Goal: Task Accomplishment & Management: Use online tool/utility

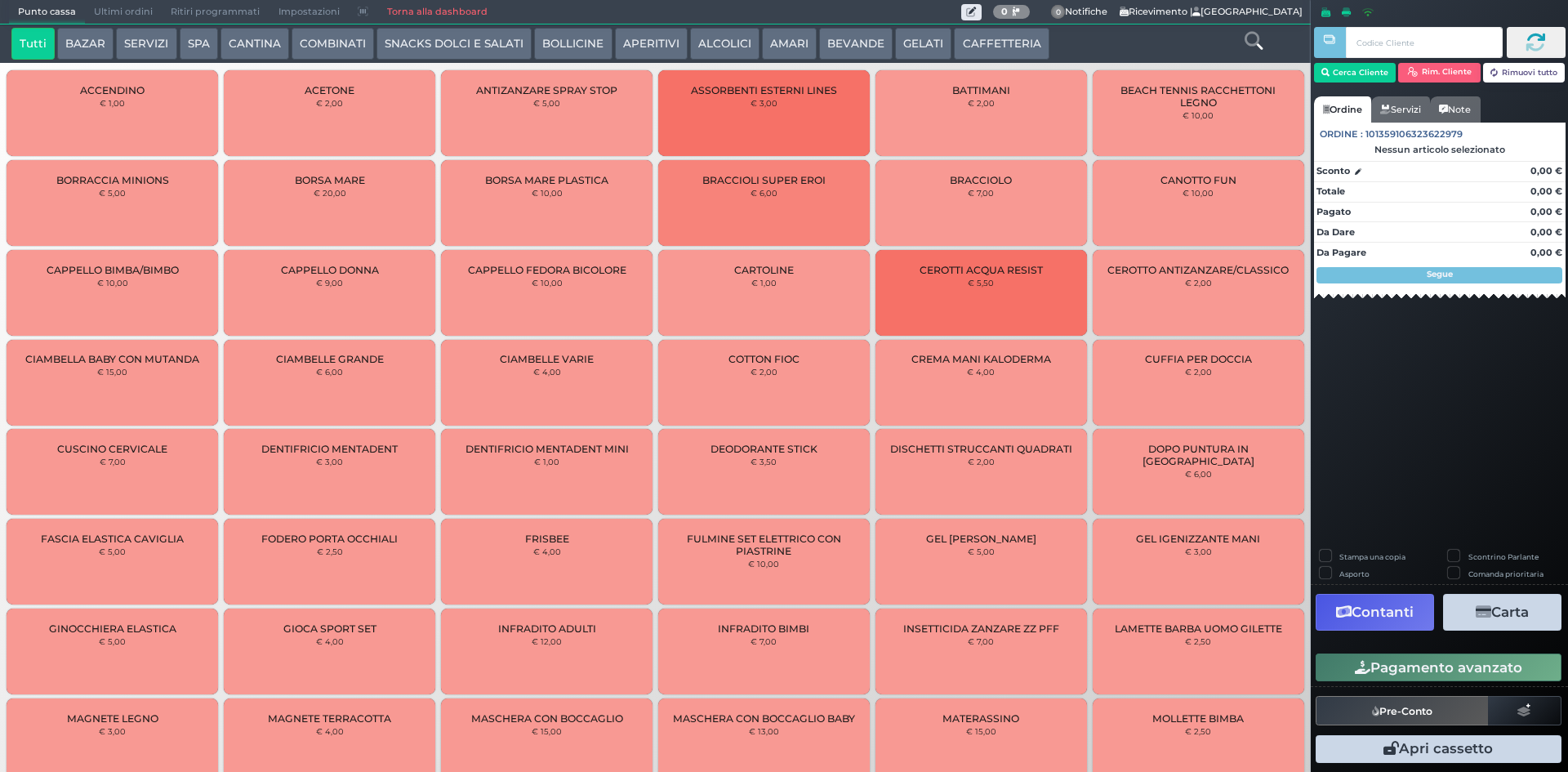
click at [143, 37] on button "SERVIZI" at bounding box center [146, 44] width 61 height 32
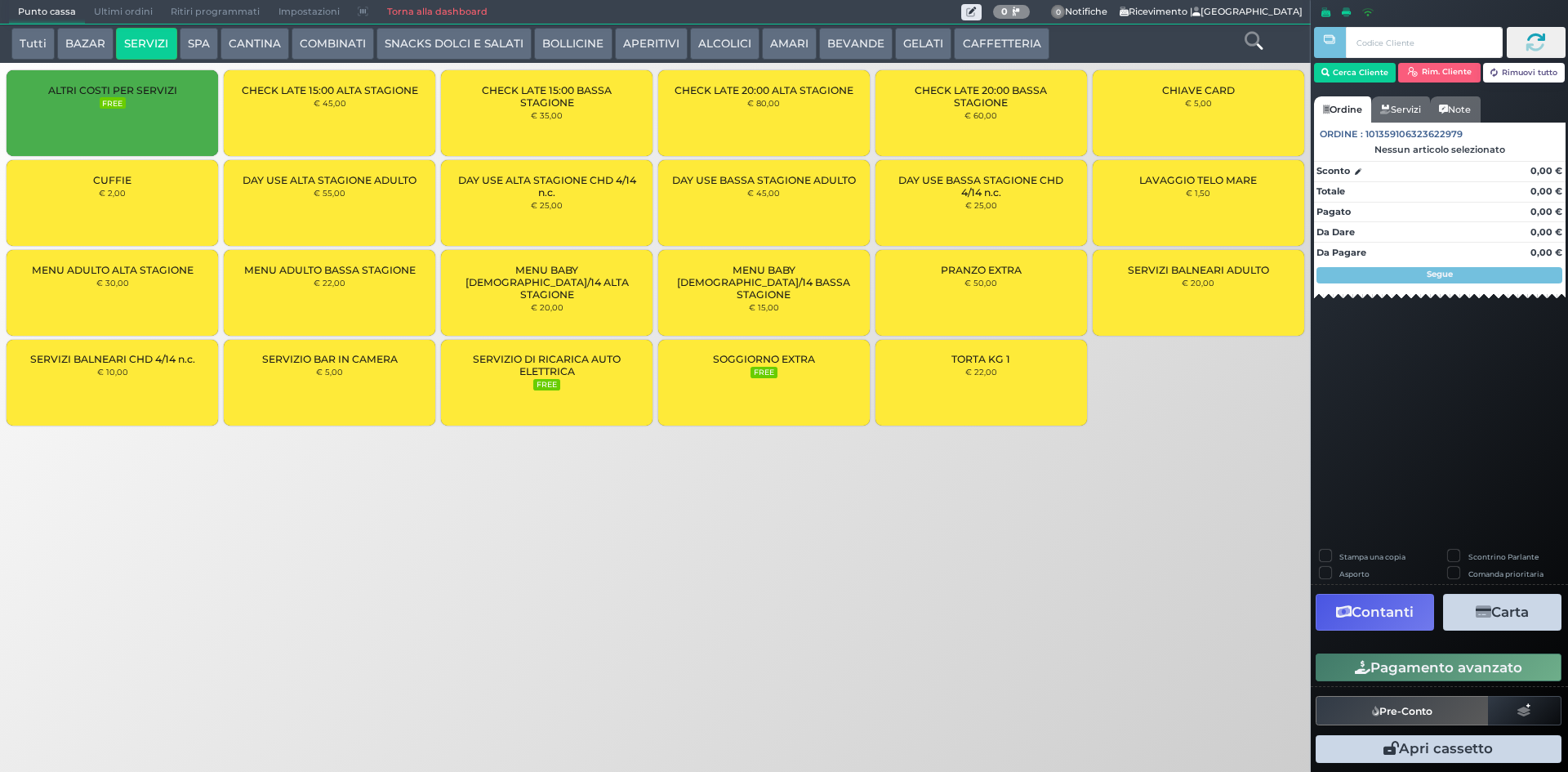
click at [195, 34] on button "SPA" at bounding box center [198, 44] width 38 height 32
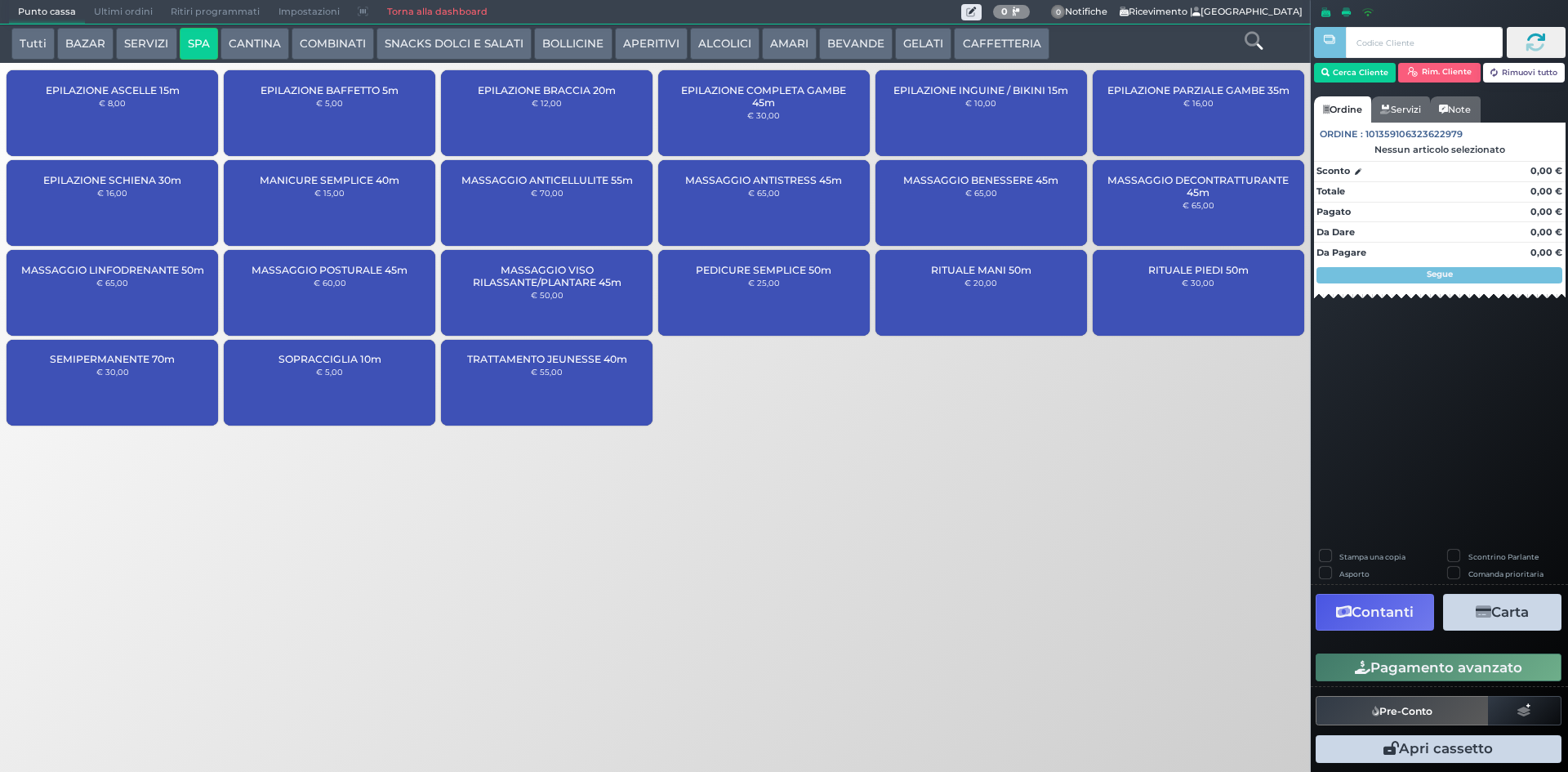
click at [337, 38] on button "COMBINATI" at bounding box center [332, 44] width 83 height 32
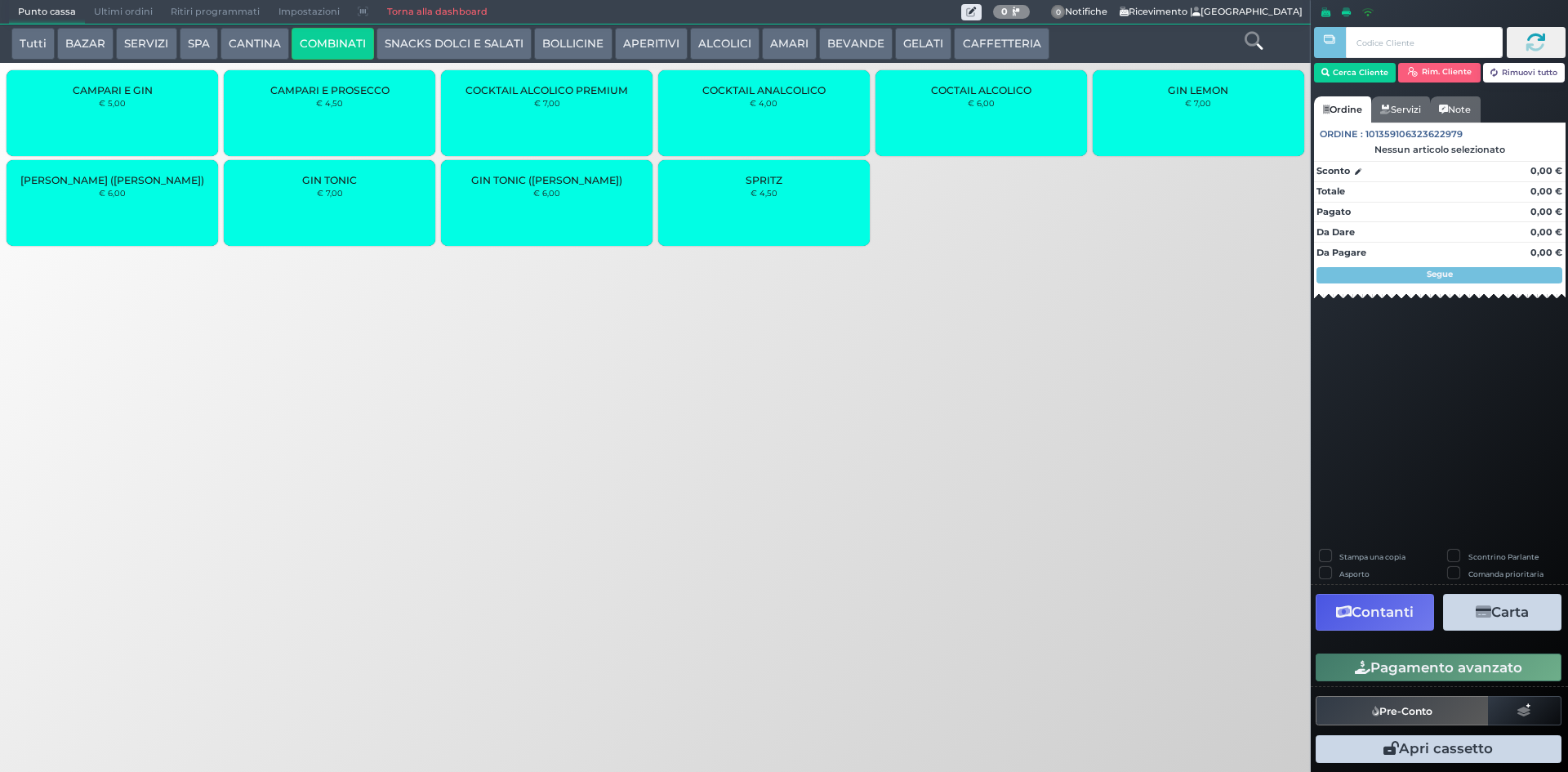
click at [465, 39] on button "SNACKS DOLCI E SALATI" at bounding box center [454, 44] width 156 height 32
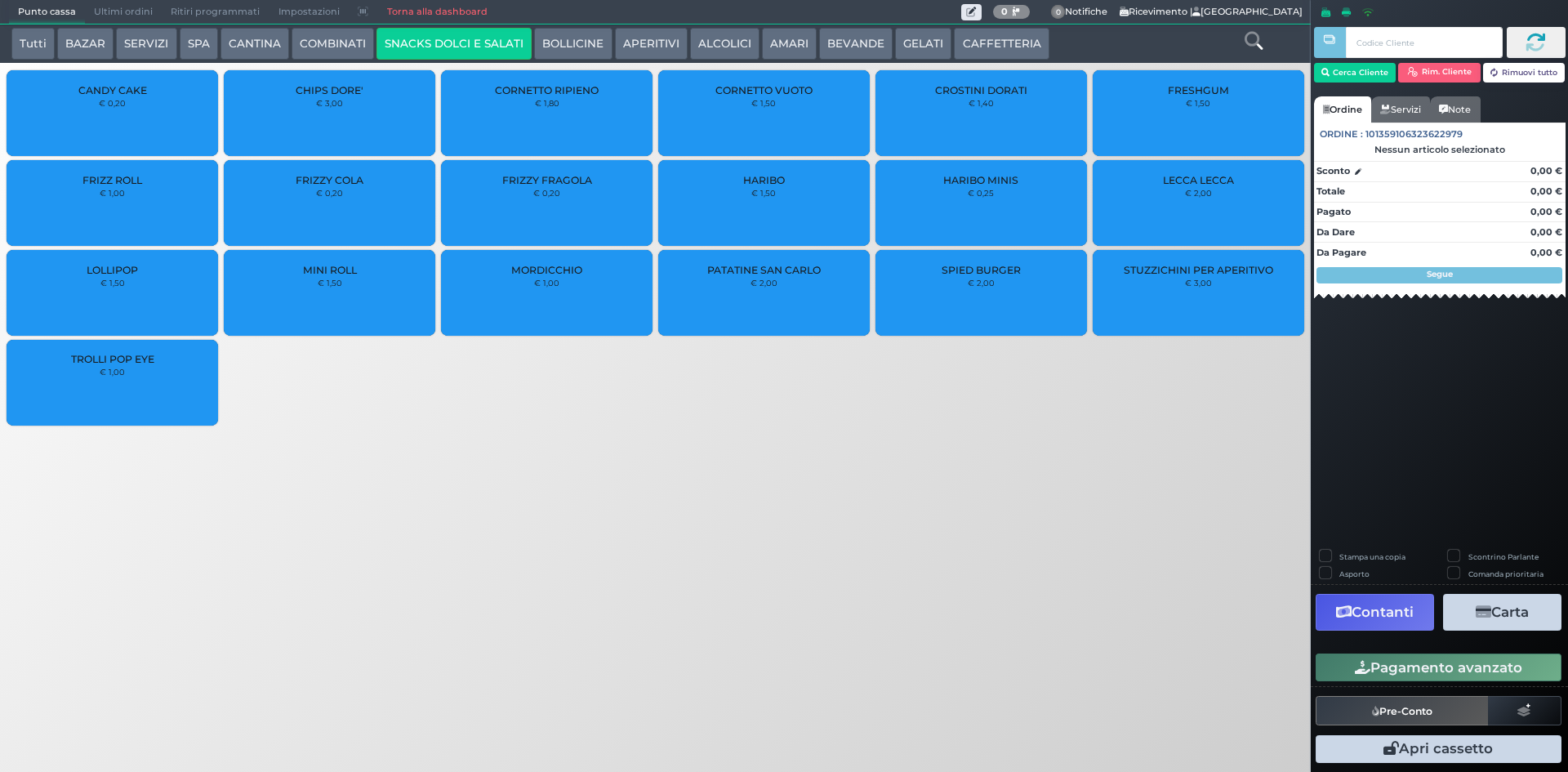
click at [633, 36] on button "APERITIVI" at bounding box center [650, 44] width 73 height 32
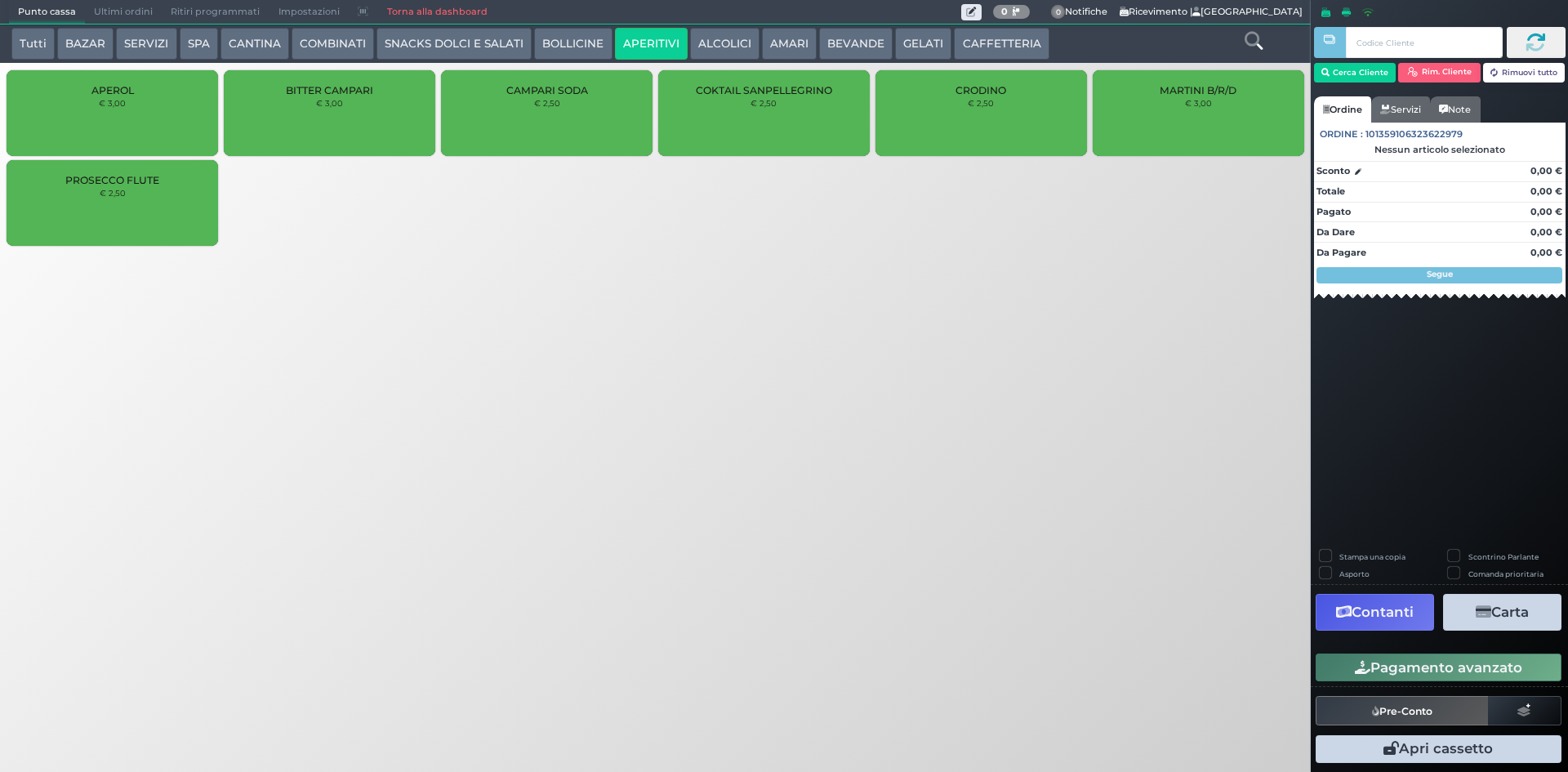
click at [573, 35] on button "BOLLICINE" at bounding box center [573, 44] width 78 height 32
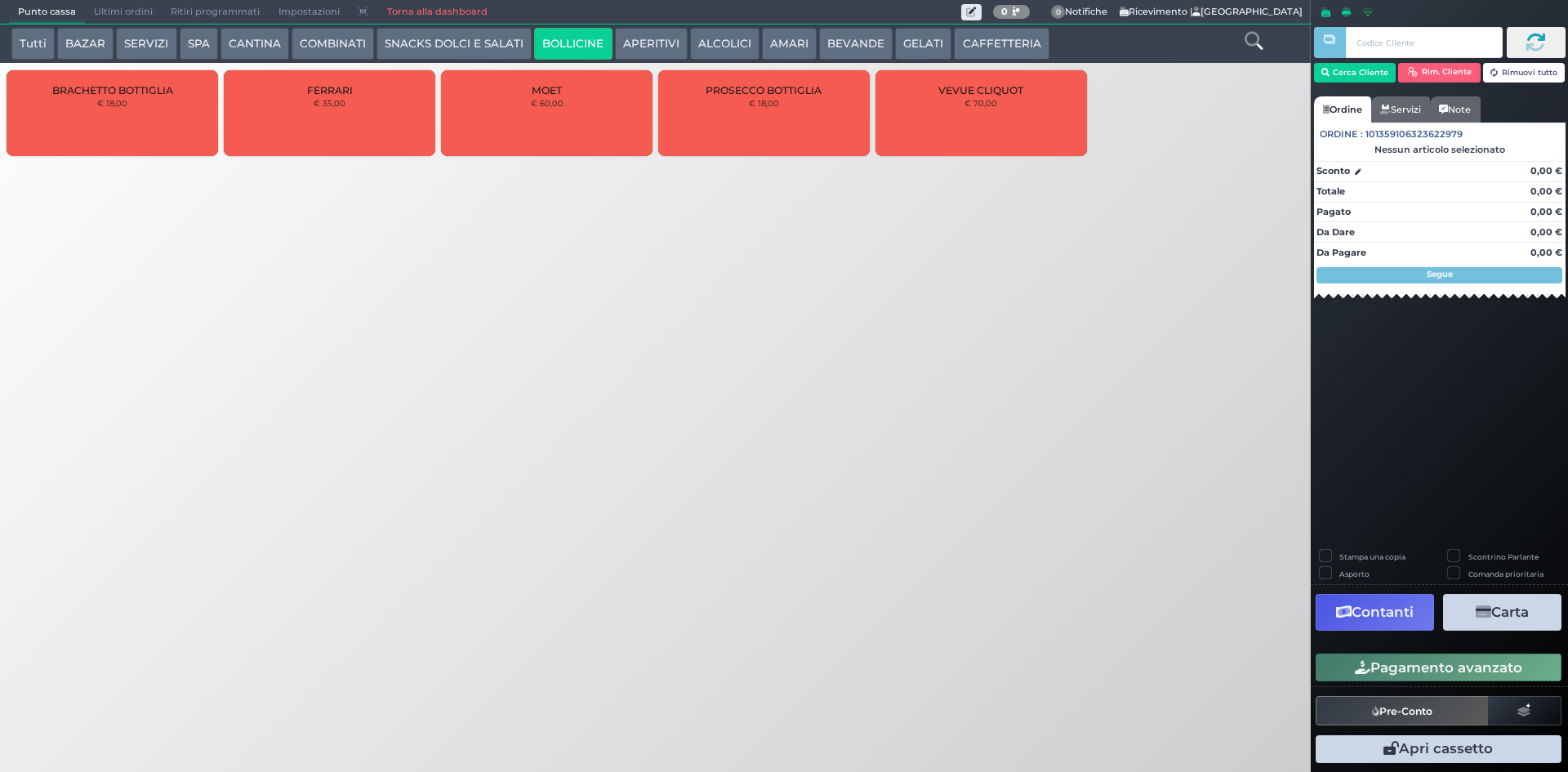
click at [645, 42] on button "APERITIVI" at bounding box center [650, 44] width 73 height 32
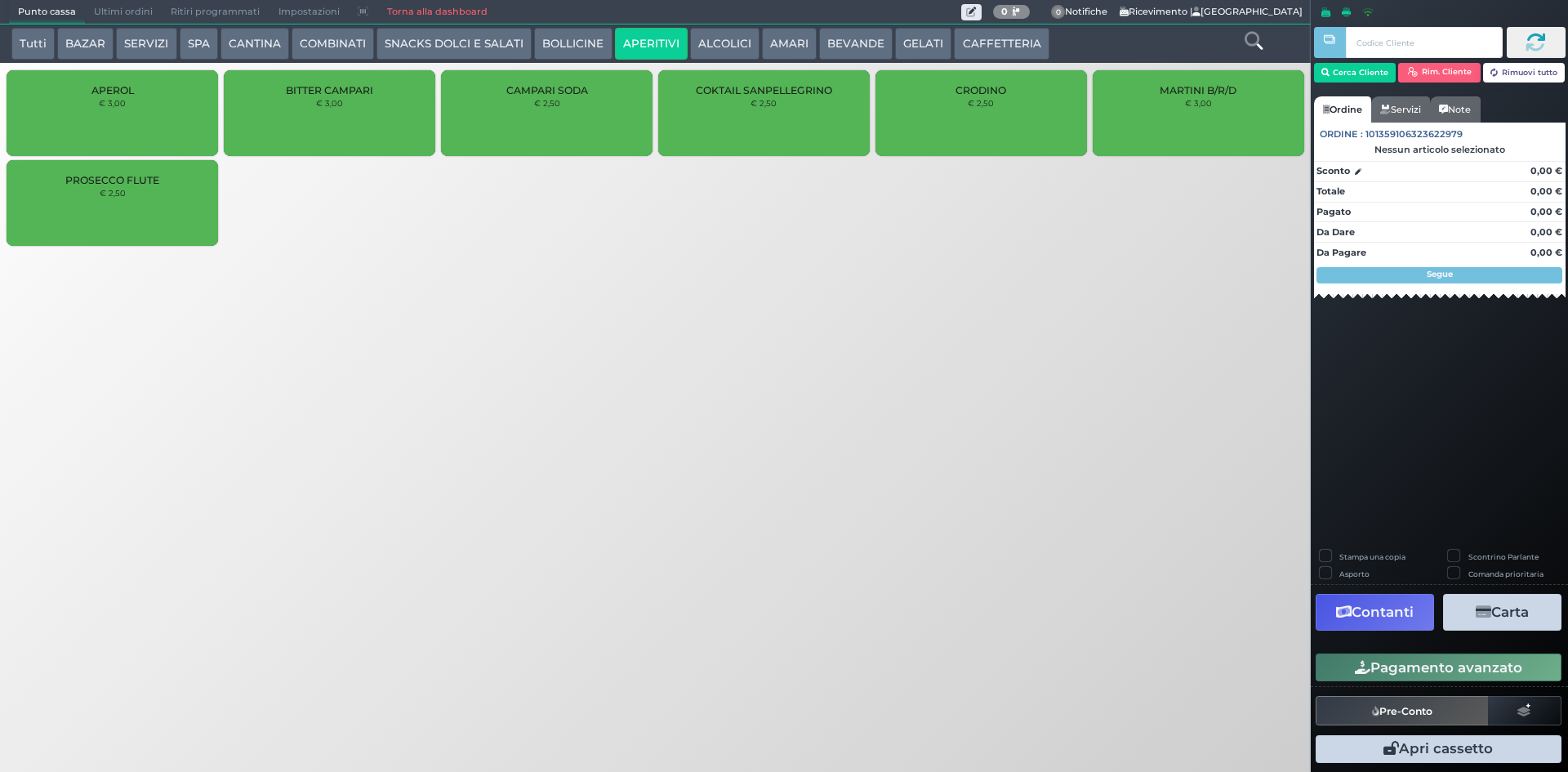
click at [411, 9] on link "Torna alla dashboard" at bounding box center [436, 12] width 119 height 23
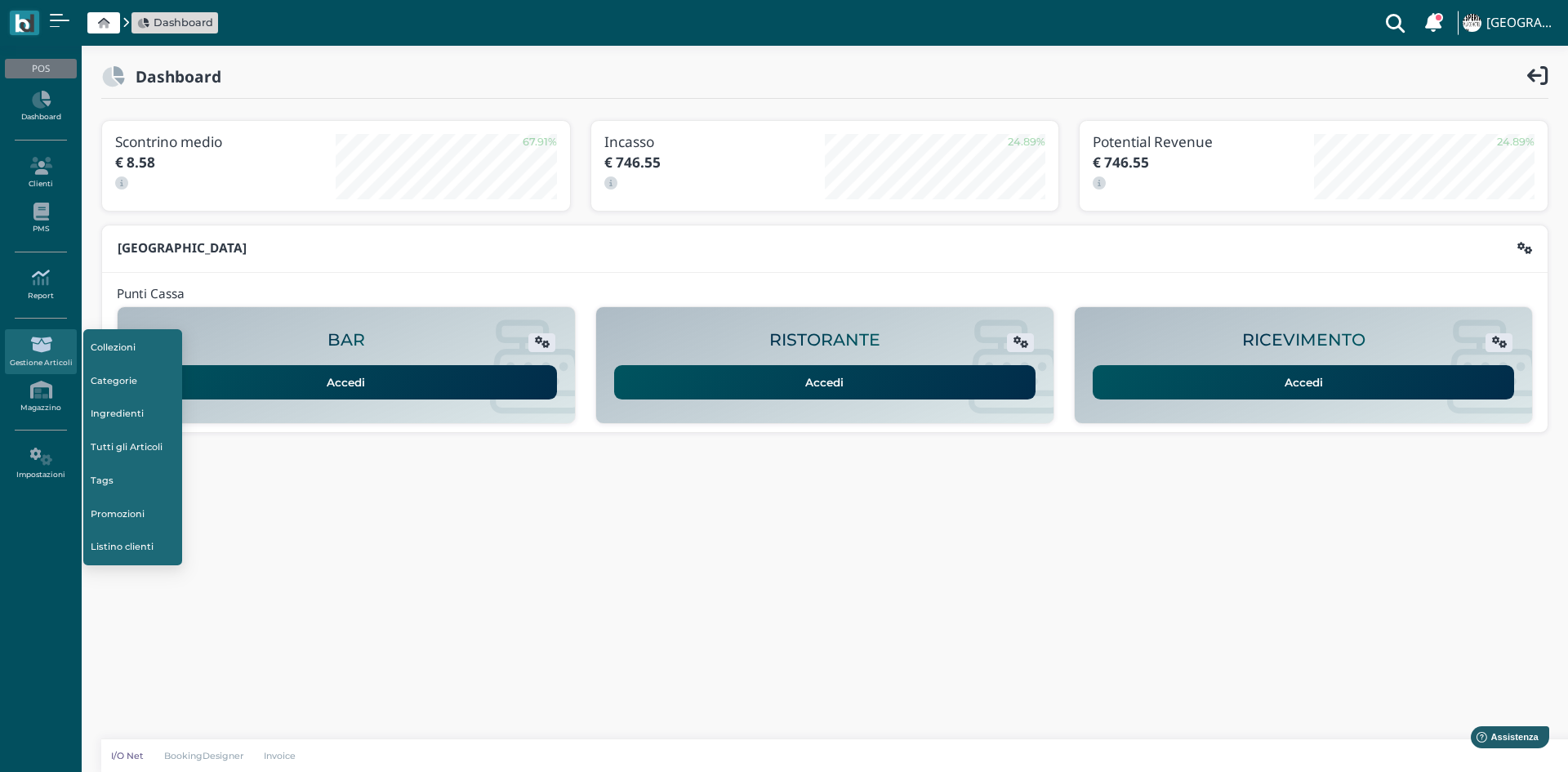
click at [51, 288] on link "Report" at bounding box center [40, 285] width 71 height 45
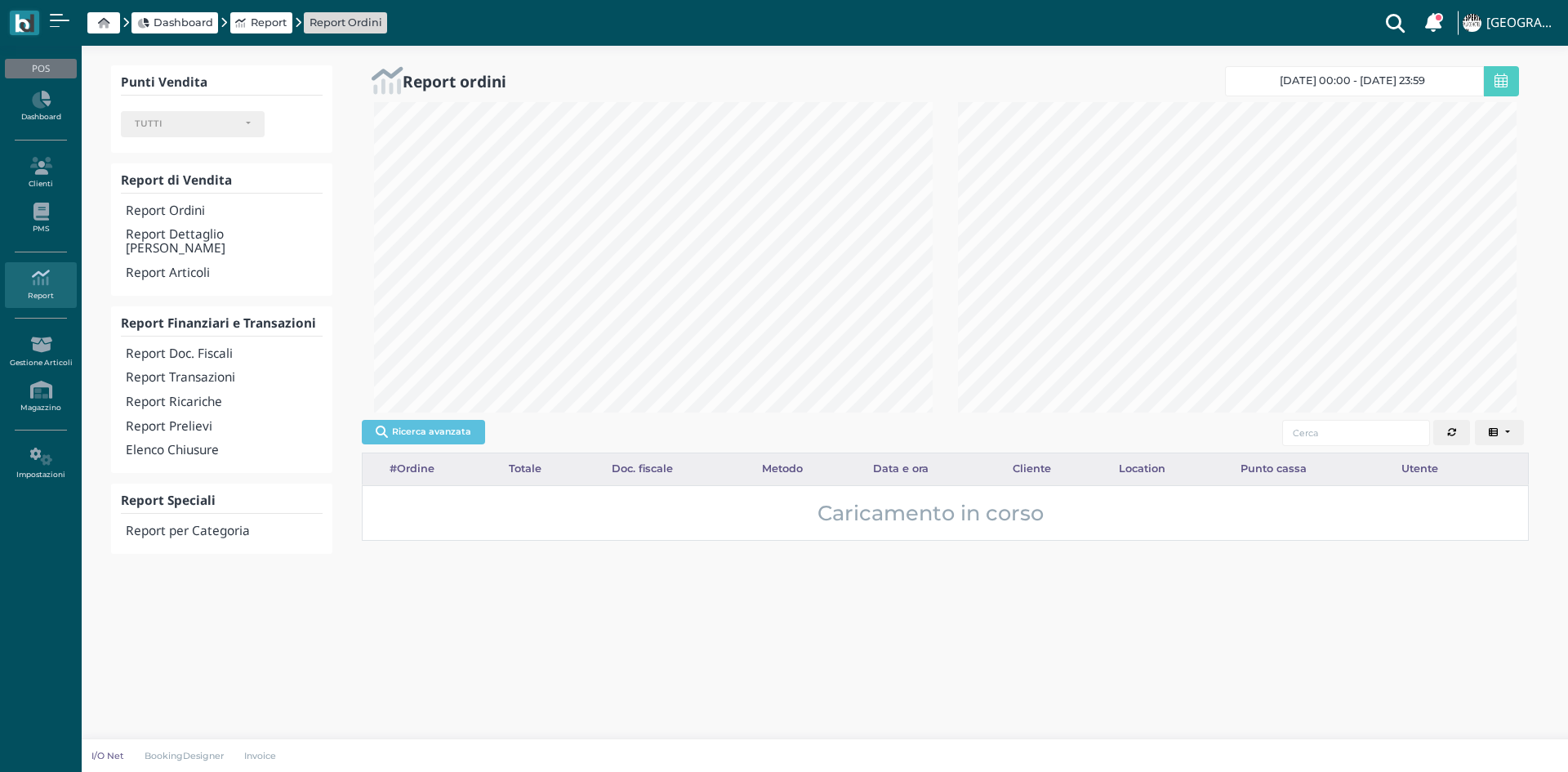
select select
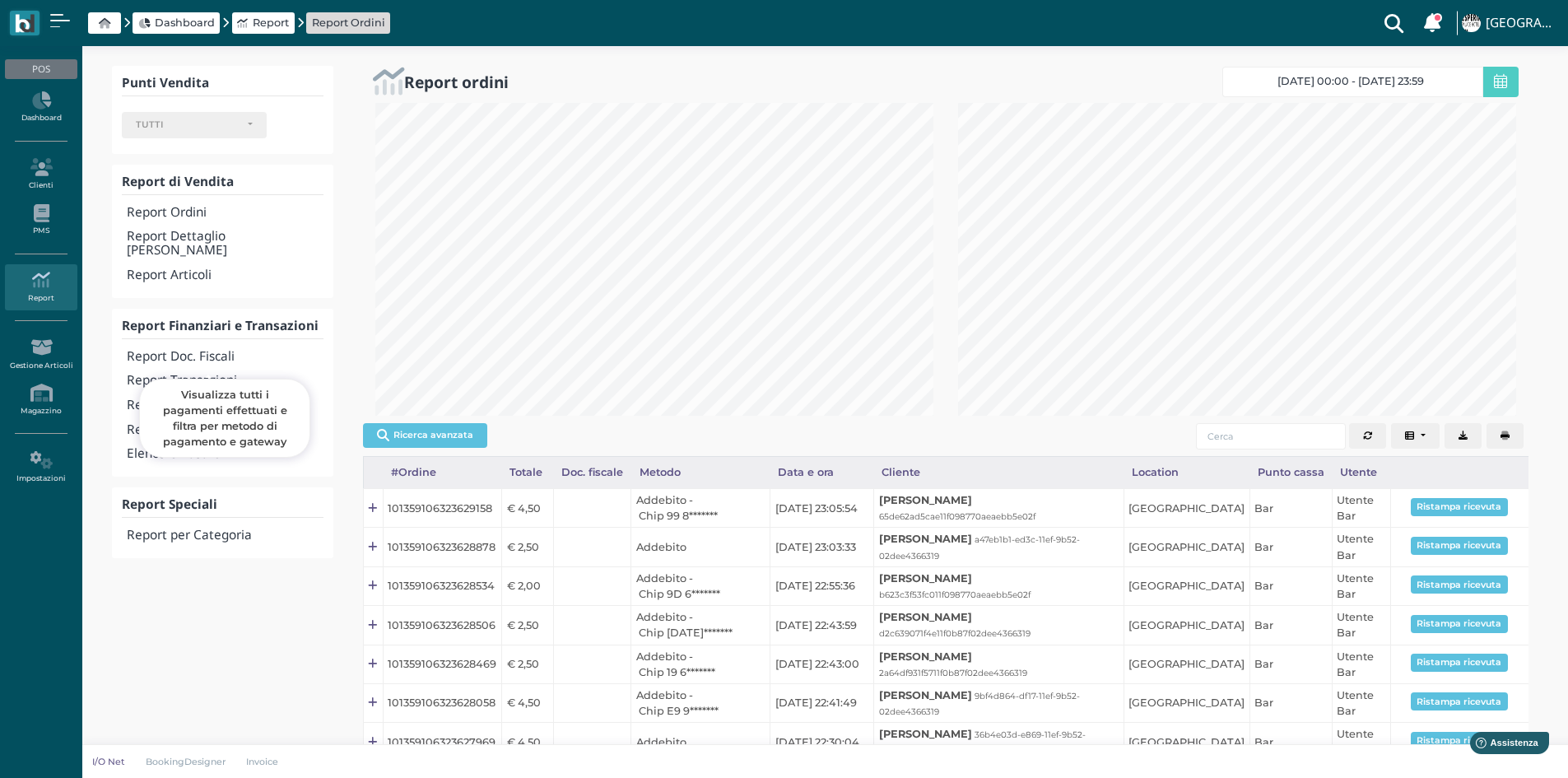
click at [235, 369] on div "Report Transazioni" at bounding box center [222, 381] width 202 height 25
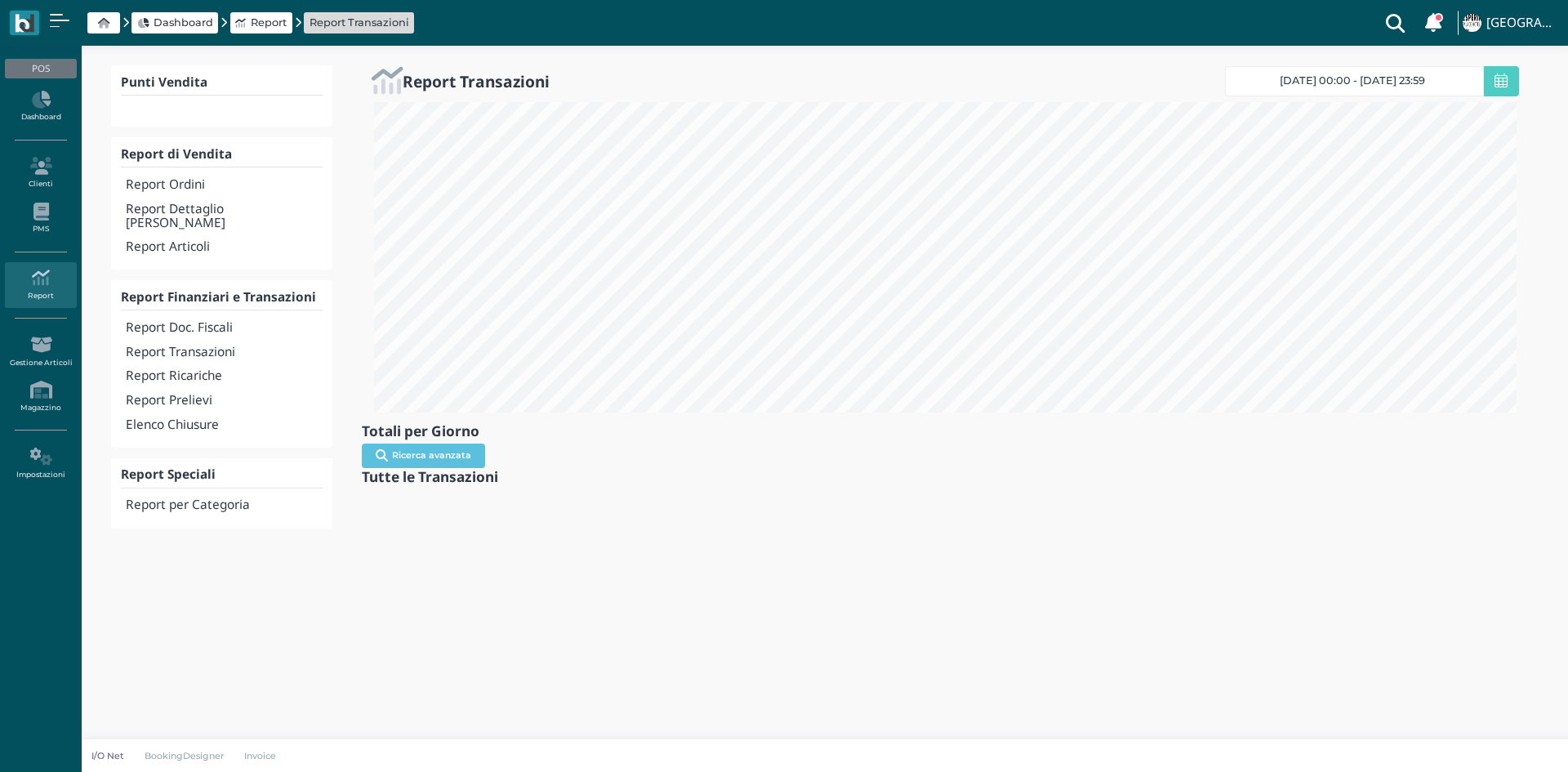
select select
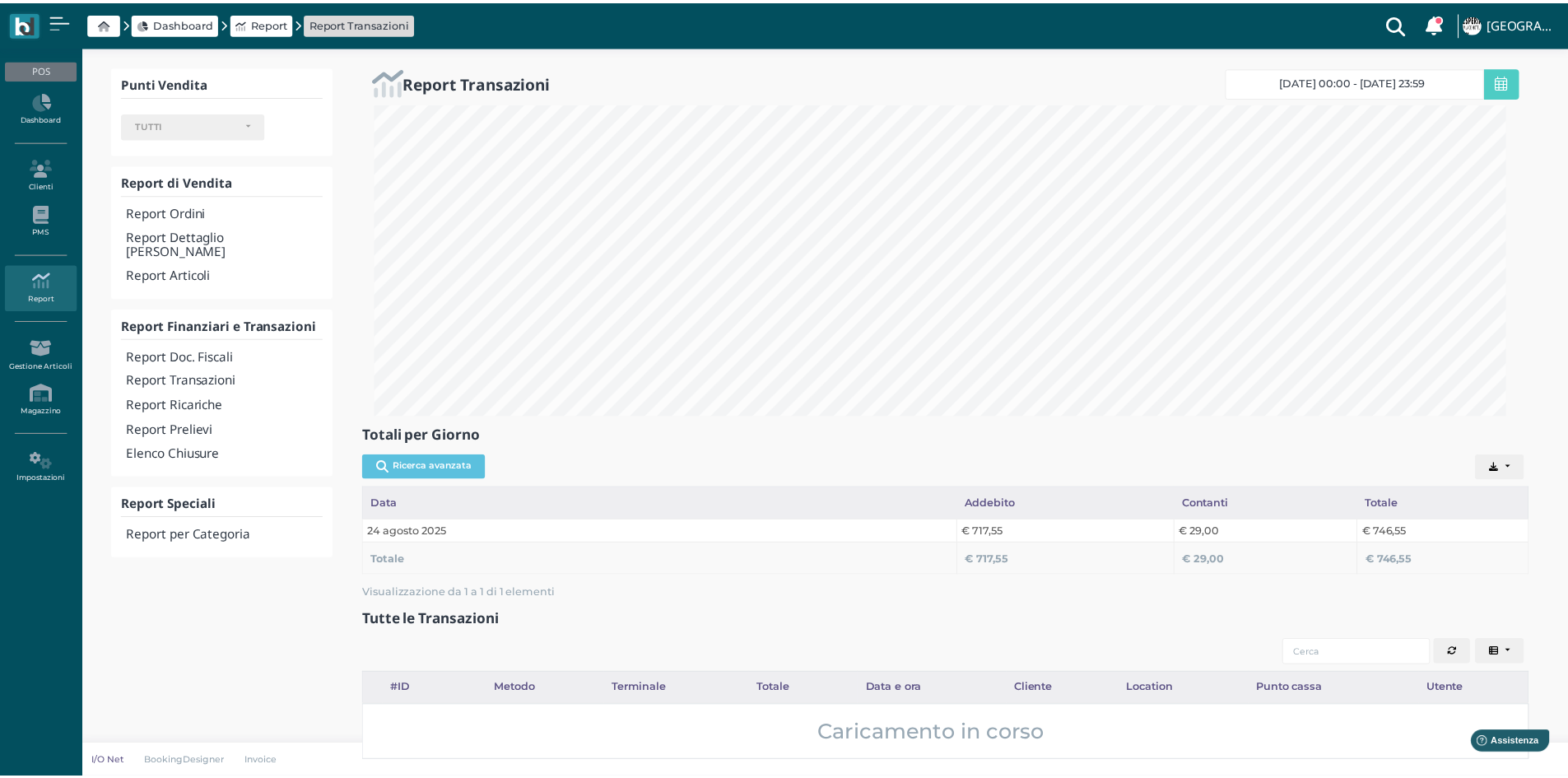
scroll to position [822922, 822037]
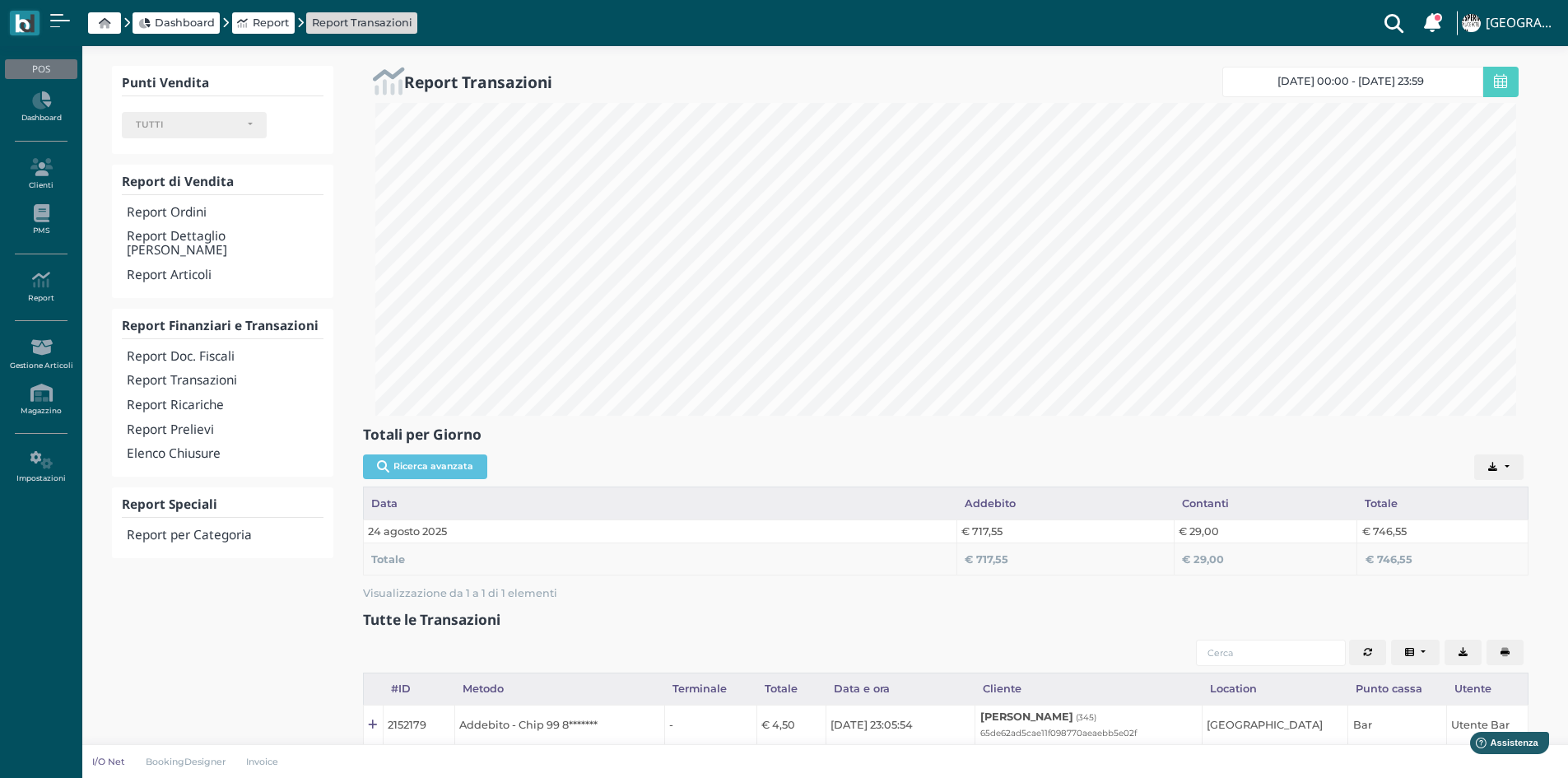
click at [174, 18] on span "Dashboard" at bounding box center [185, 22] width 60 height 16
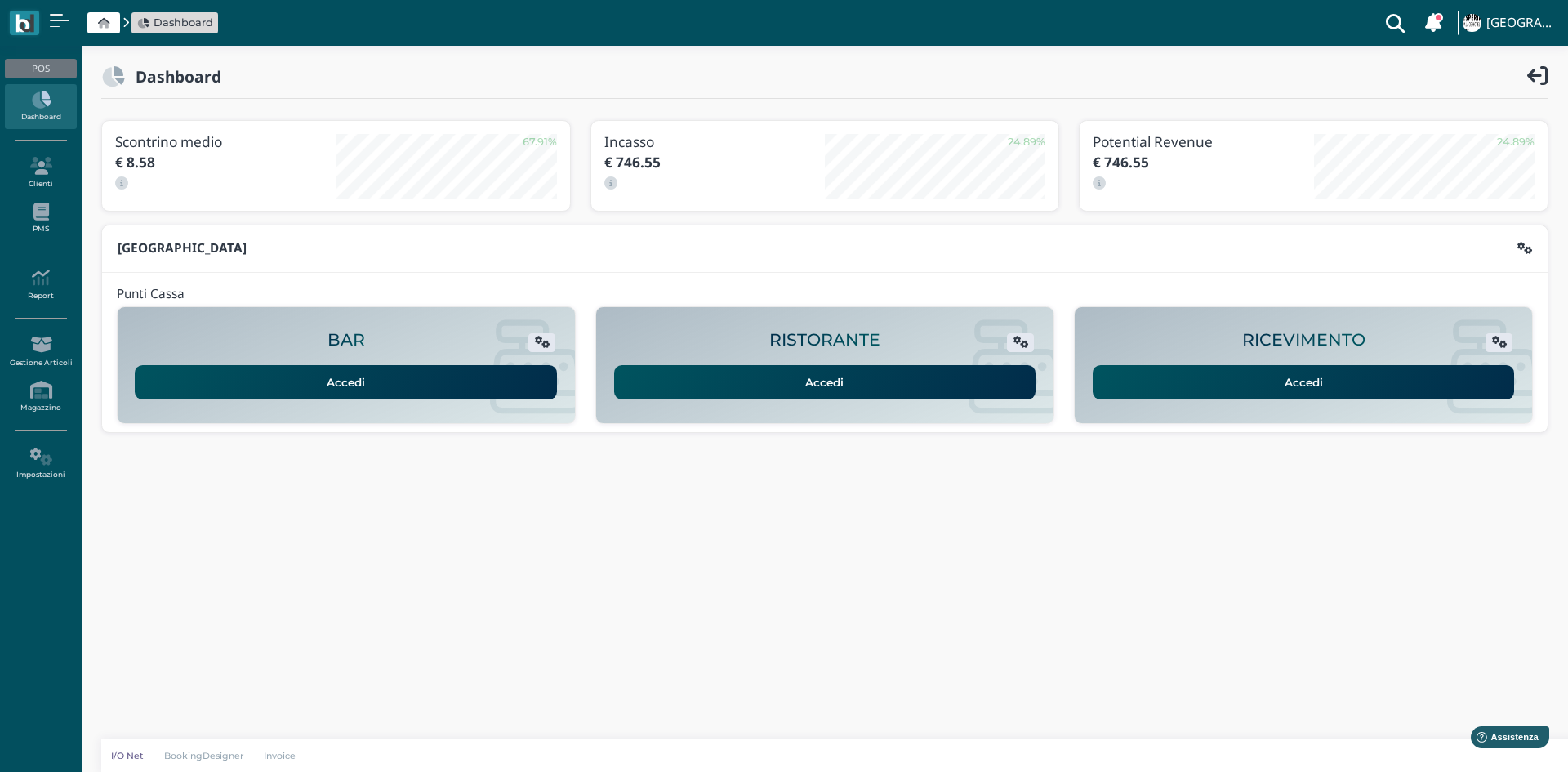
click at [1356, 388] on link "Accedi" at bounding box center [1303, 382] width 422 height 34
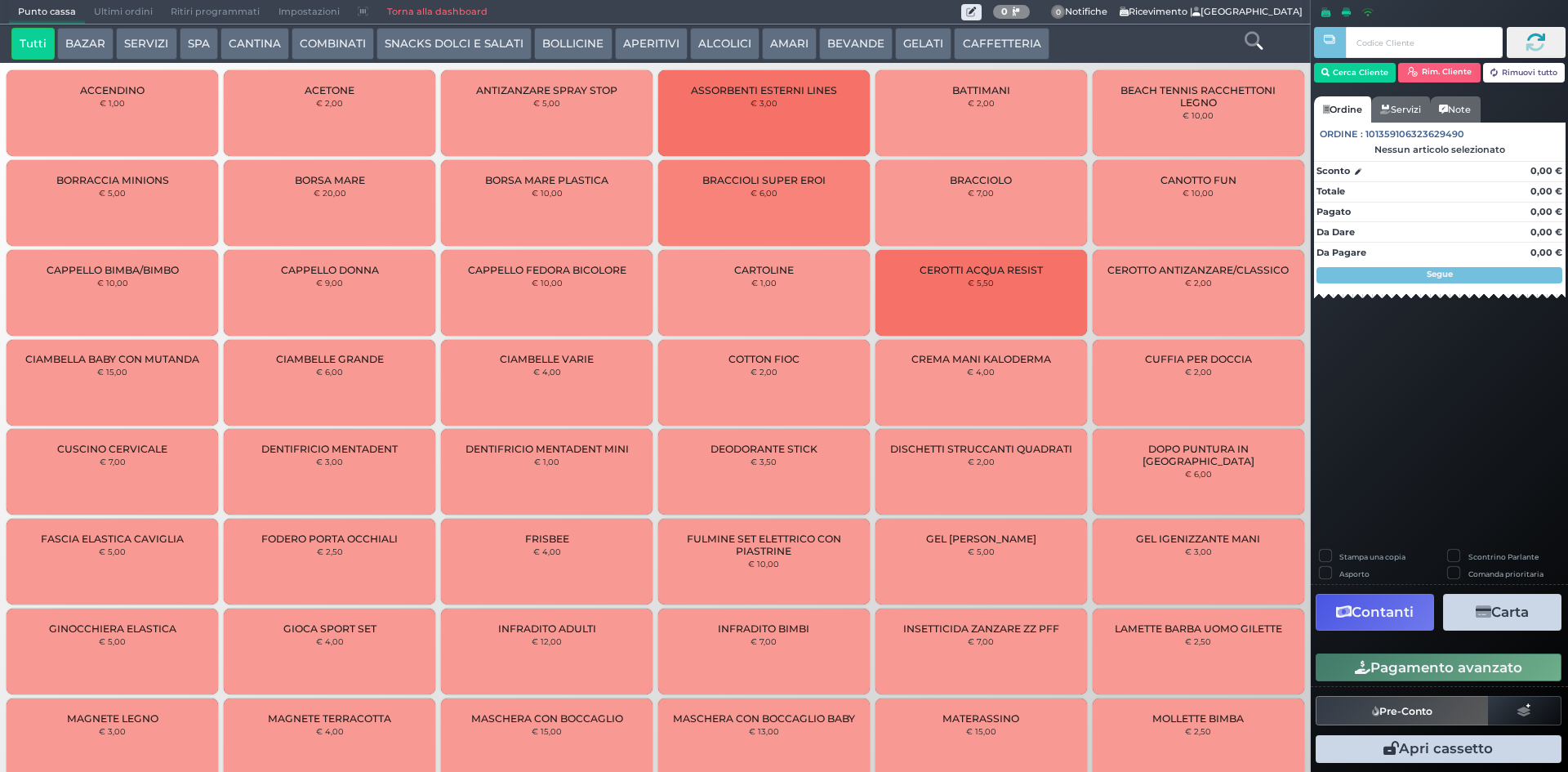
click at [109, 3] on span "Ultimi ordini" at bounding box center [123, 12] width 77 height 23
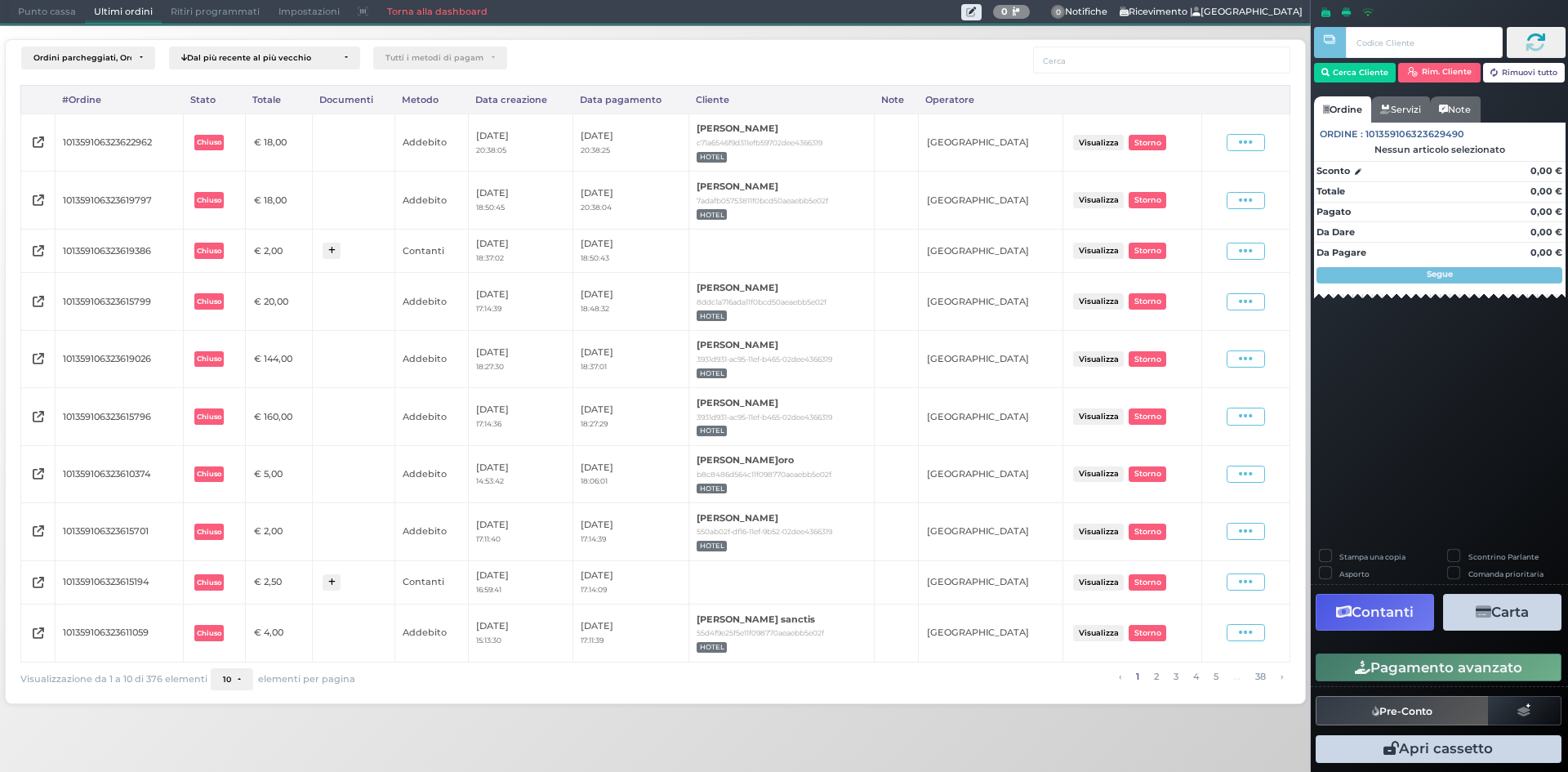
click at [1147, 679] on li "2" at bounding box center [1156, 677] width 20 height 18
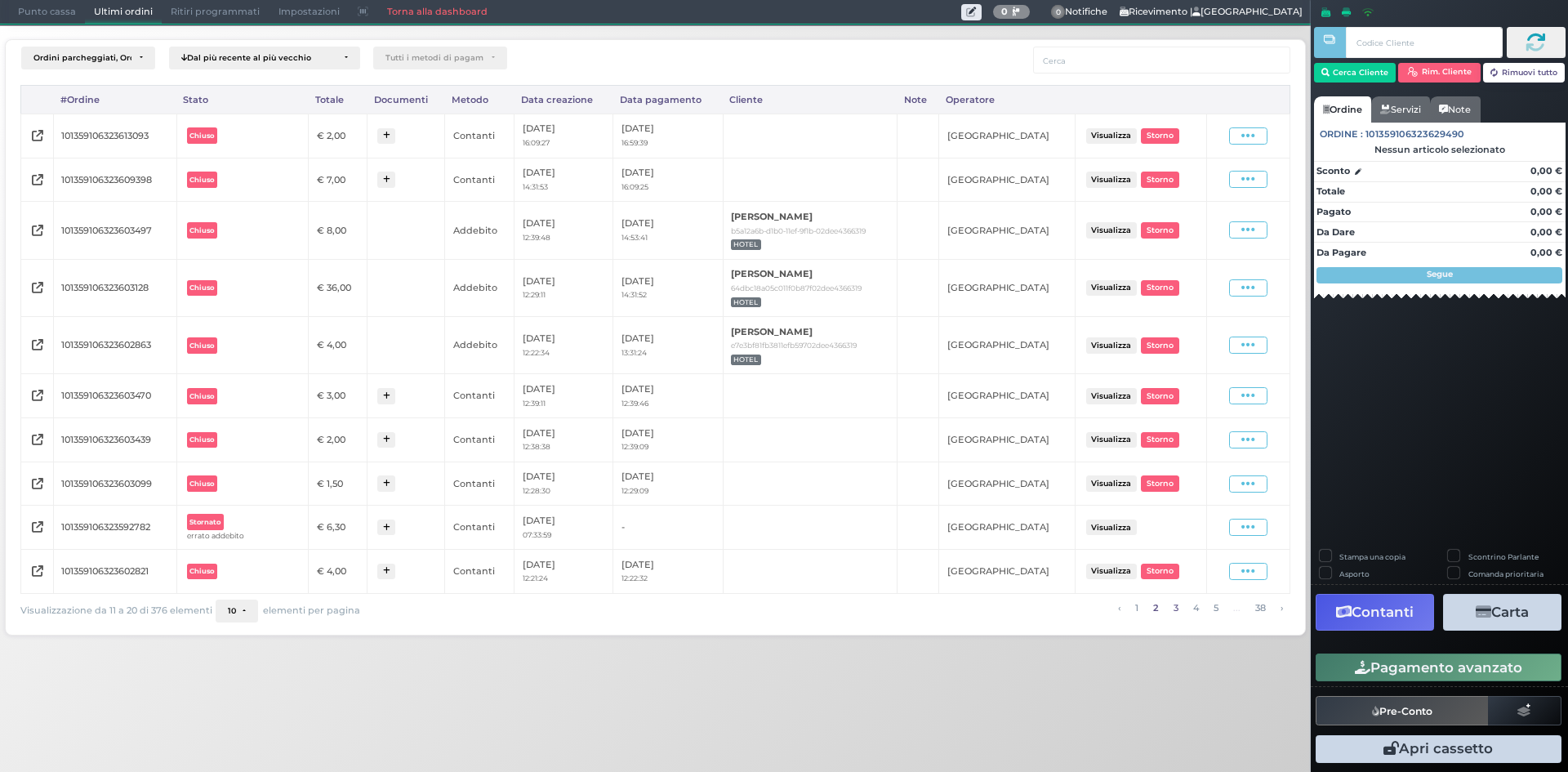
click at [1175, 610] on link "3" at bounding box center [1175, 608] width 14 height 18
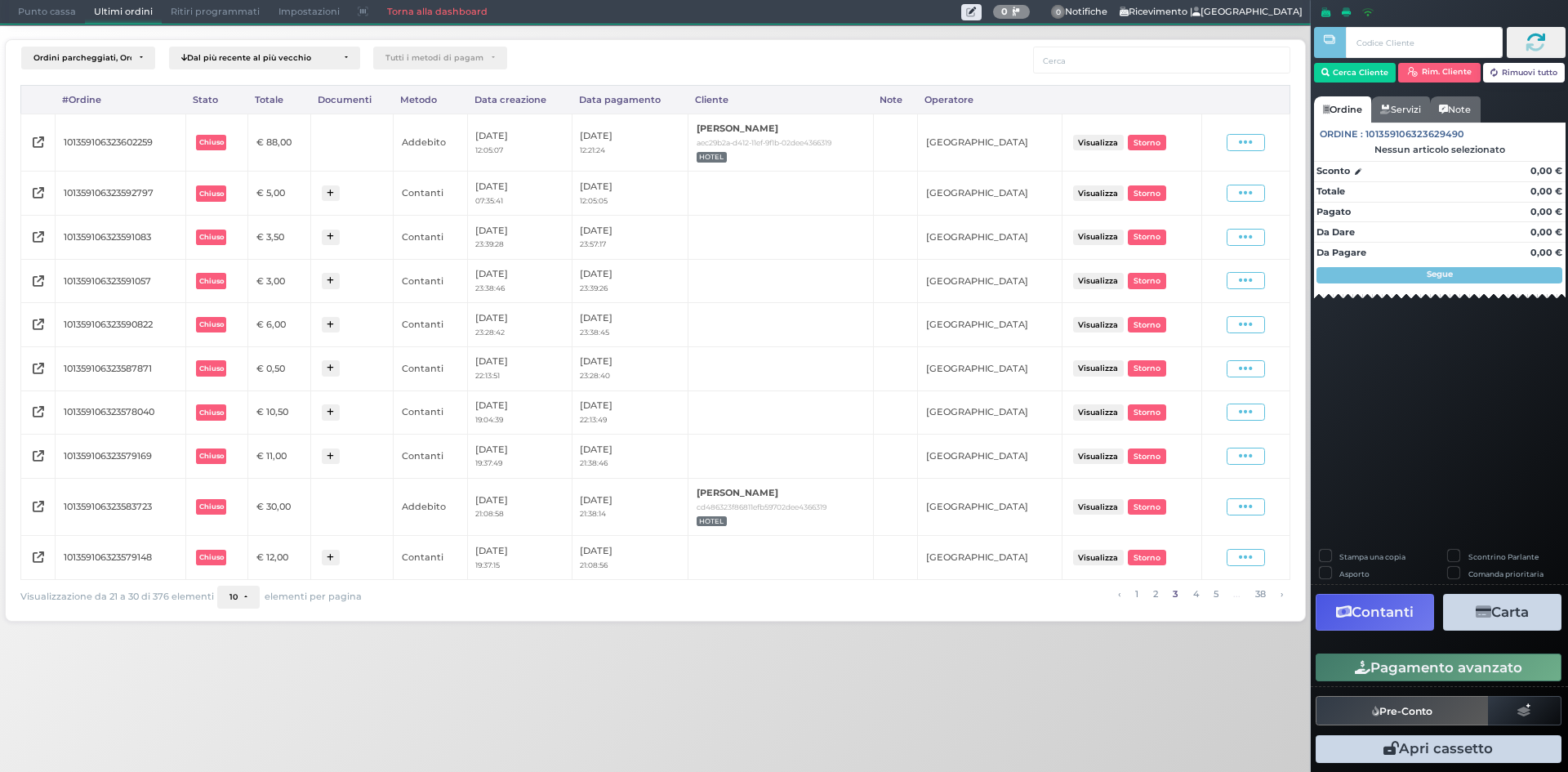
click at [1114, 192] on button "Visualizza" at bounding box center [1098, 193] width 50 height 15
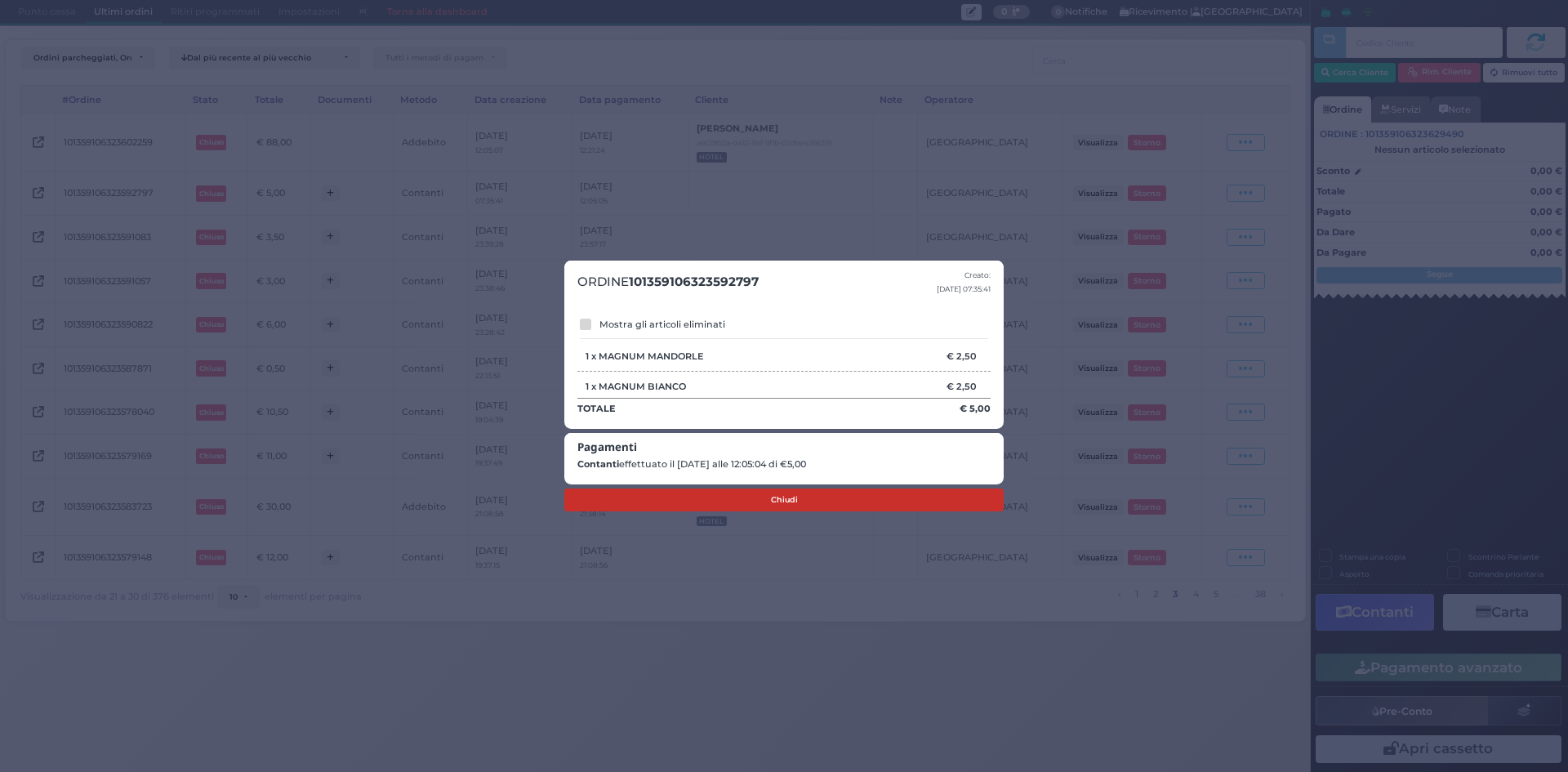
click at [765, 499] on button "Chiudi" at bounding box center [784, 499] width 439 height 23
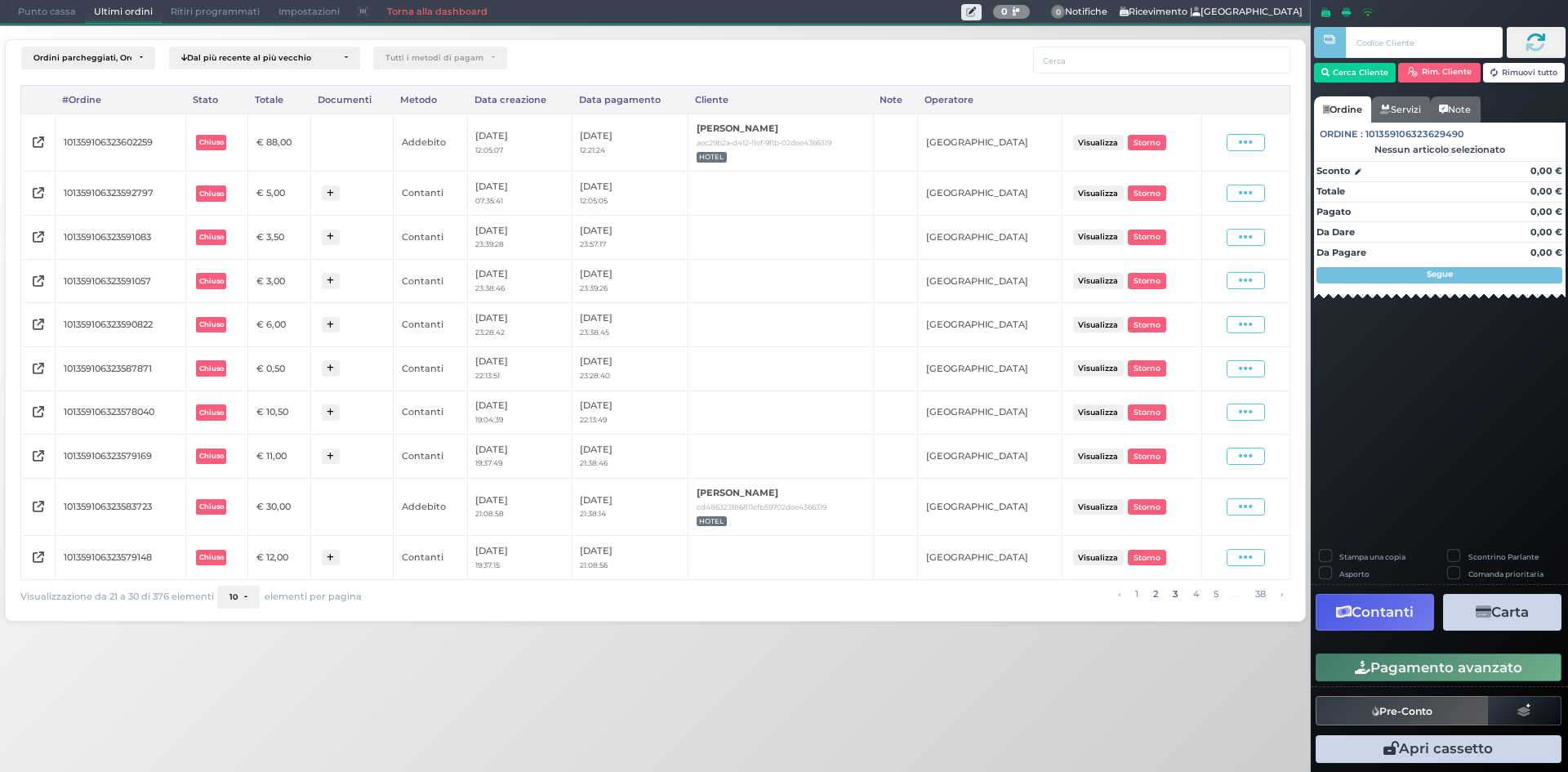
click at [1155, 593] on link "2" at bounding box center [1154, 594] width 14 height 18
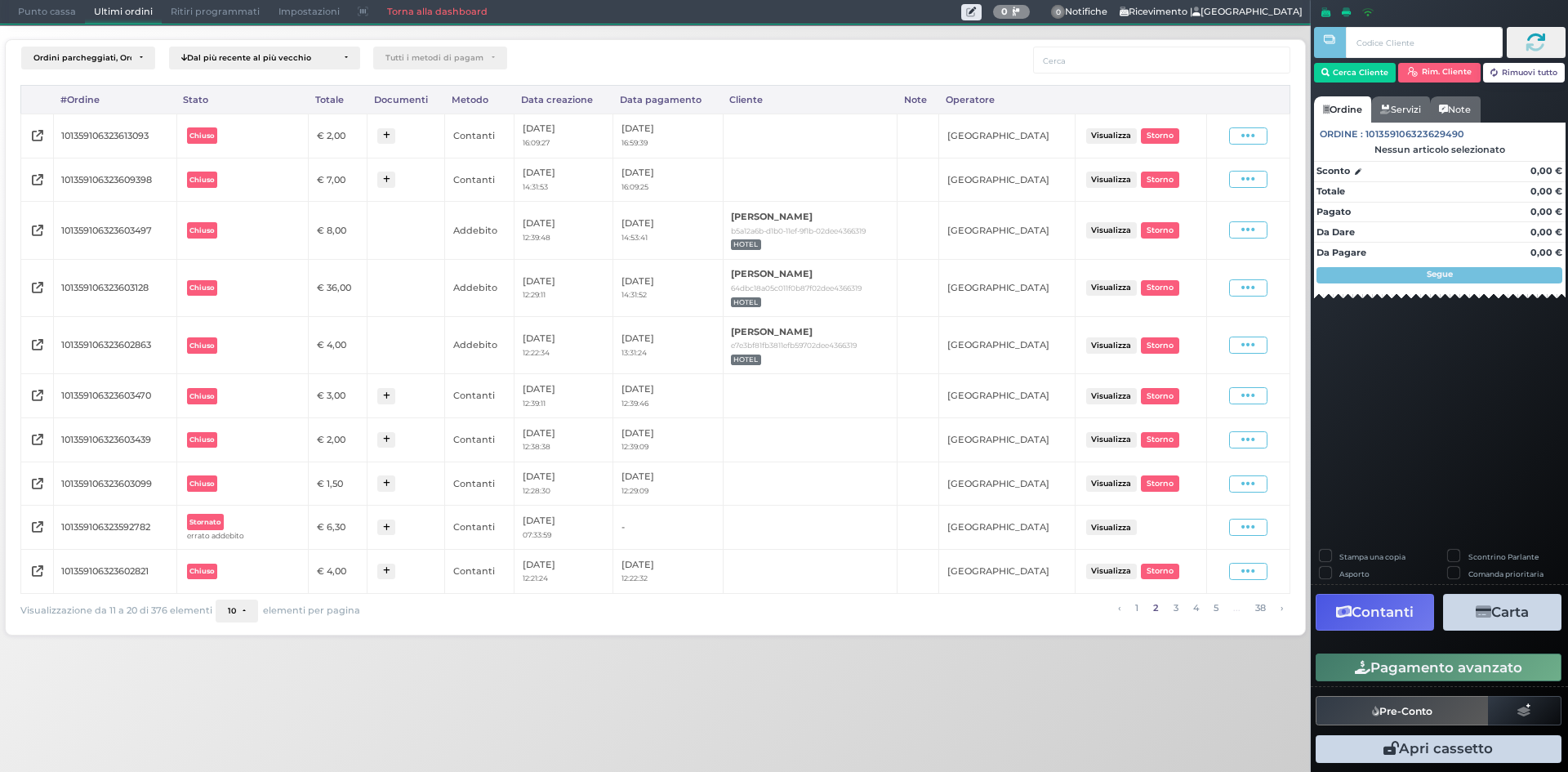
click at [1130, 433] on button "Visualizza" at bounding box center [1111, 439] width 50 height 15
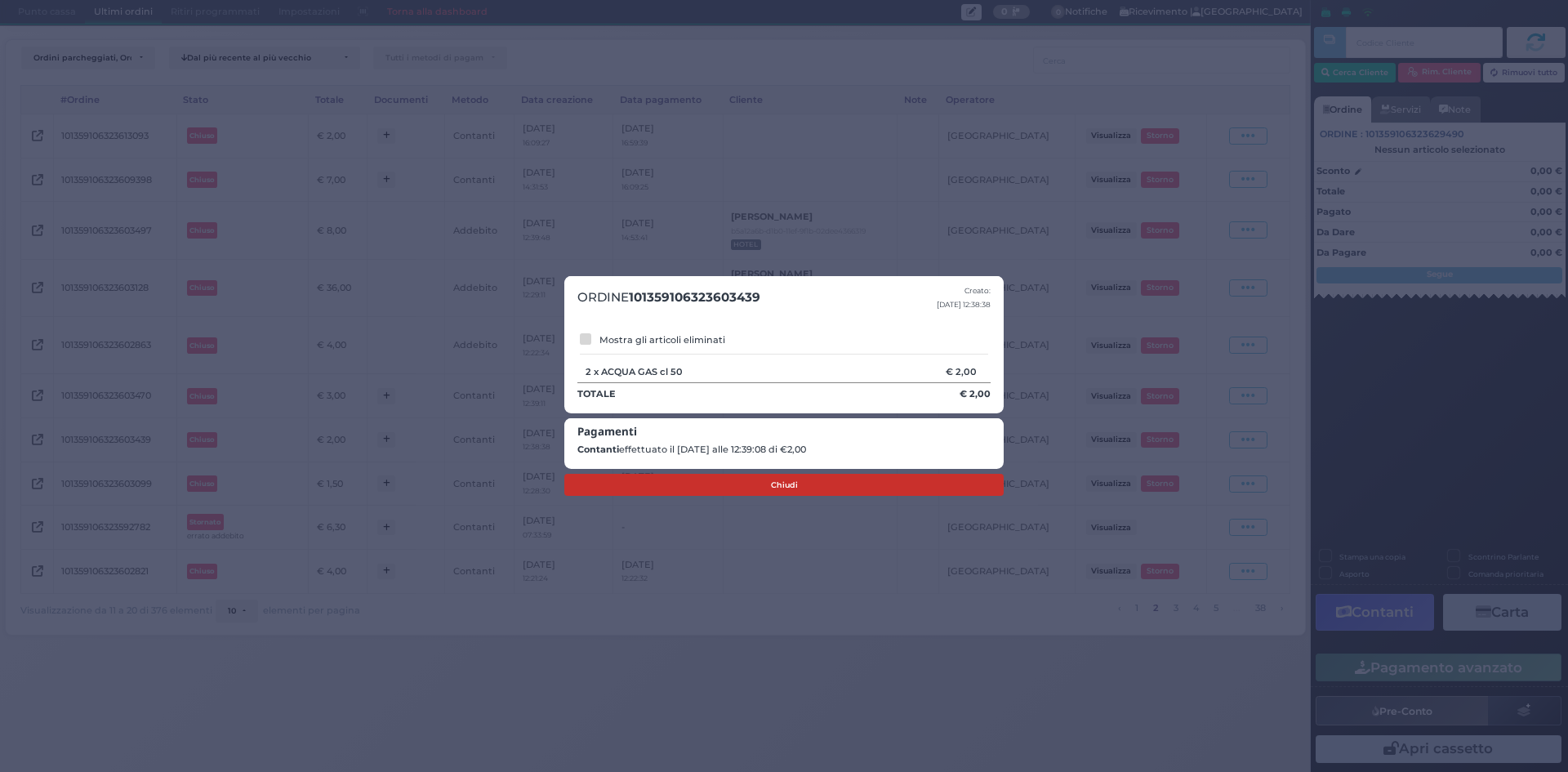
click at [725, 480] on button "Chiudi" at bounding box center [784, 485] width 439 height 23
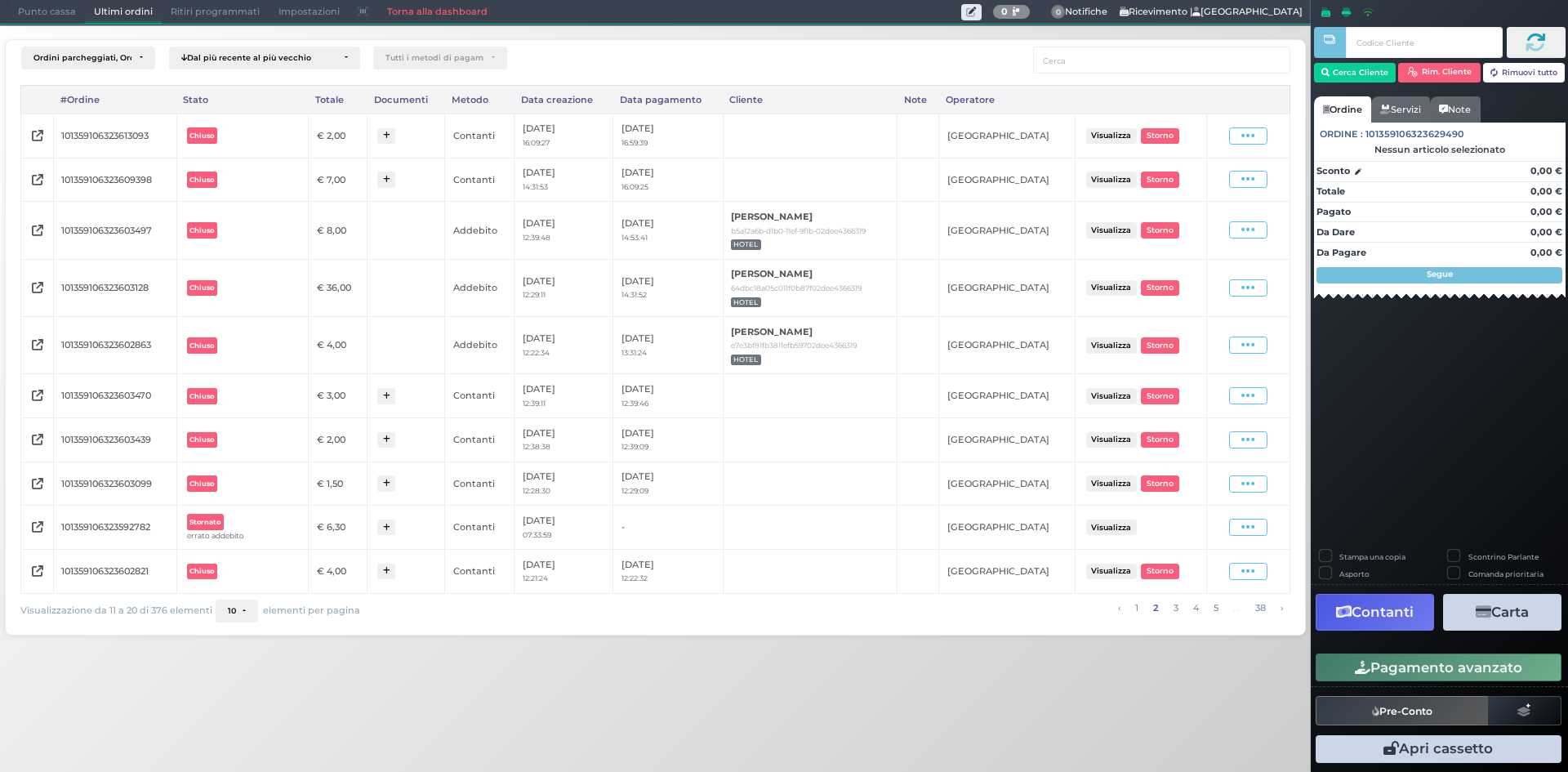
click at [1119, 574] on button "Visualizza" at bounding box center [1111, 571] width 50 height 15
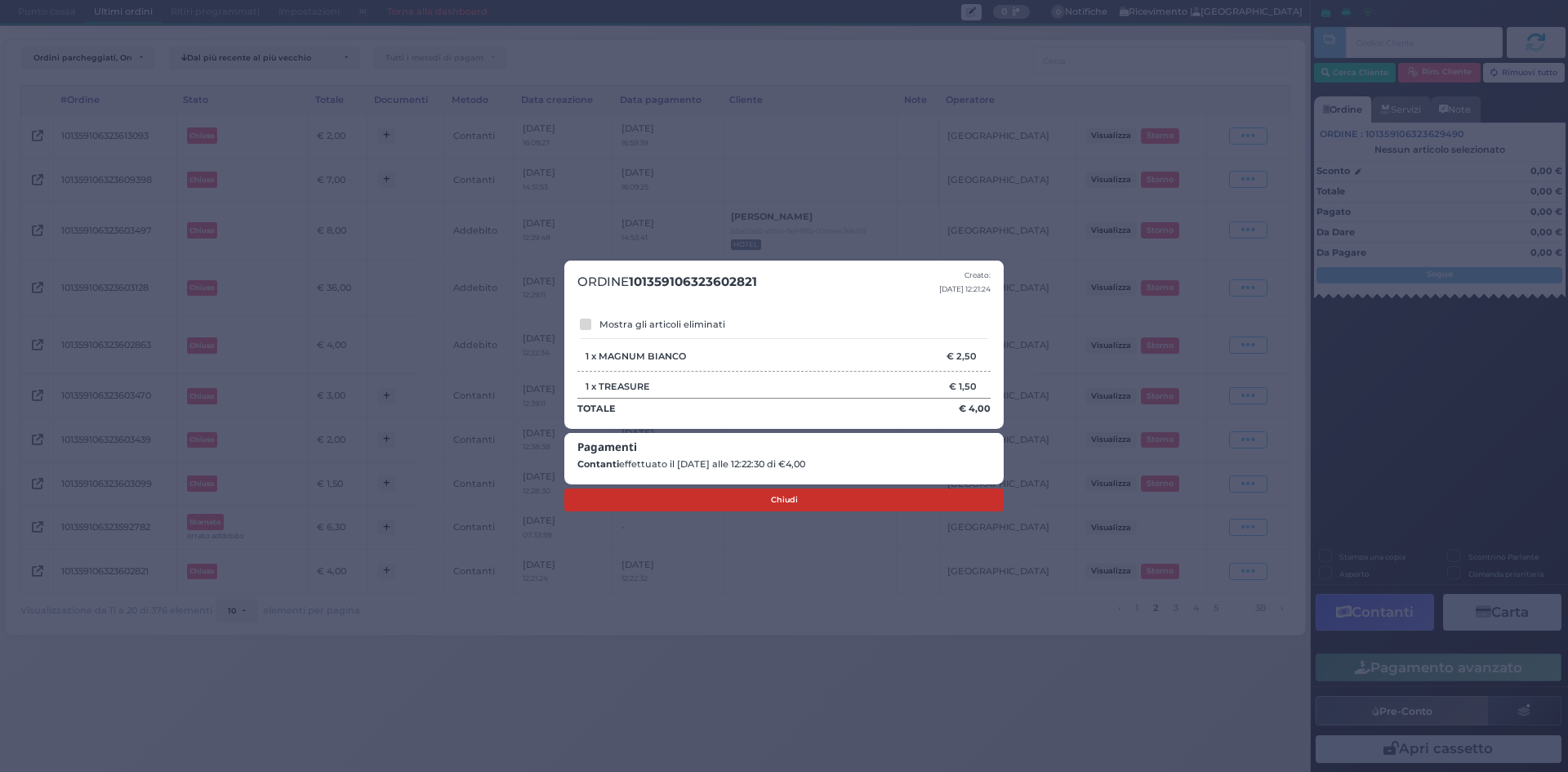
click at [785, 502] on button "Chiudi" at bounding box center [784, 499] width 439 height 23
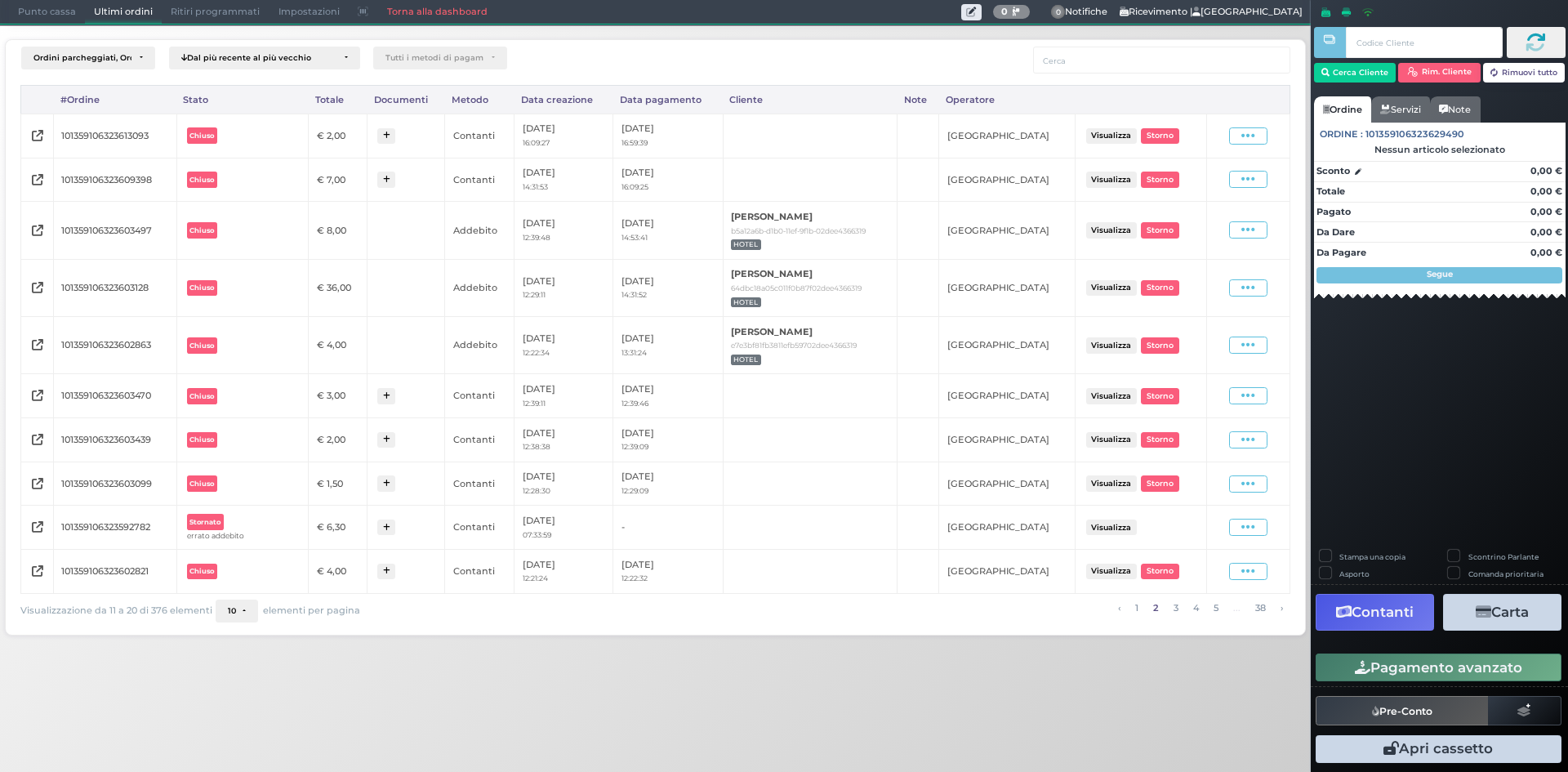
click at [1119, 480] on button "Visualizza" at bounding box center [1111, 483] width 50 height 15
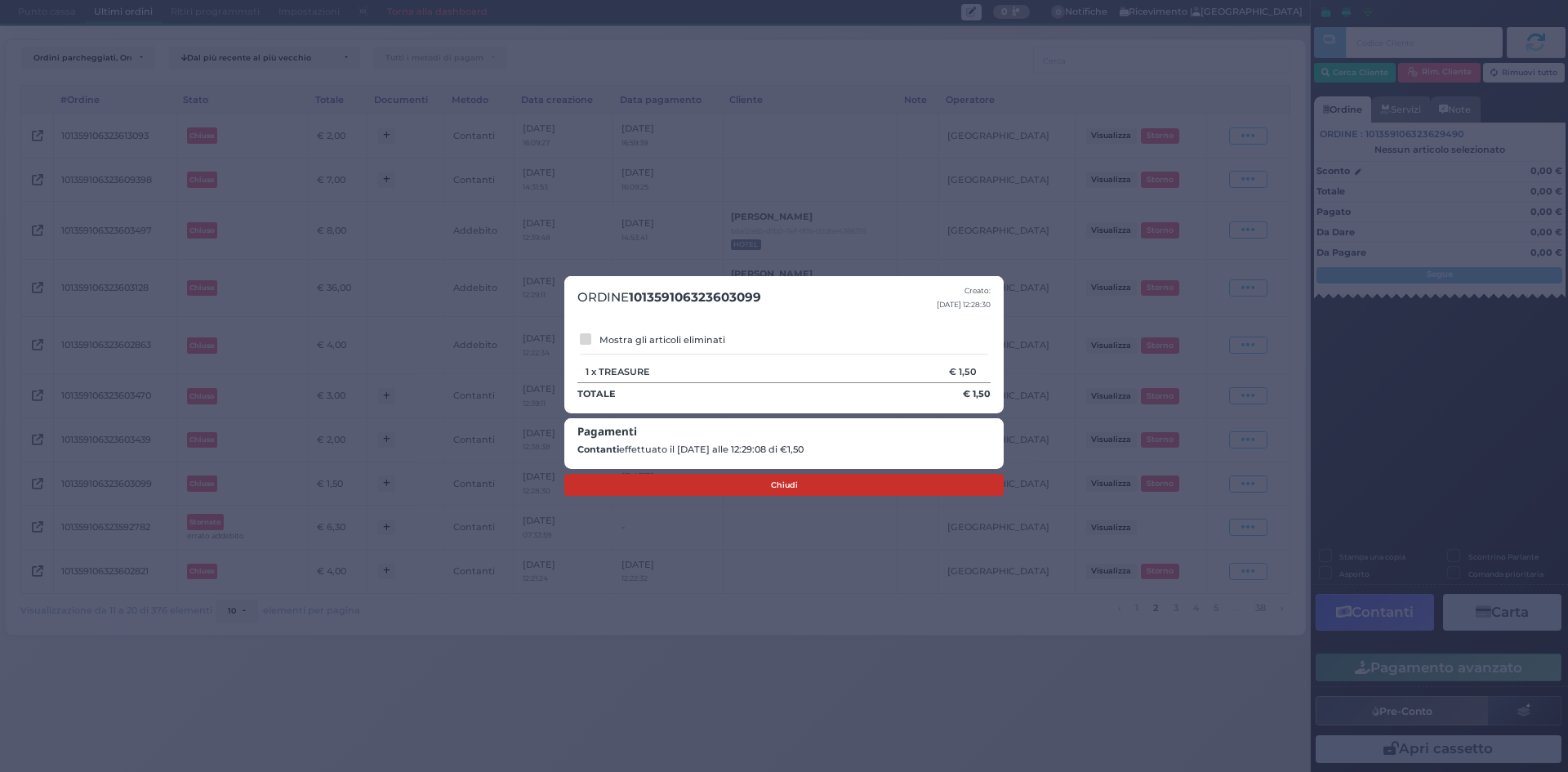
click at [887, 490] on button "Chiudi" at bounding box center [784, 485] width 439 height 23
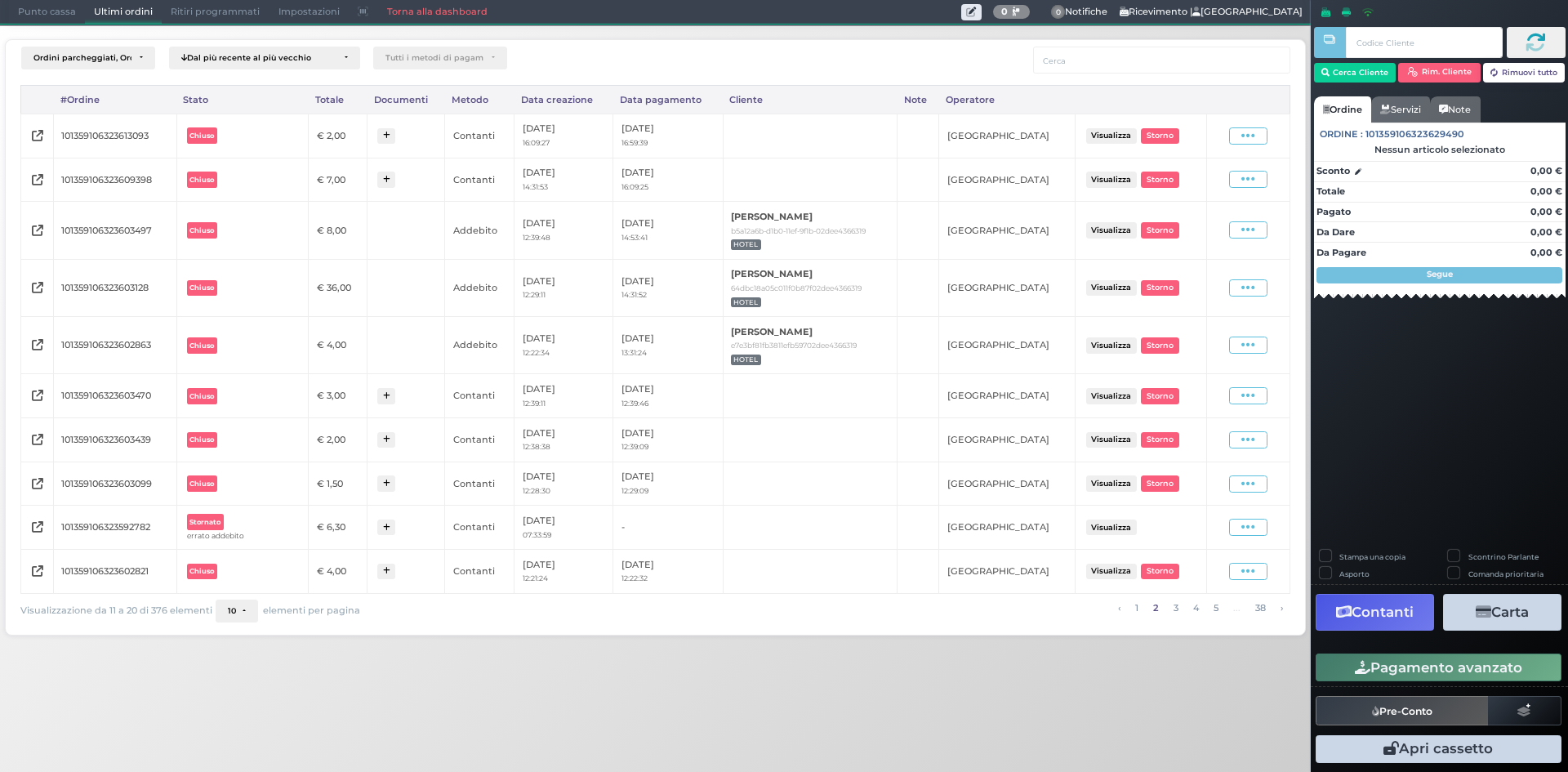
click at [1123, 442] on button "Visualizza" at bounding box center [1111, 439] width 50 height 15
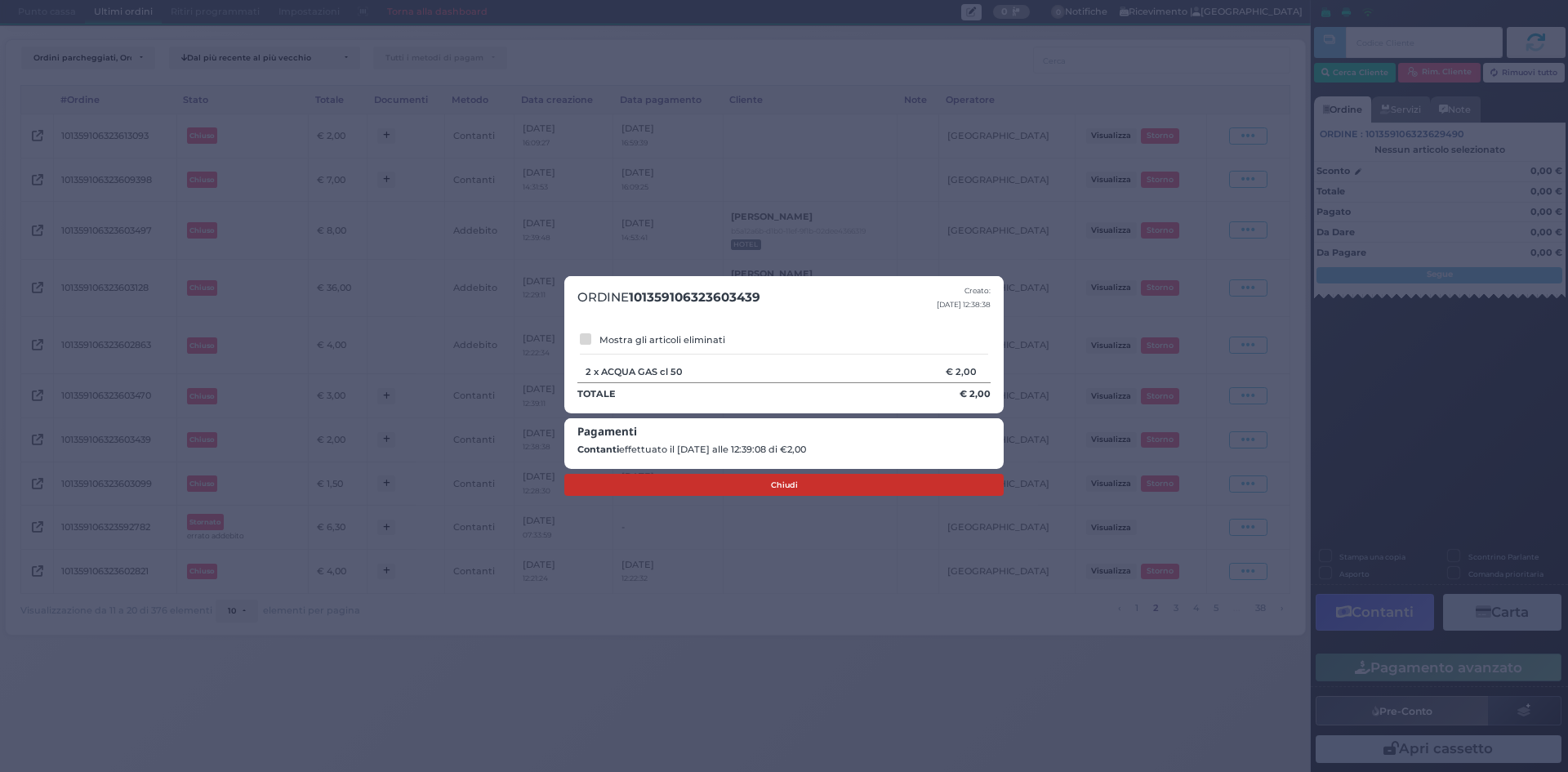
click at [804, 477] on button "Chiudi" at bounding box center [784, 485] width 439 height 23
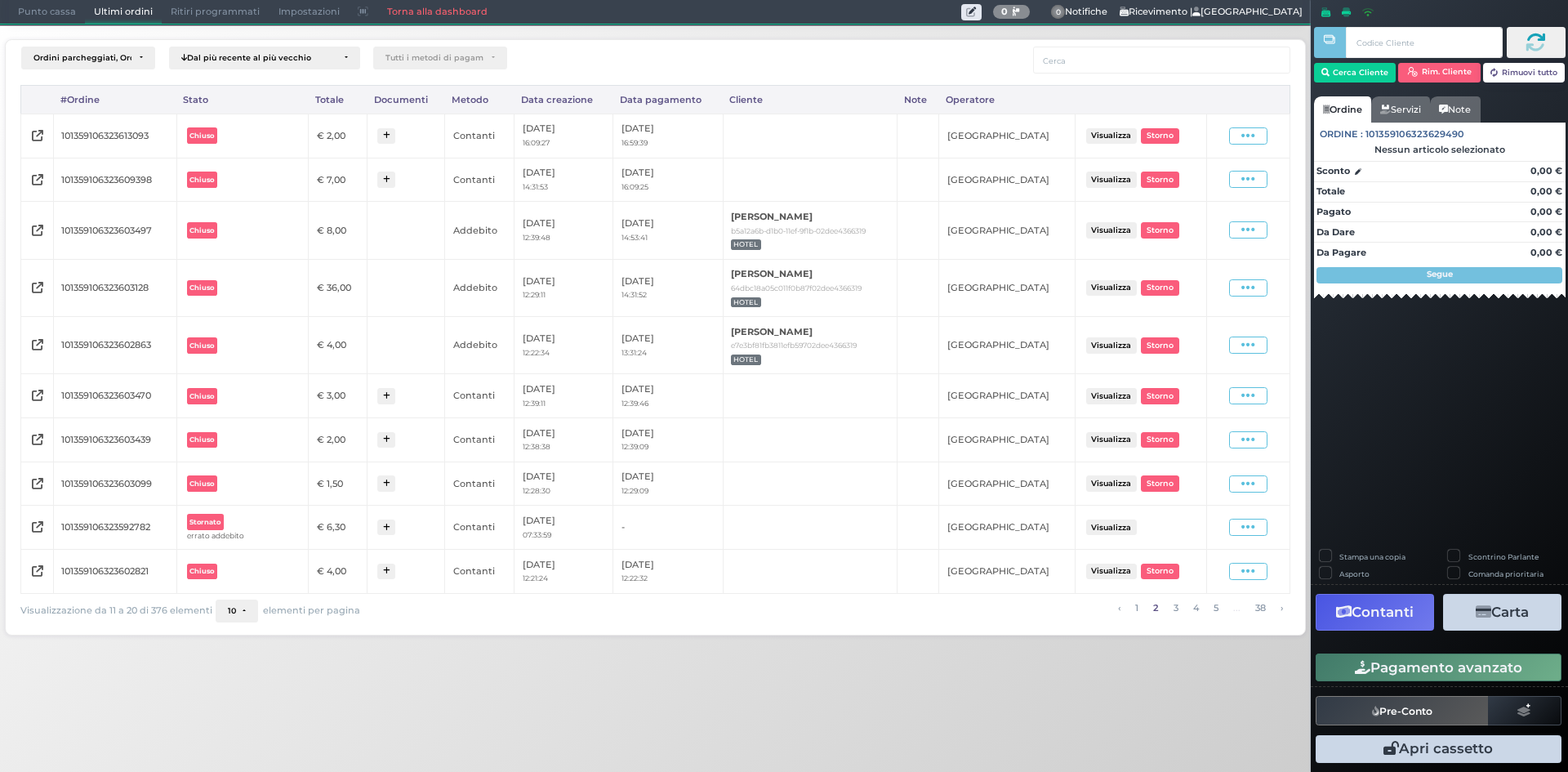
click at [1124, 394] on button "Visualizza" at bounding box center [1111, 396] width 50 height 15
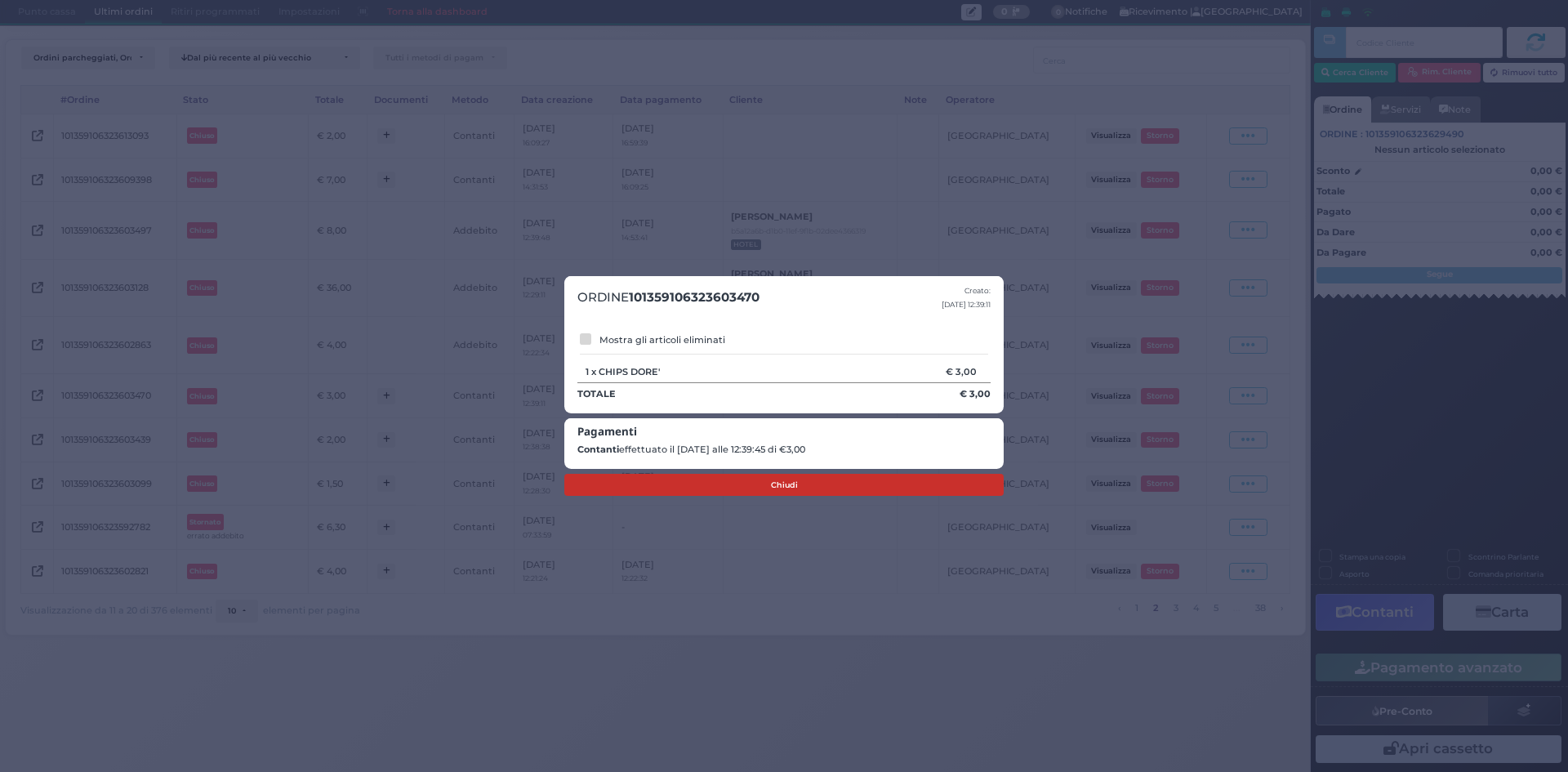
click at [797, 483] on button "Chiudi" at bounding box center [784, 485] width 439 height 23
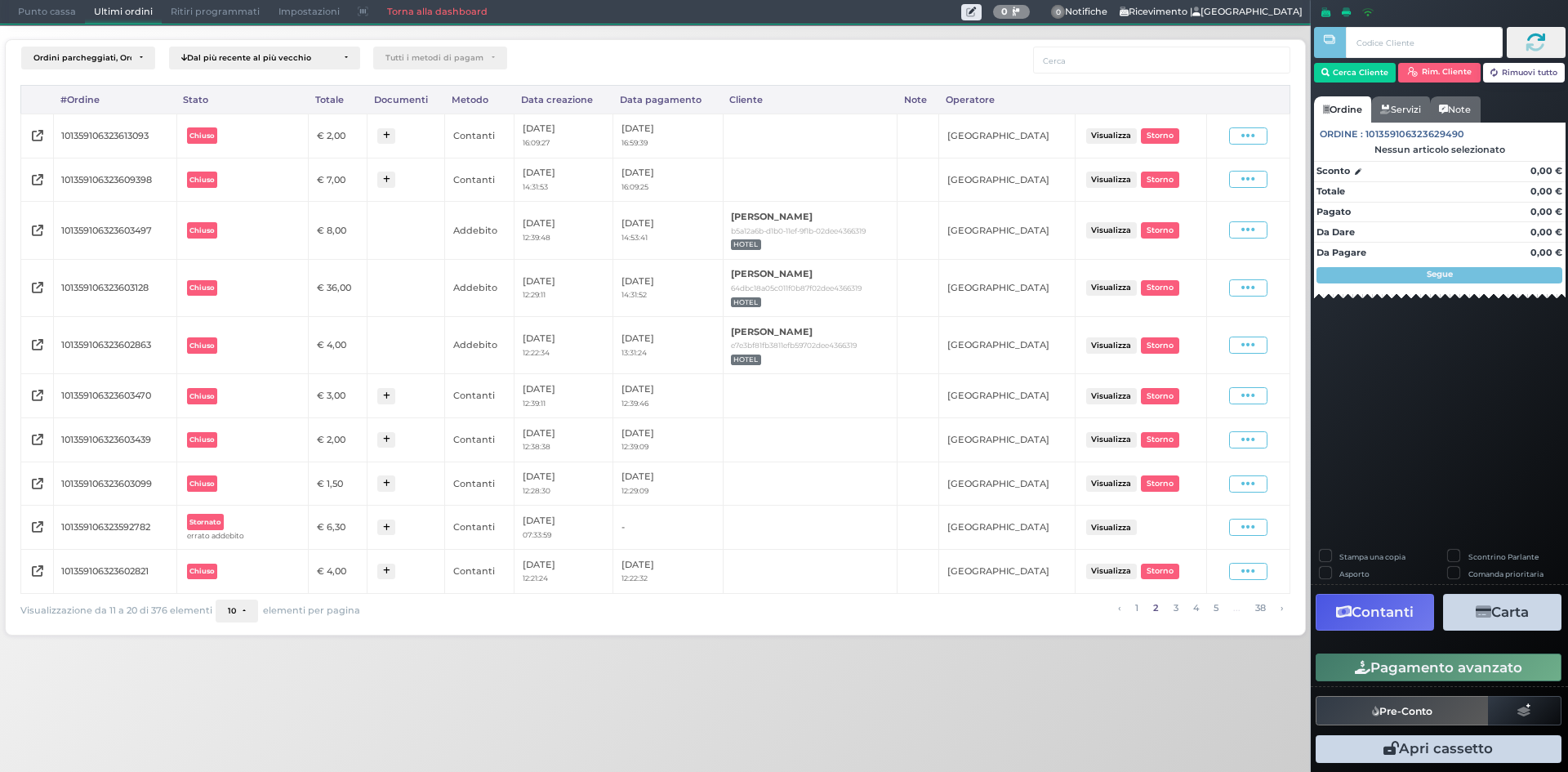
click at [1126, 179] on button "Visualizza" at bounding box center [1111, 180] width 50 height 15
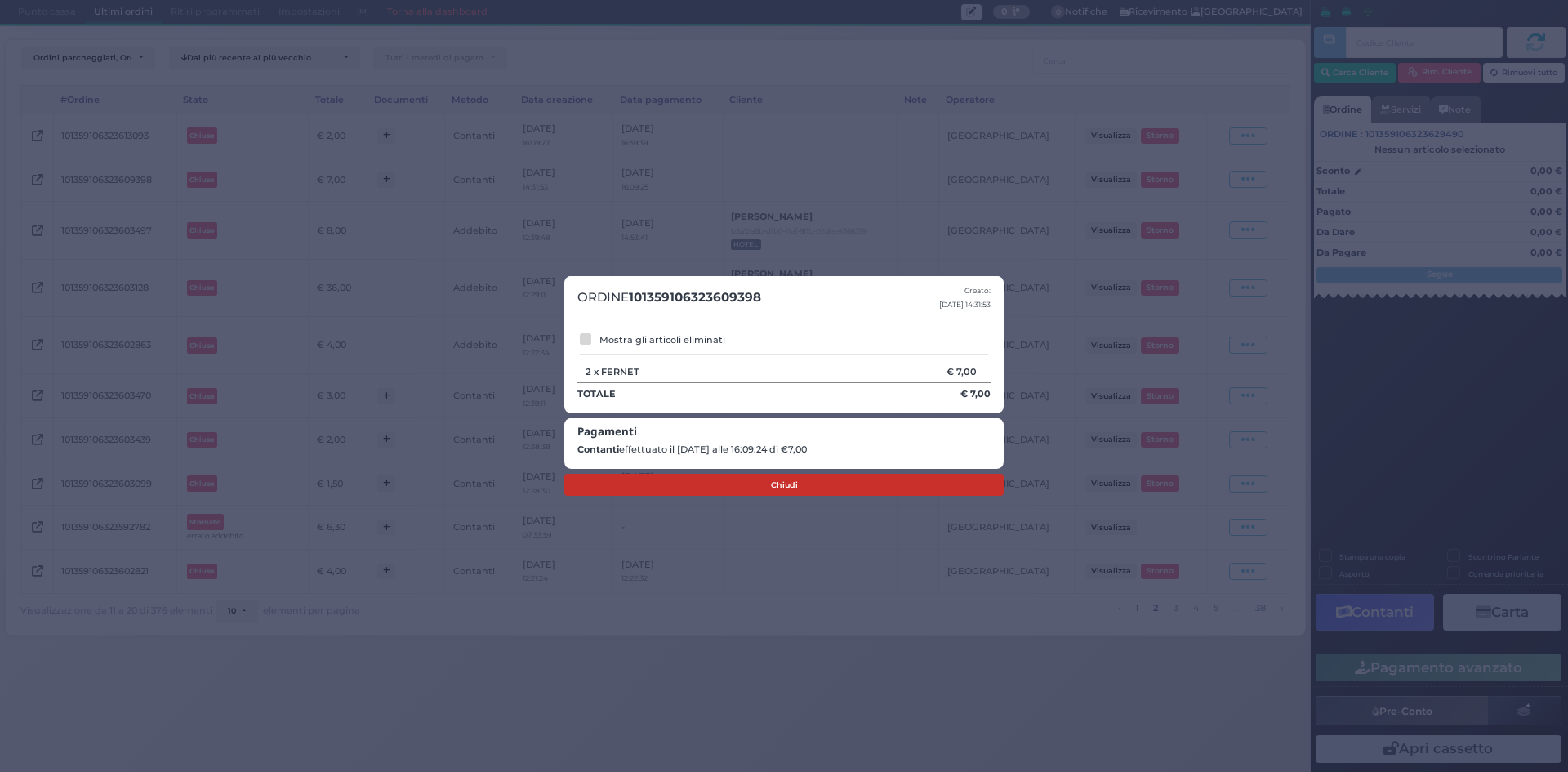
click at [698, 480] on button "Chiudi" at bounding box center [784, 485] width 439 height 23
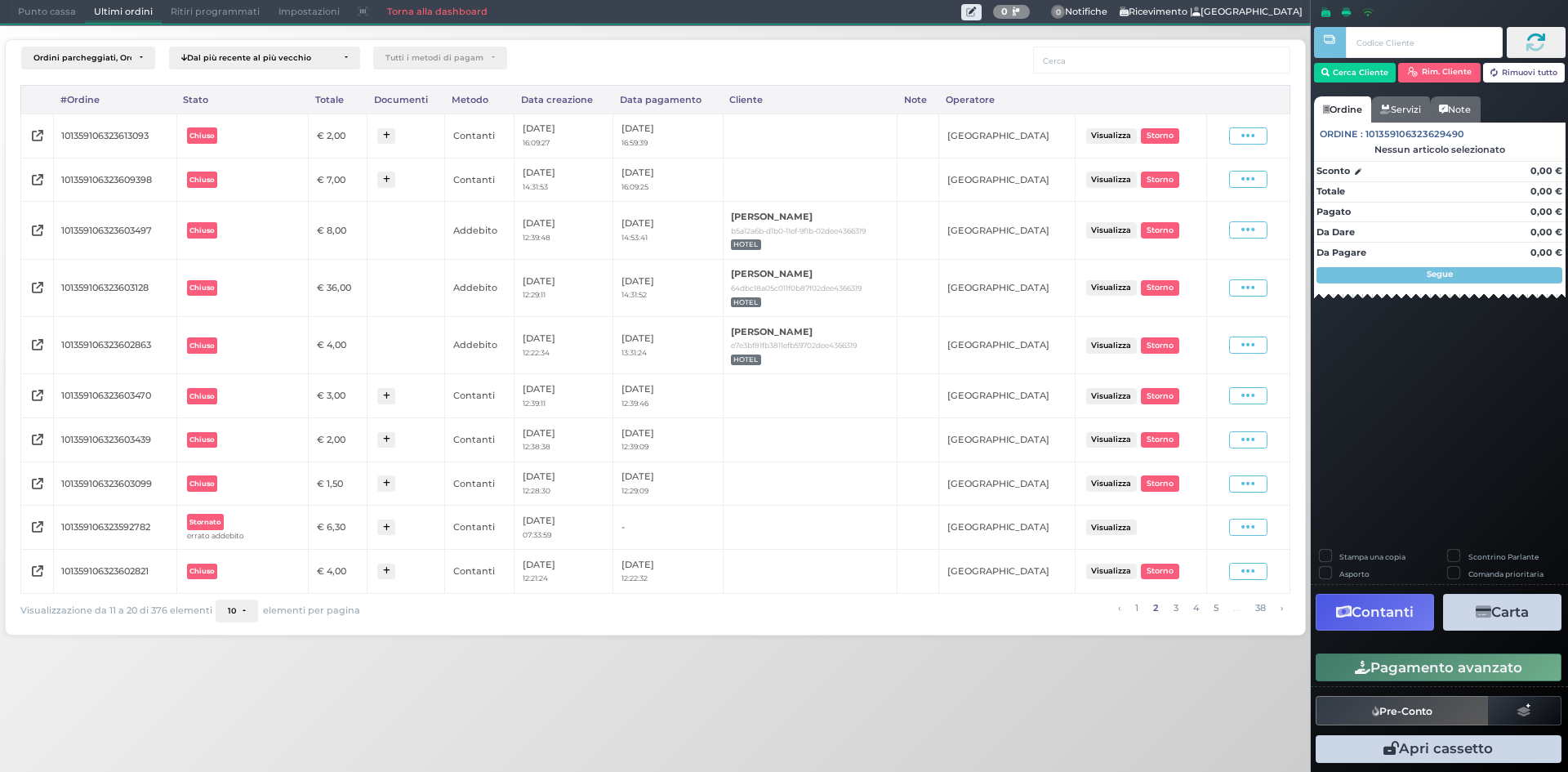
click at [1095, 140] on button "Visualizza" at bounding box center [1111, 136] width 50 height 15
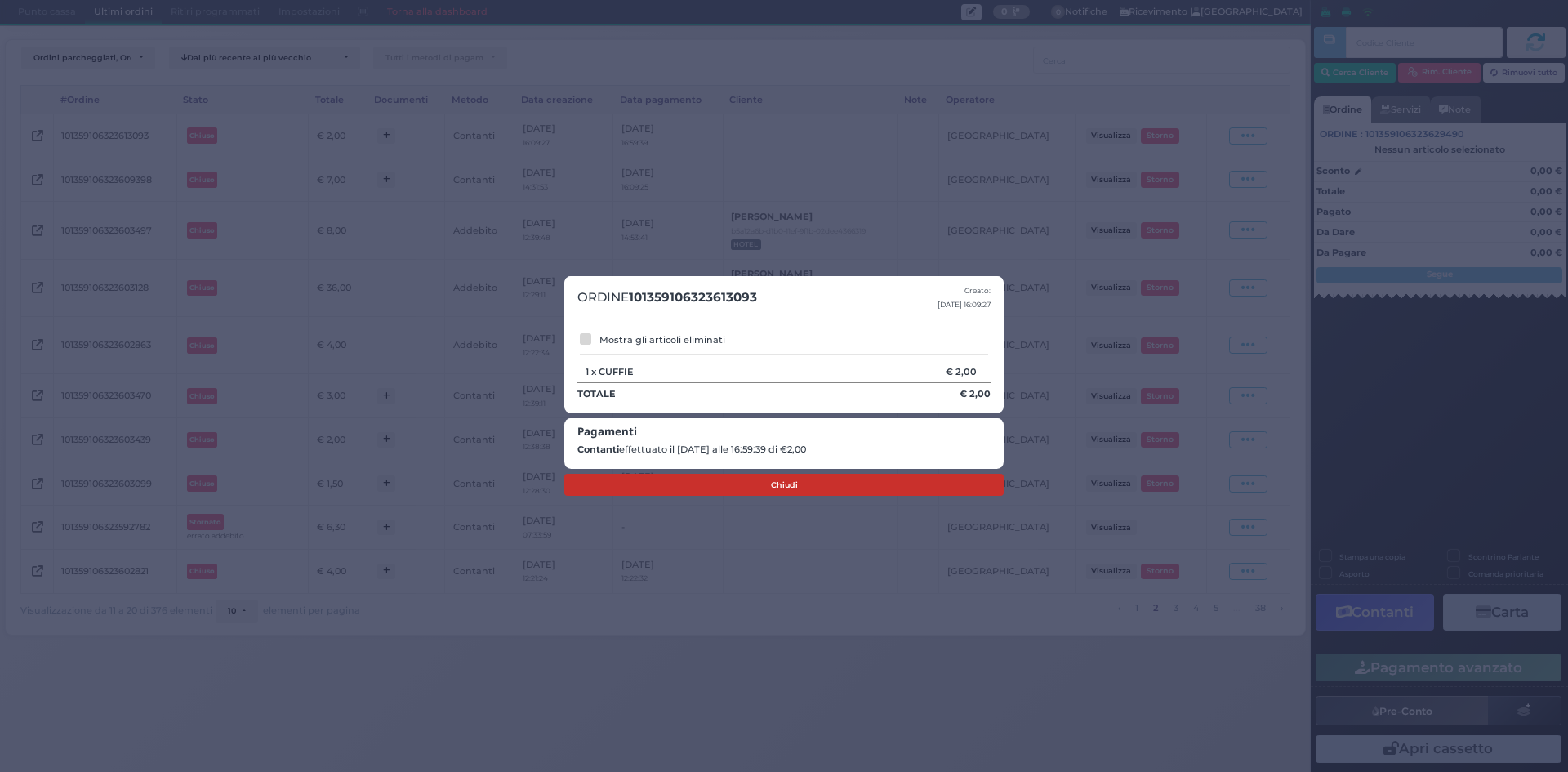
click at [647, 477] on button "Chiudi" at bounding box center [784, 485] width 439 height 23
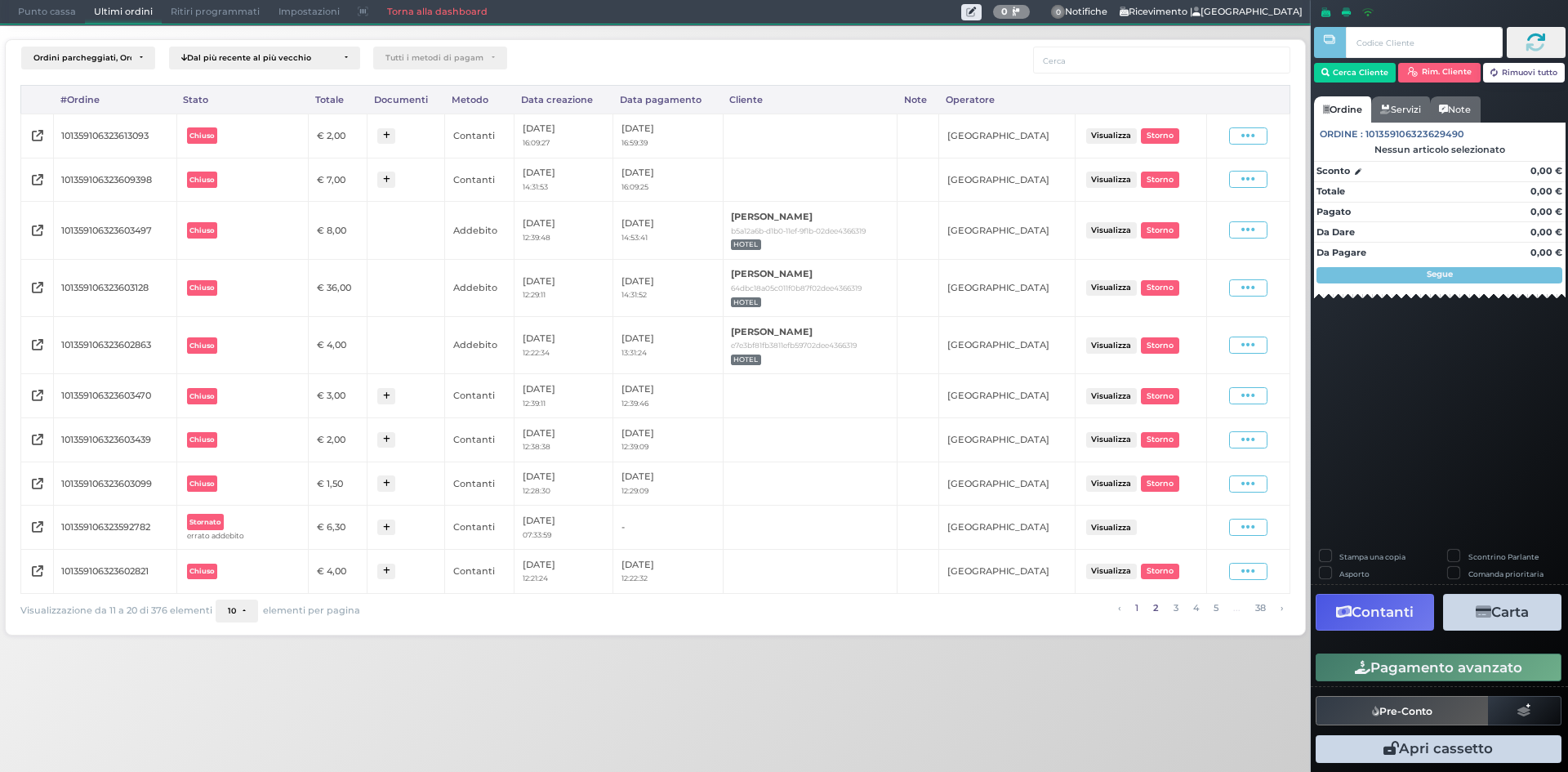
click at [1132, 610] on link "1" at bounding box center [1136, 608] width 12 height 18
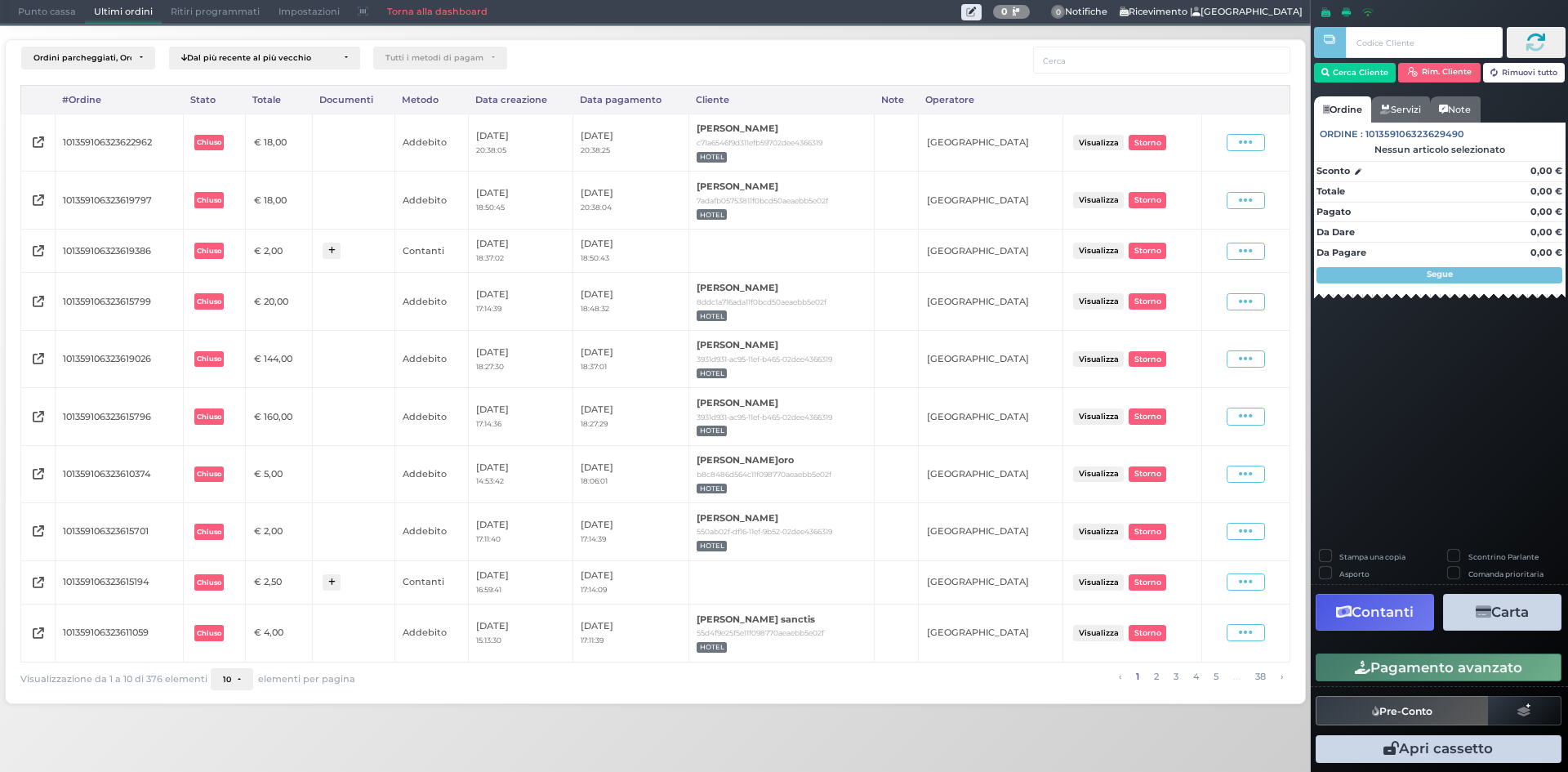
click at [1106, 586] on button "Visualizza" at bounding box center [1098, 582] width 50 height 15
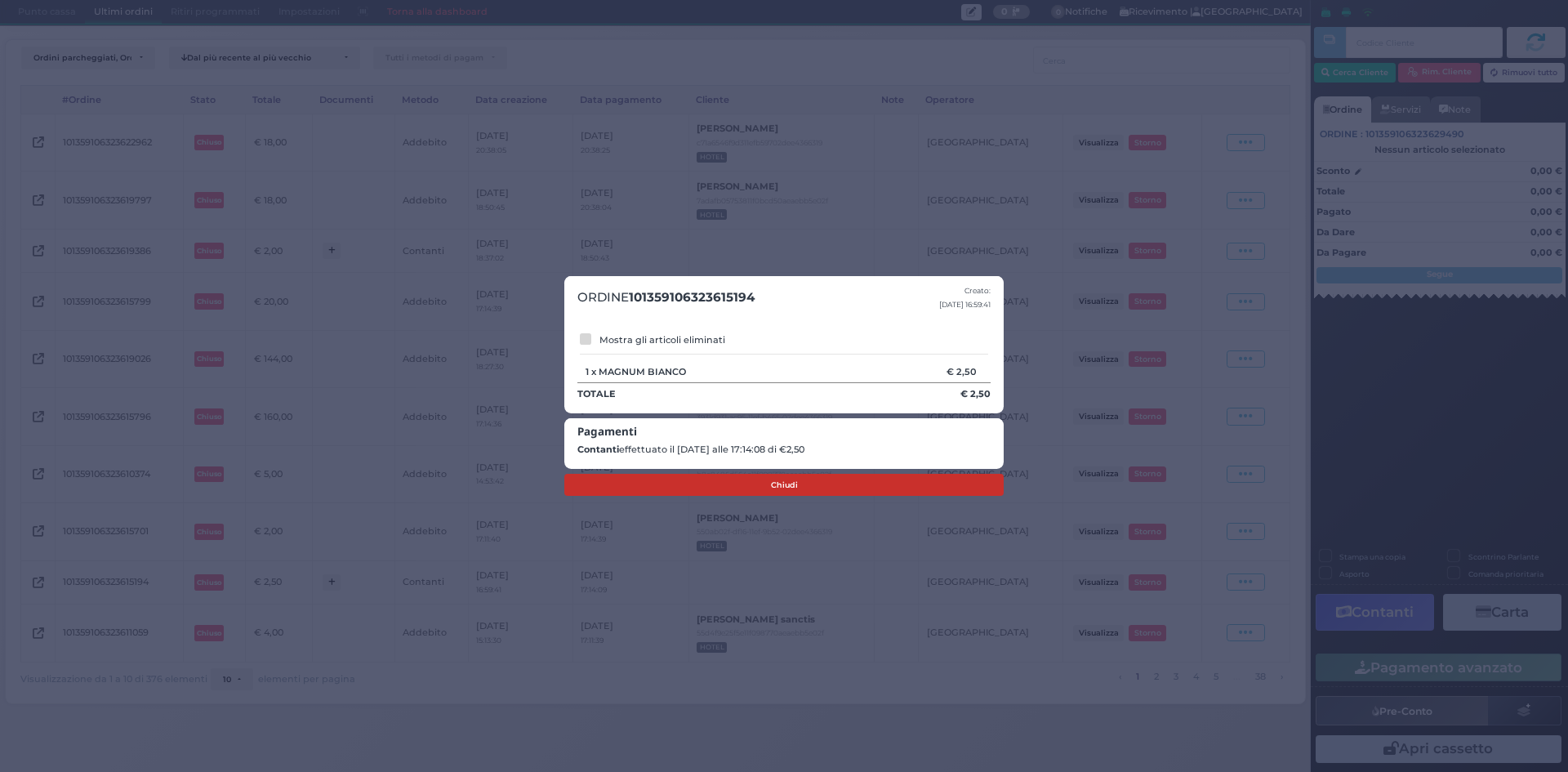
click at [697, 483] on button "Chiudi" at bounding box center [784, 485] width 439 height 23
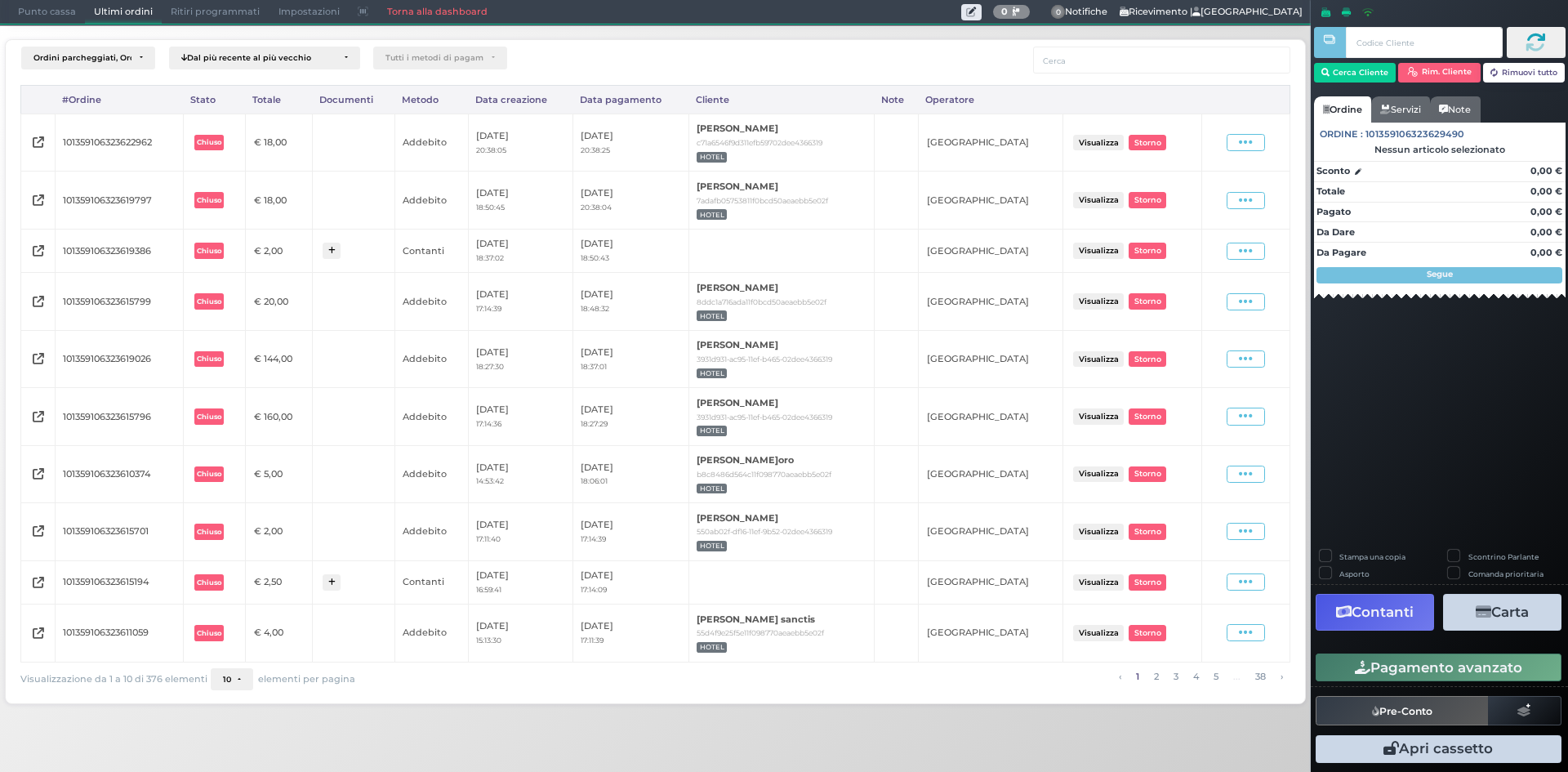
click at [1118, 585] on button "Visualizza" at bounding box center [1098, 582] width 50 height 15
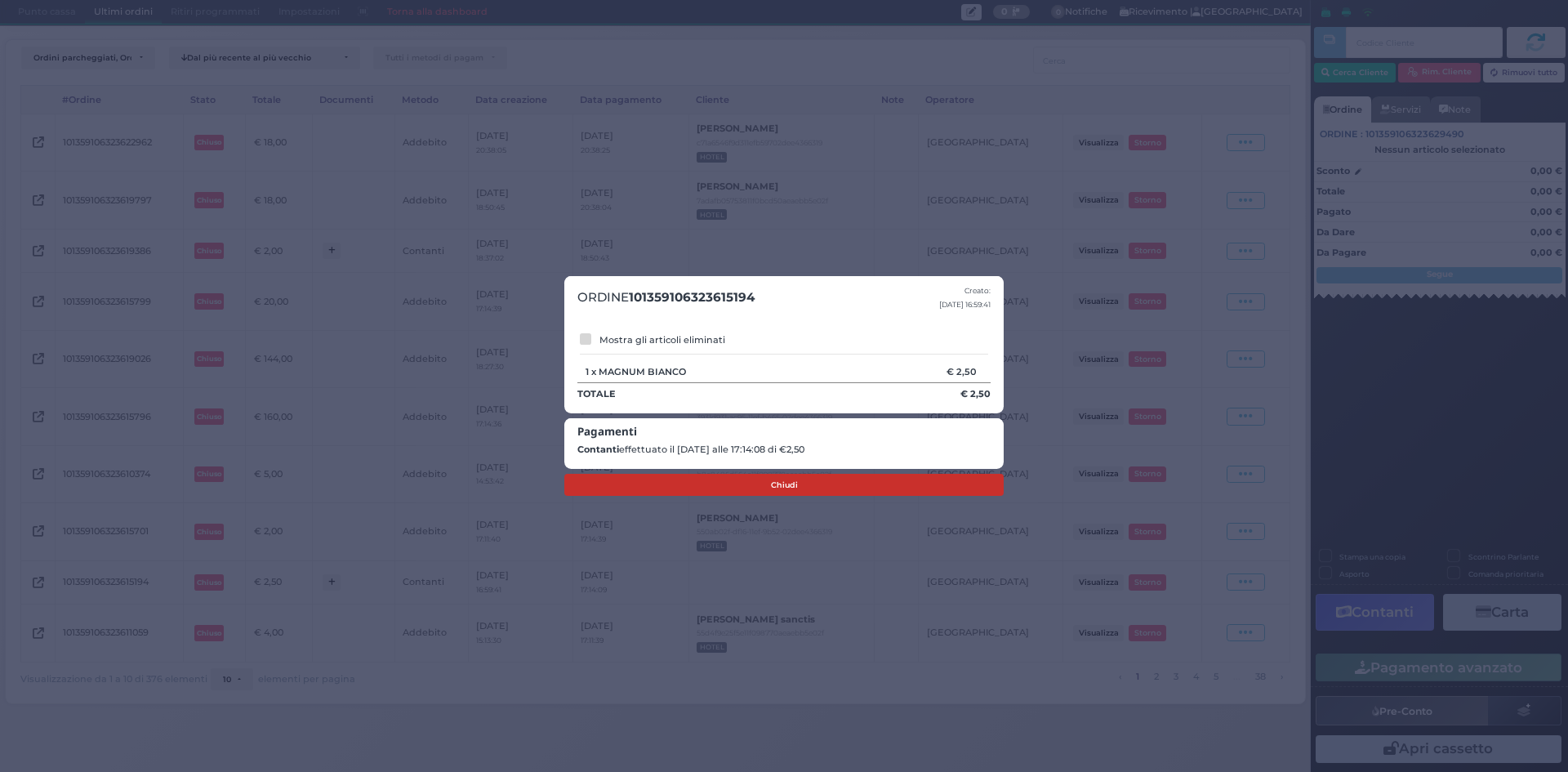
click at [926, 484] on button "Chiudi" at bounding box center [784, 485] width 439 height 23
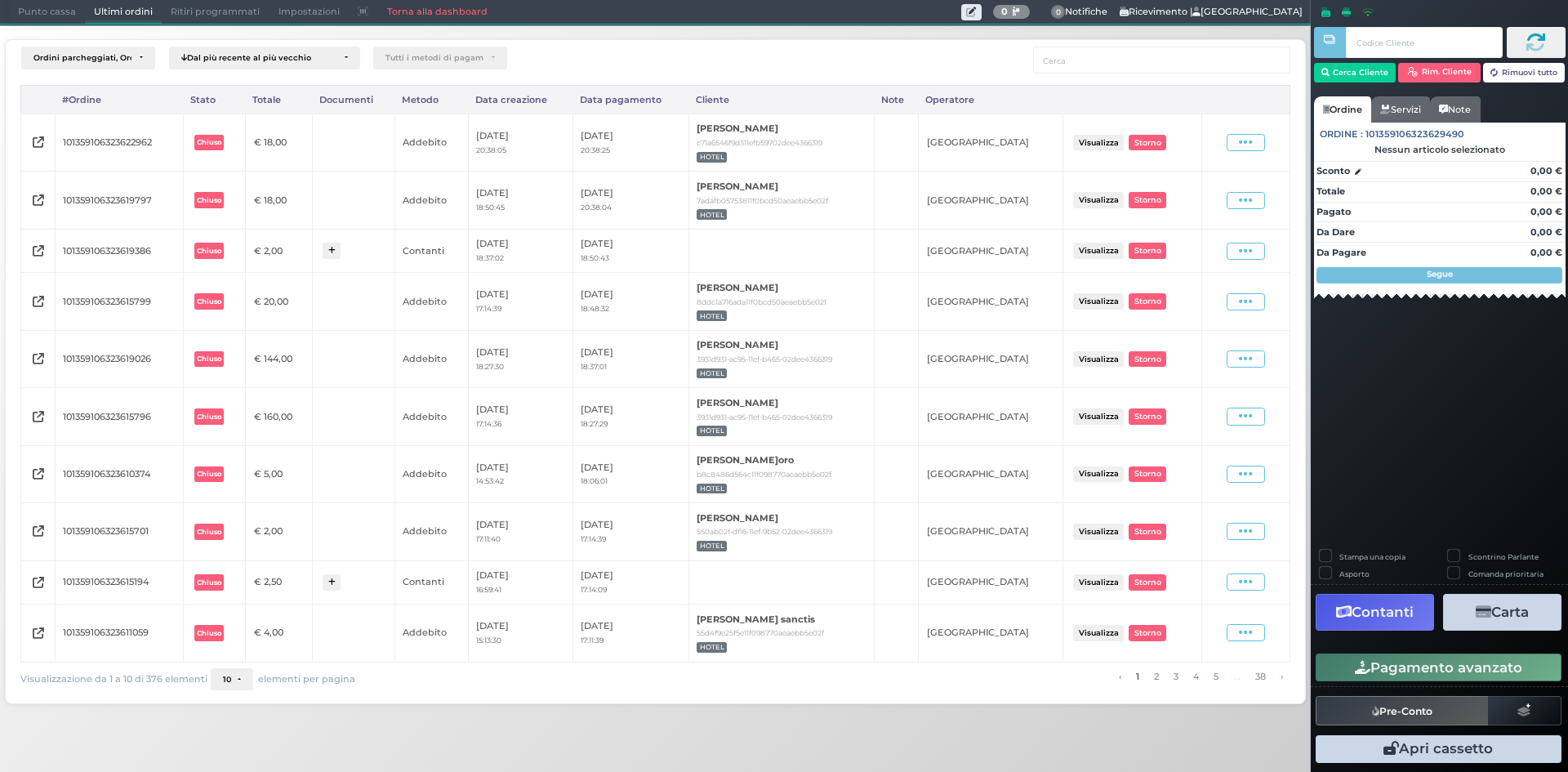
click at [1115, 255] on button "Visualizza" at bounding box center [1098, 250] width 50 height 15
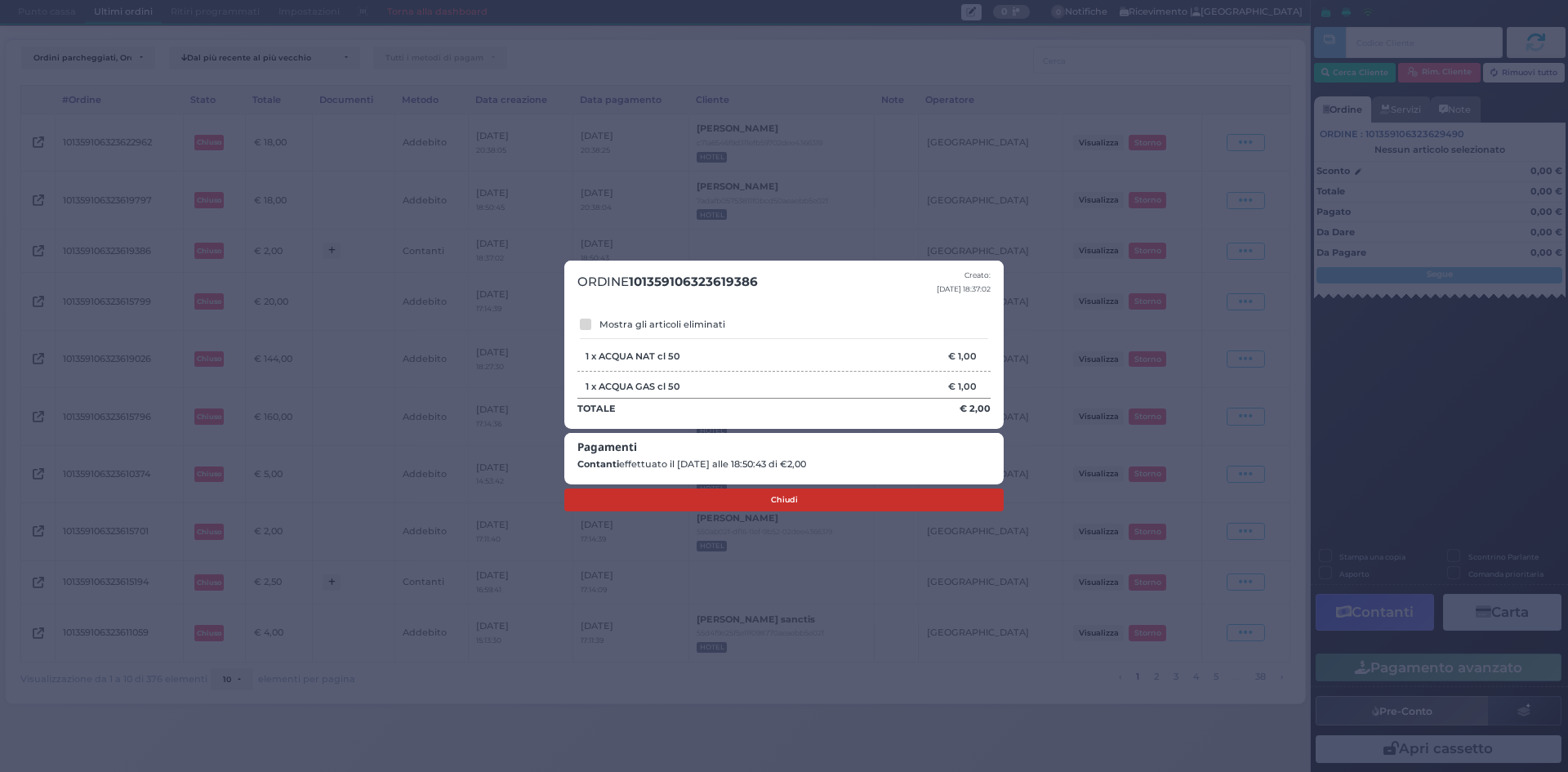
click at [746, 493] on button "Chiudi" at bounding box center [784, 499] width 439 height 23
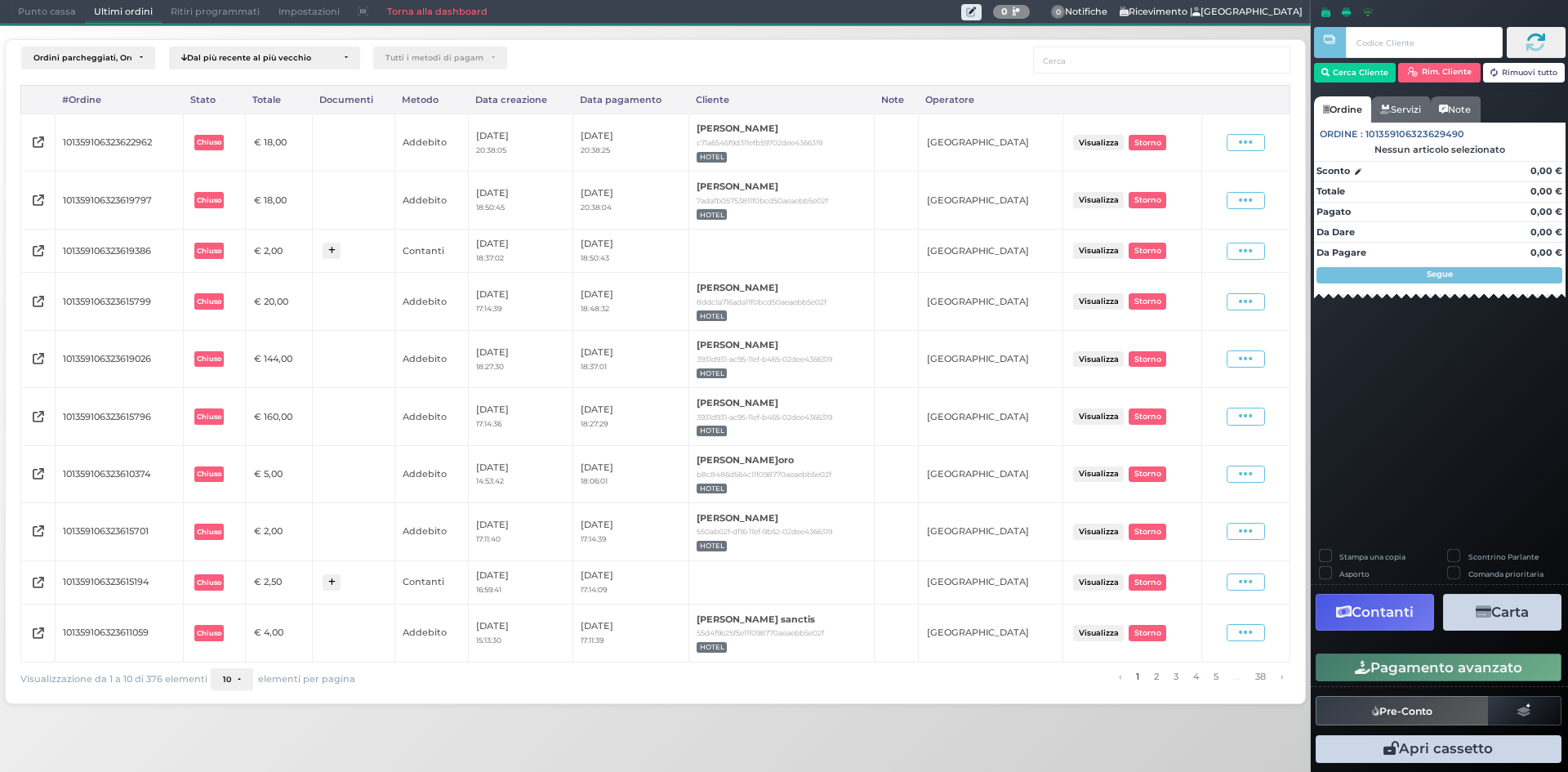
click at [391, 13] on link "Torna alla dashboard" at bounding box center [436, 12] width 119 height 23
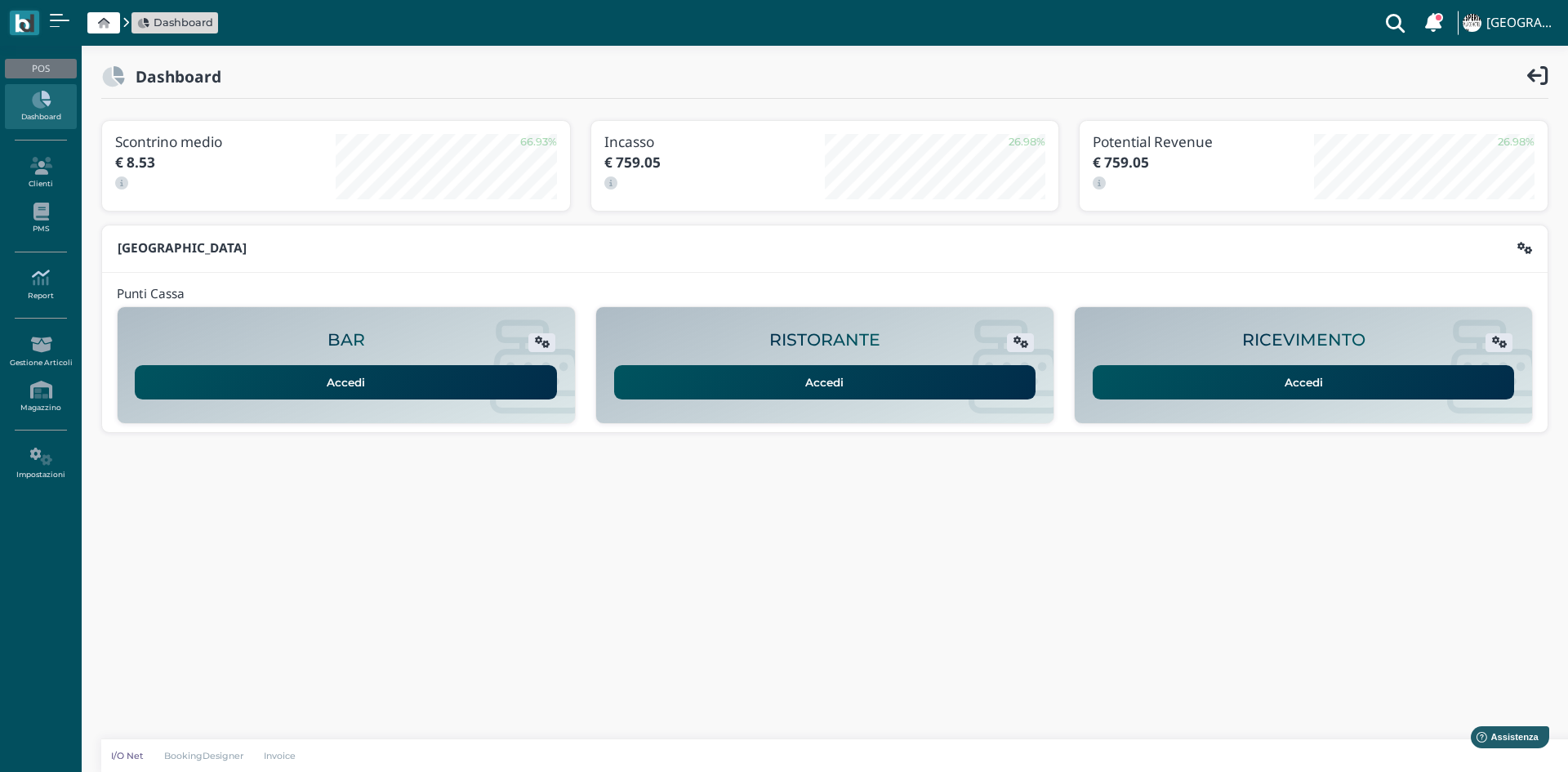
click at [36, 291] on link "Report" at bounding box center [40, 285] width 71 height 45
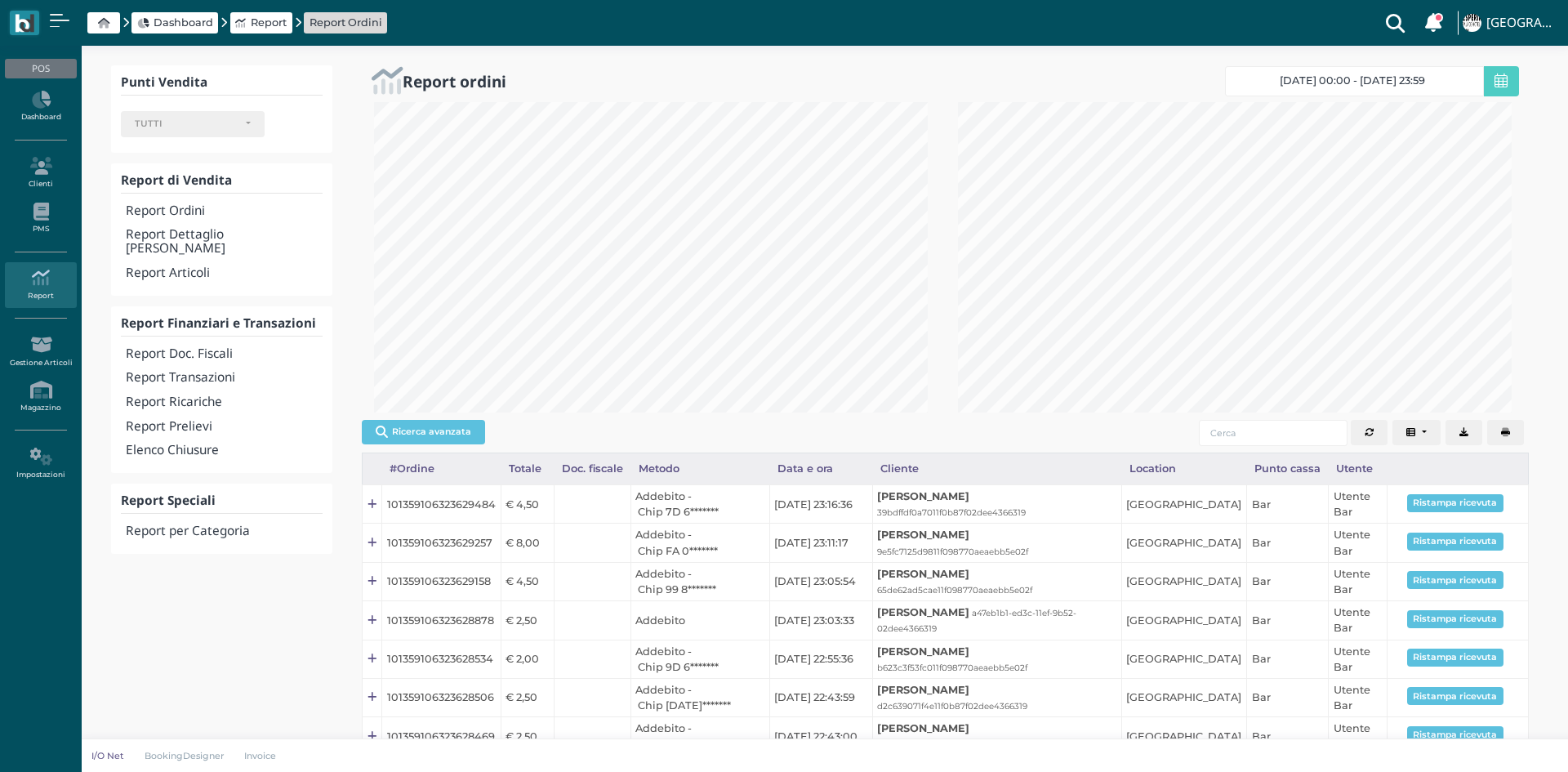
select select
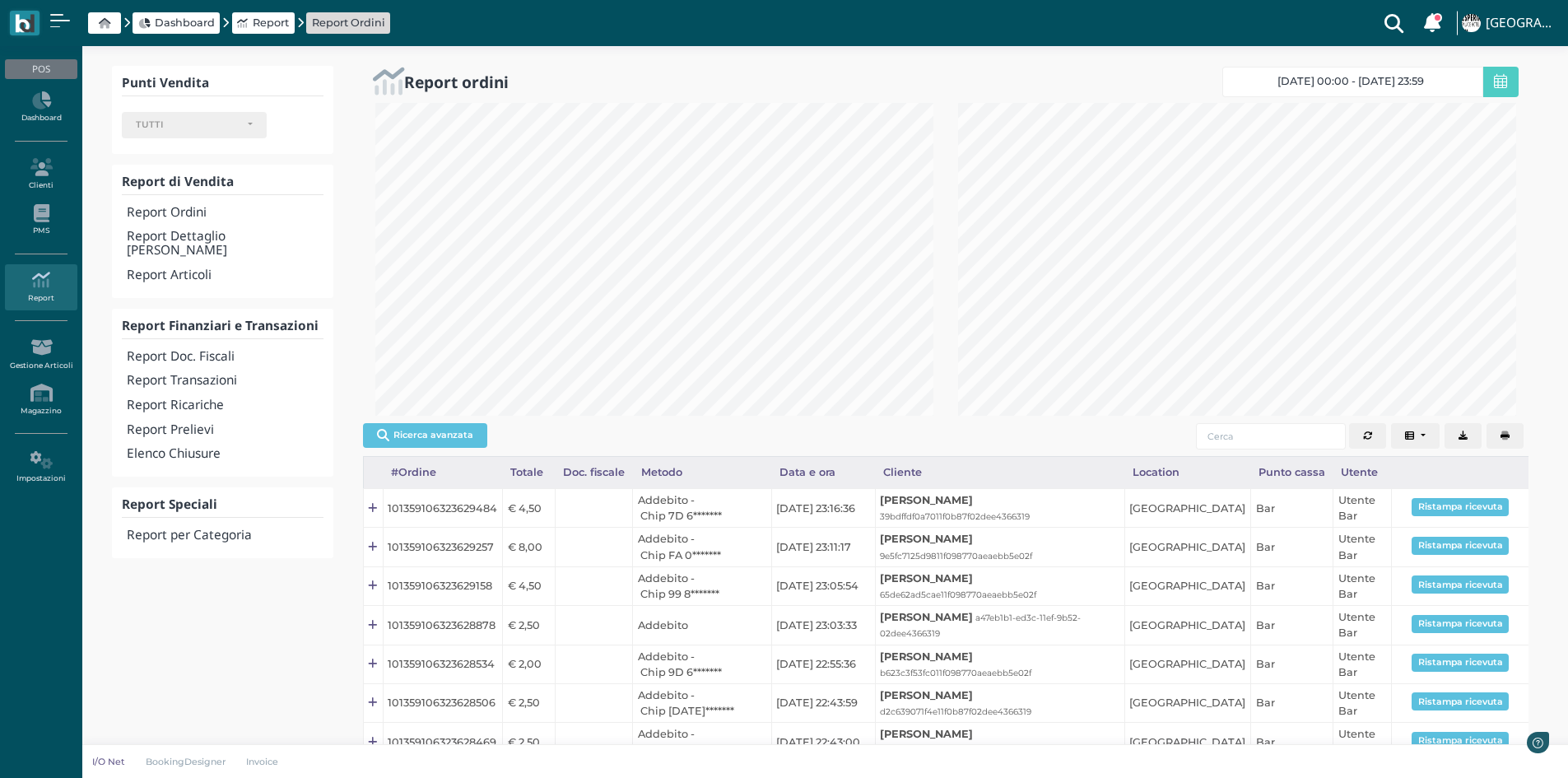
scroll to position [313, 582]
click at [218, 374] on h4 "Report Transazioni" at bounding box center [224, 381] width 196 height 14
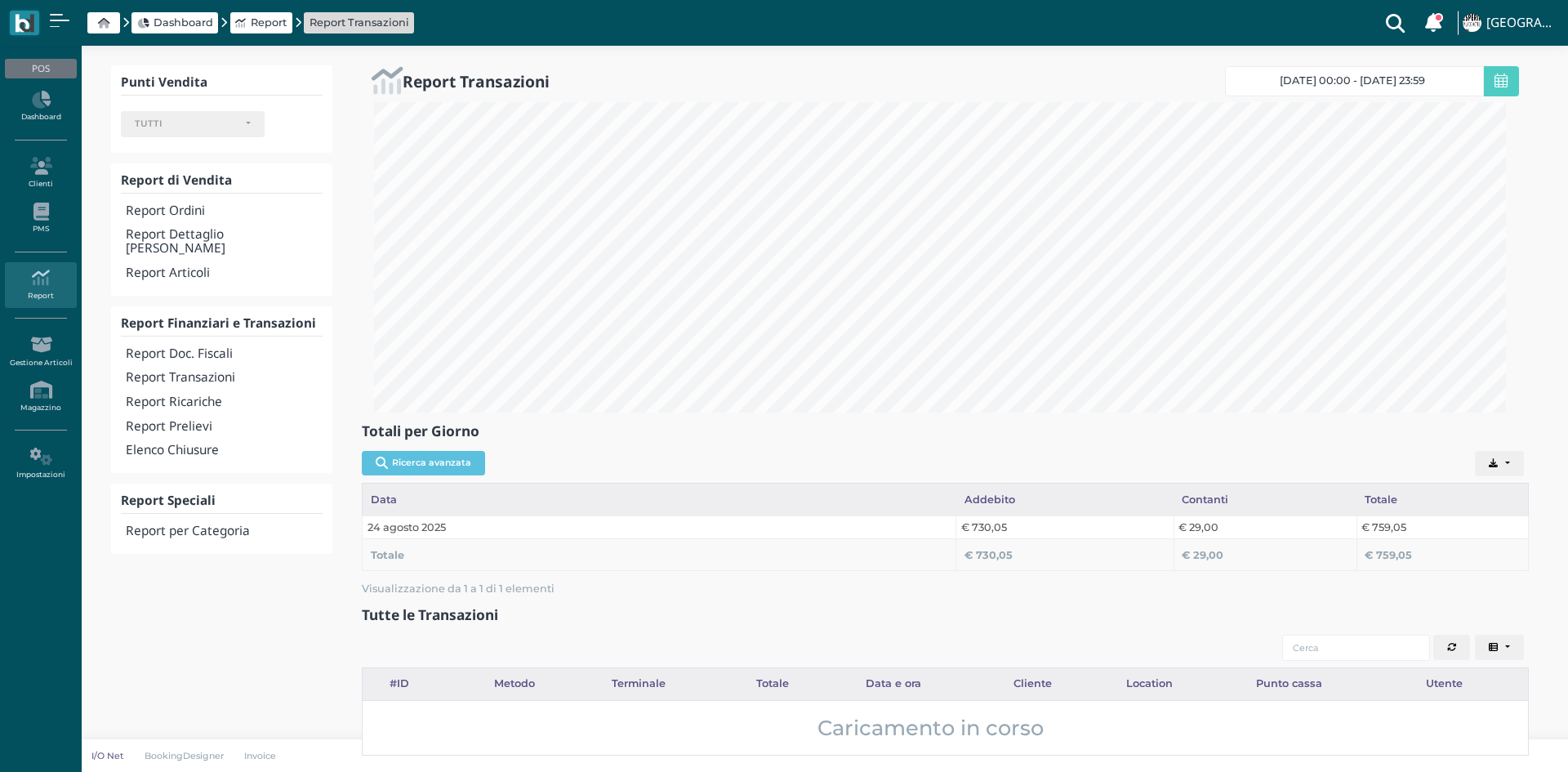
select select
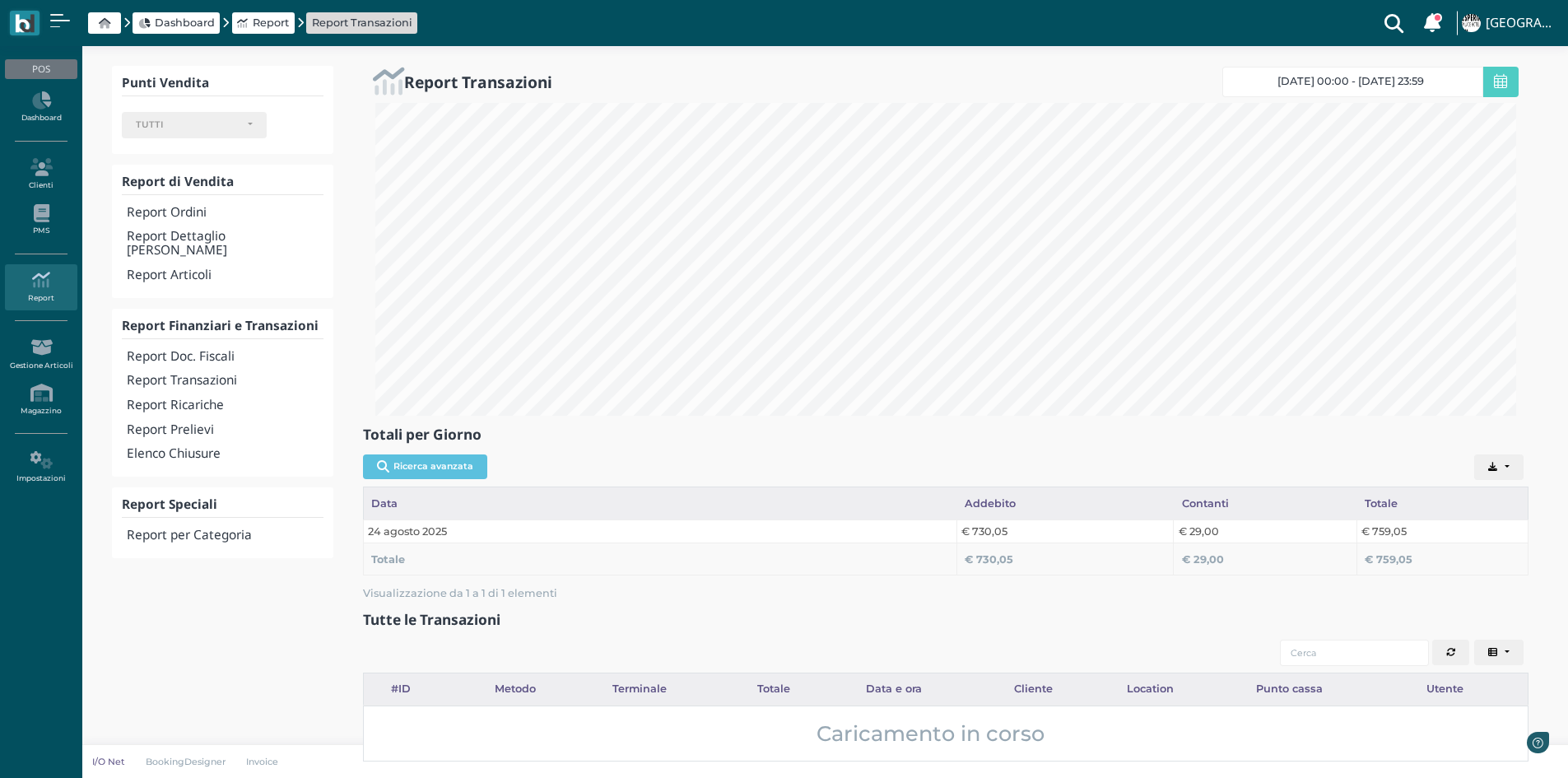
scroll to position [313, 1166]
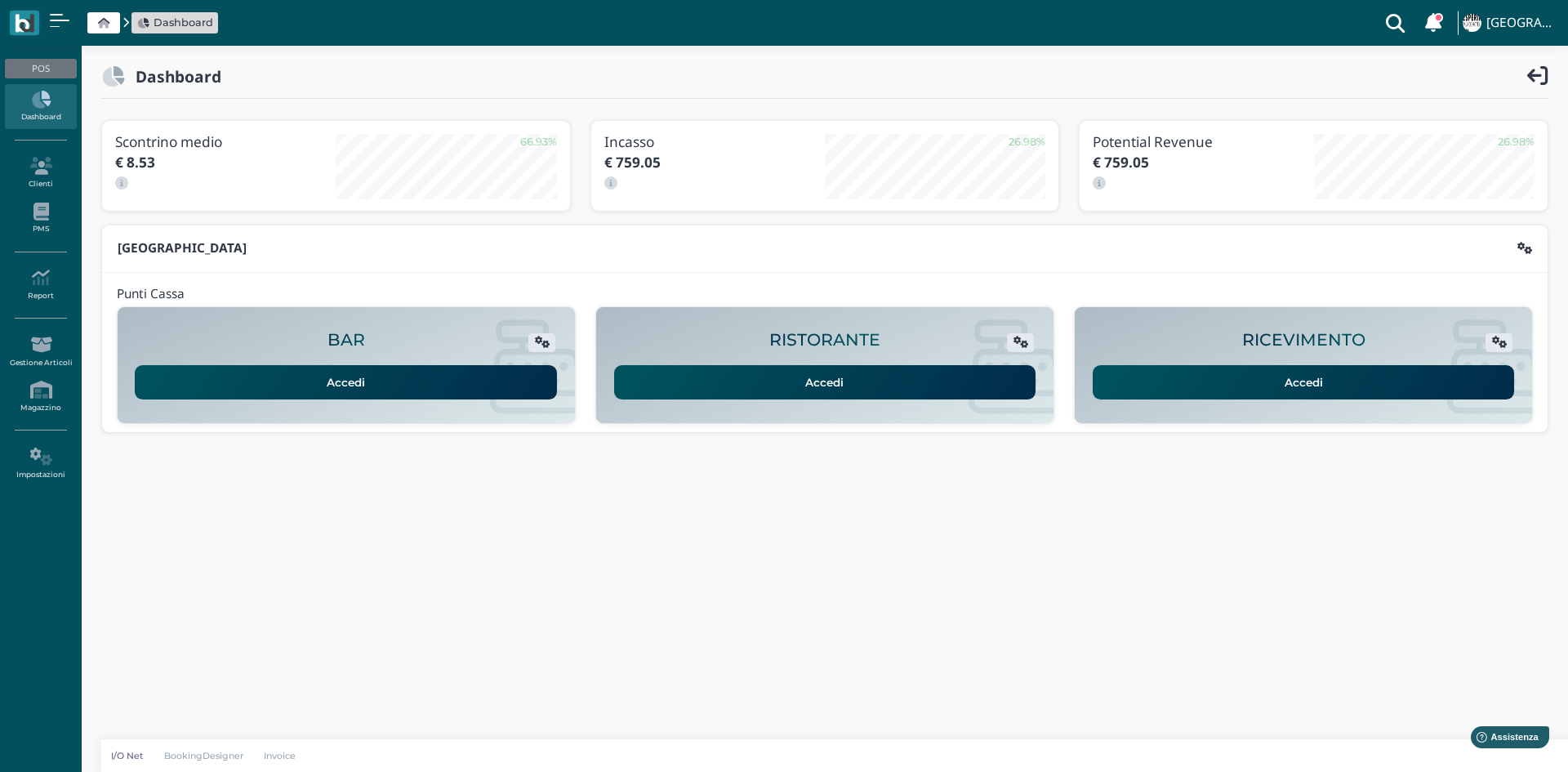
click at [1326, 381] on link "Accedi" at bounding box center [1303, 382] width 422 height 34
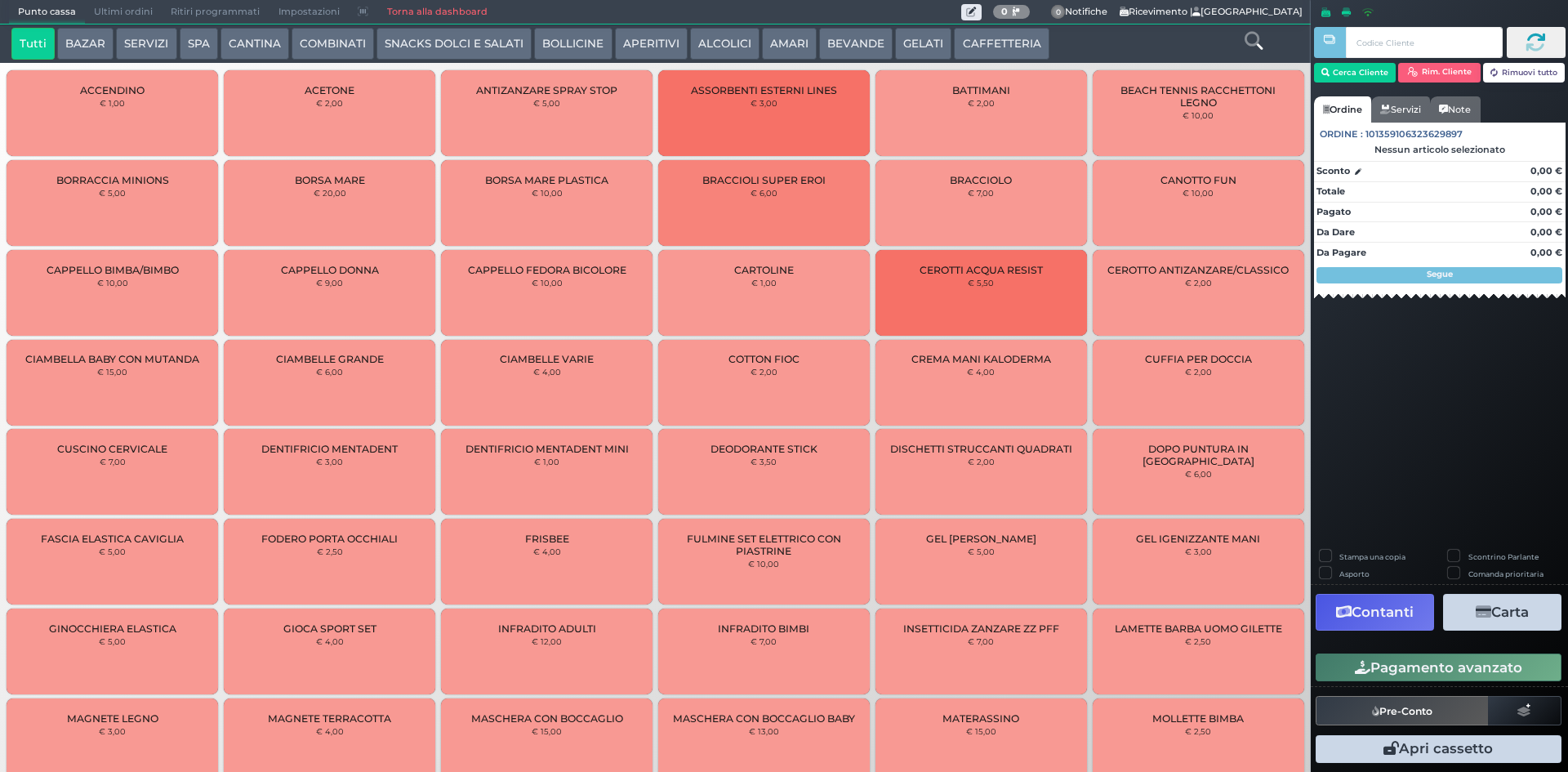
click at [149, 37] on button "SERVIZI" at bounding box center [146, 44] width 61 height 32
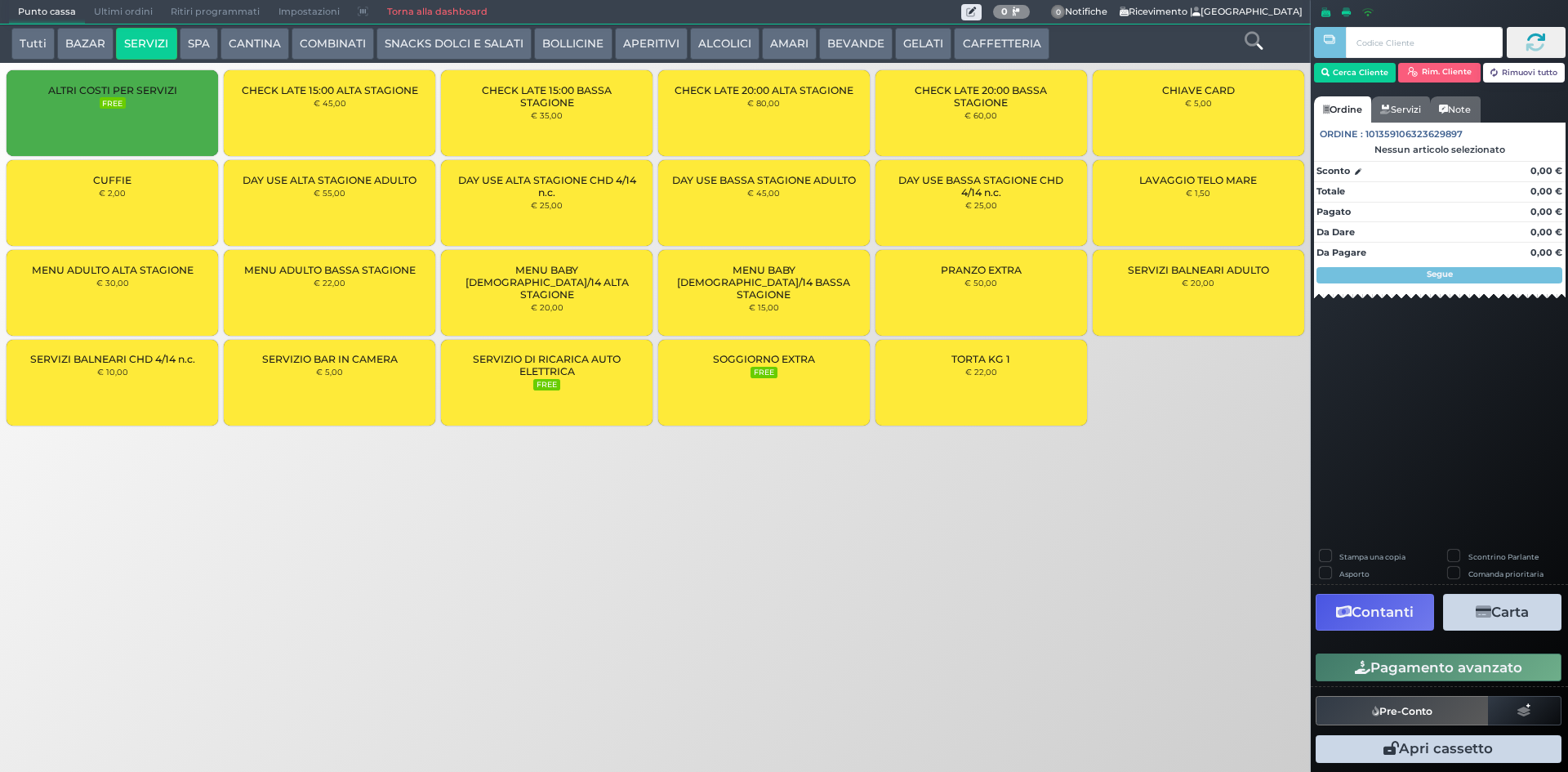
click at [167, 191] on div "CUFFIE € 2,00" at bounding box center [112, 203] width 211 height 85
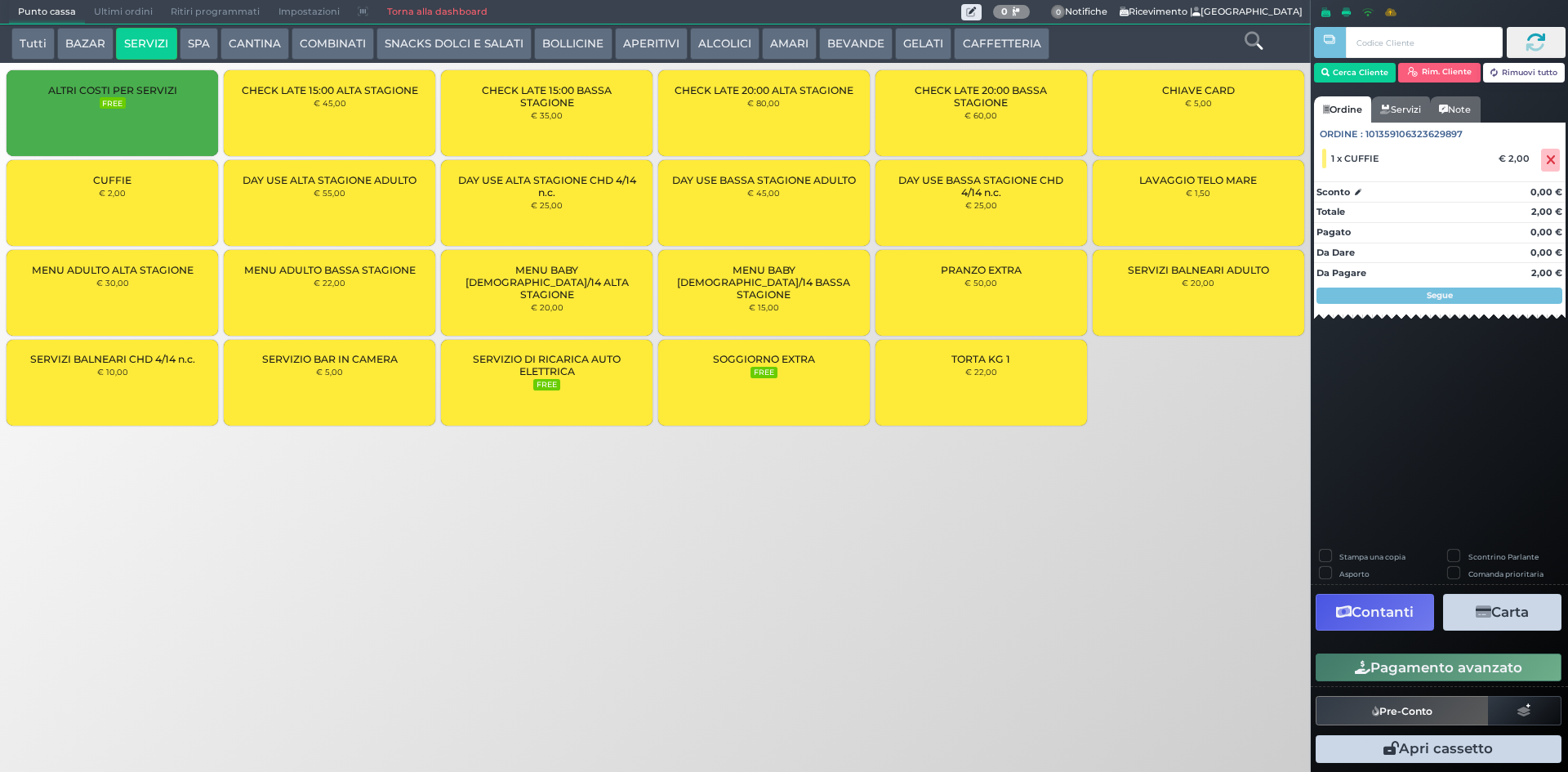
click at [183, 180] on div "CUFFIE € 2,00" at bounding box center [112, 203] width 211 height 85
click at [1471, 675] on button "Pagamento avanzato" at bounding box center [1438, 667] width 246 height 27
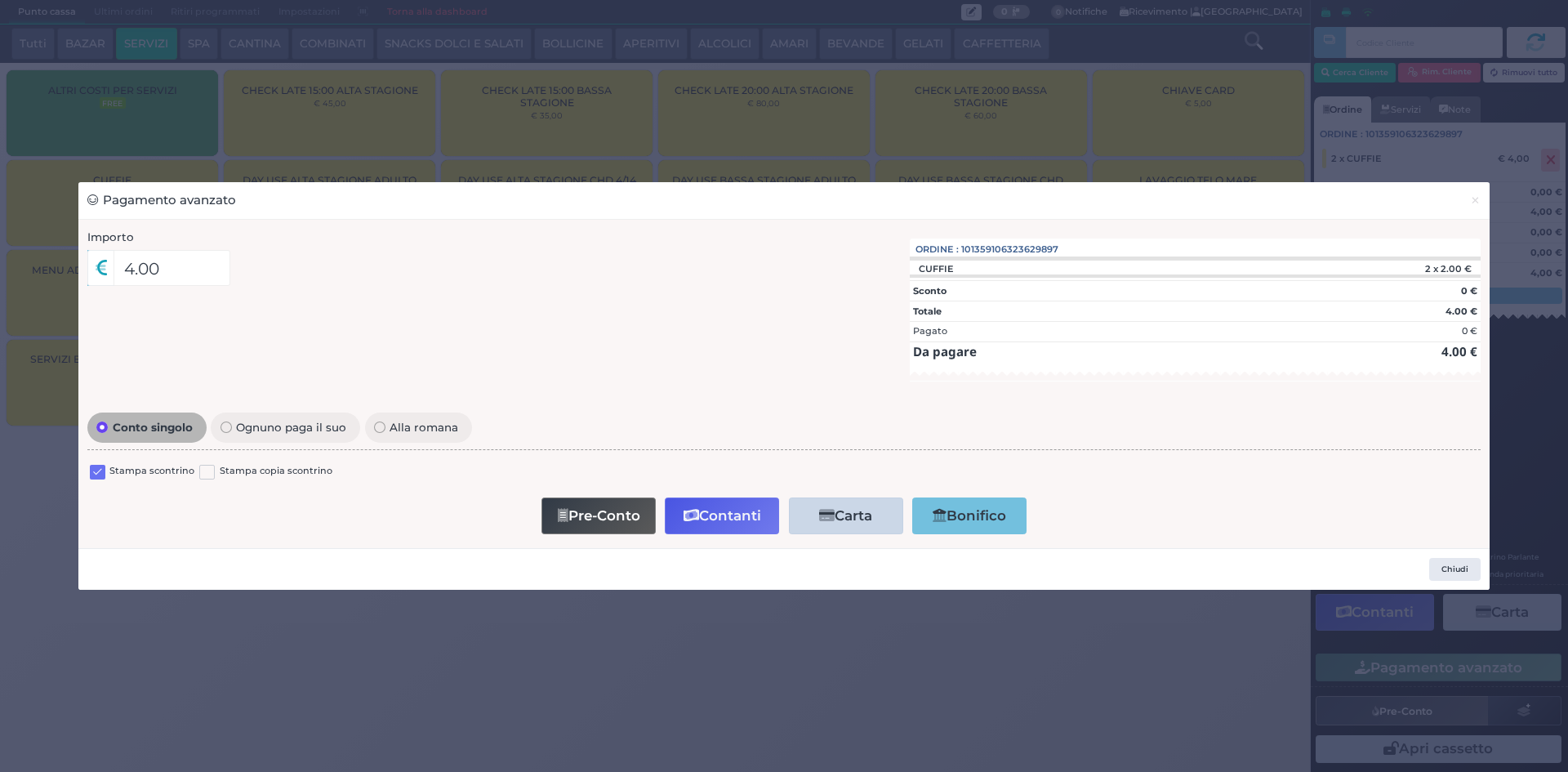
click at [101, 477] on label at bounding box center [97, 473] width 15 height 15
click at [0, 0] on input "checkbox" at bounding box center [0, 0] width 0 height 0
click at [755, 523] on button "Contanti" at bounding box center [722, 516] width 115 height 37
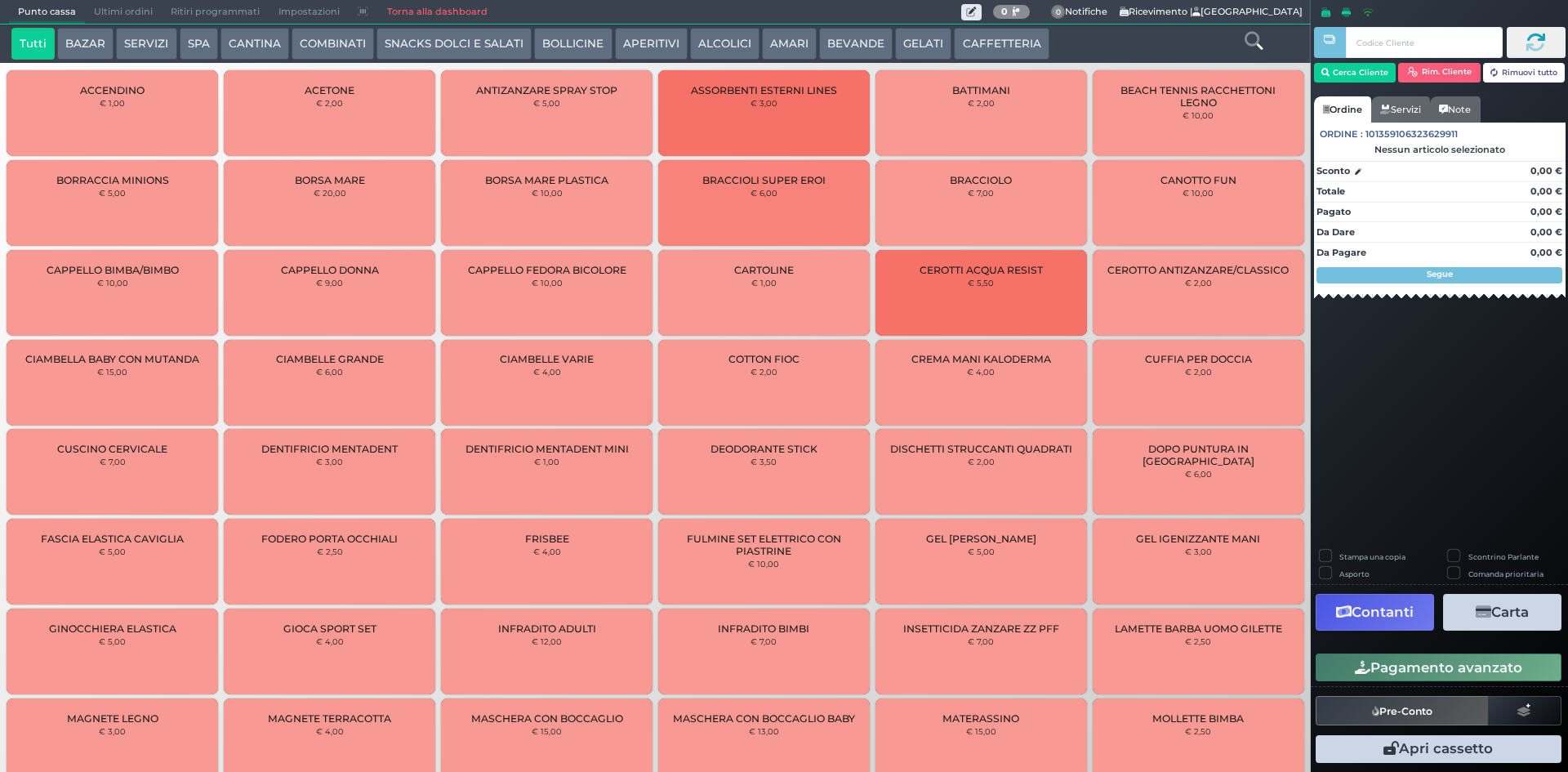
click at [928, 44] on button "GELATI" at bounding box center [923, 44] width 56 height 32
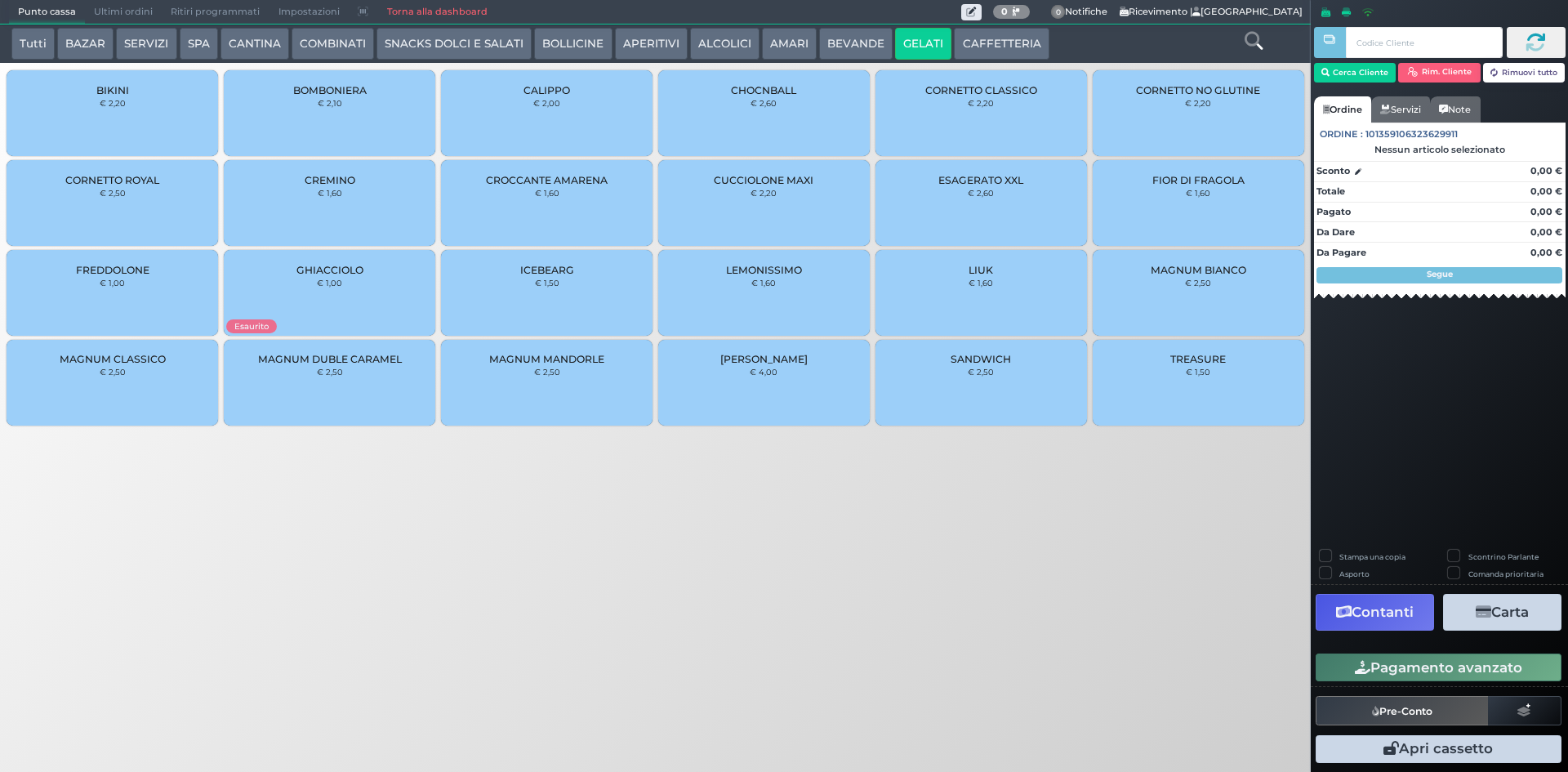
click at [559, 104] on small "€ 2,00" at bounding box center [547, 103] width 27 height 9
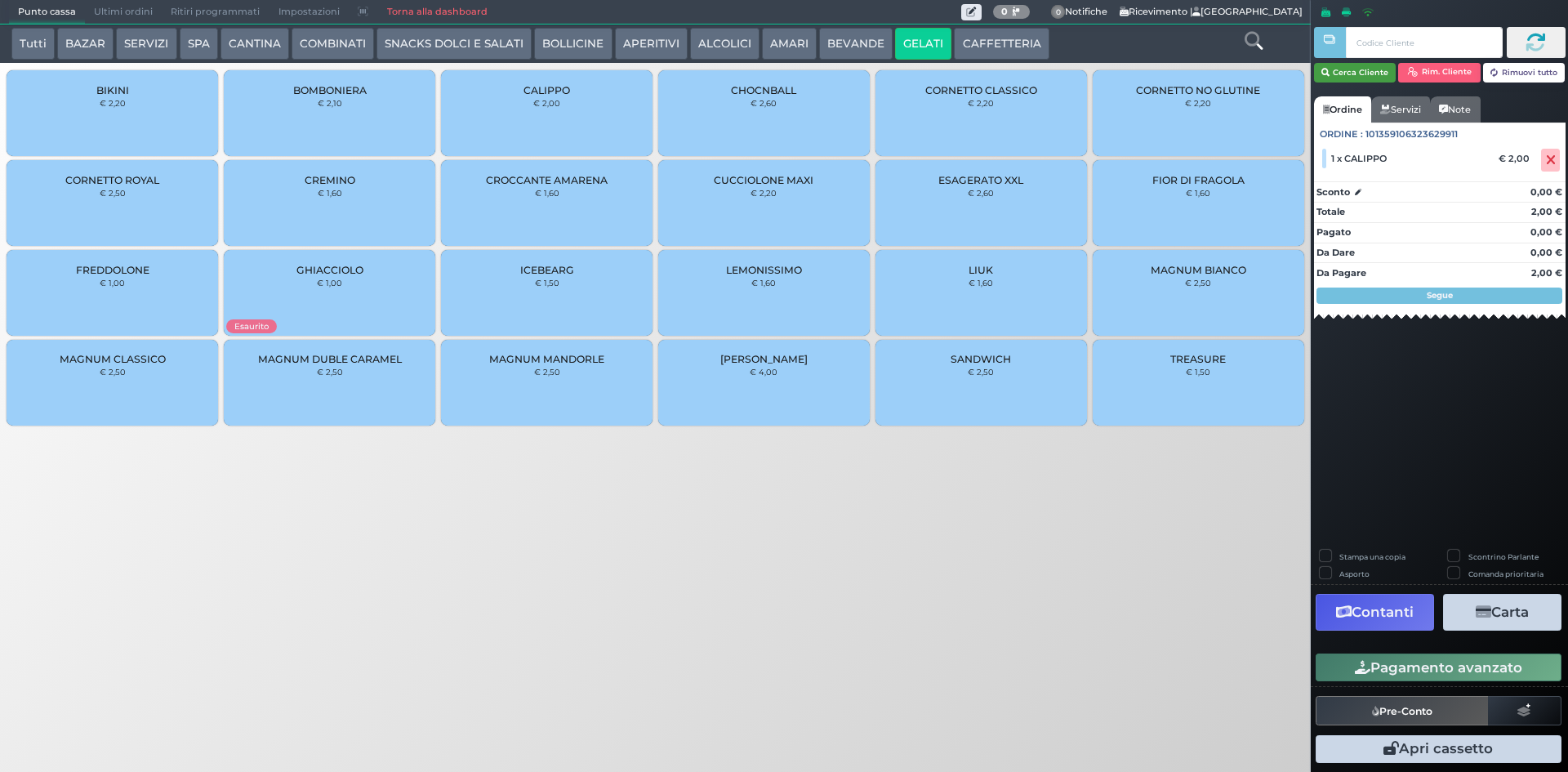
click at [1370, 69] on button "Cerca Cliente" at bounding box center [1354, 73] width 83 height 20
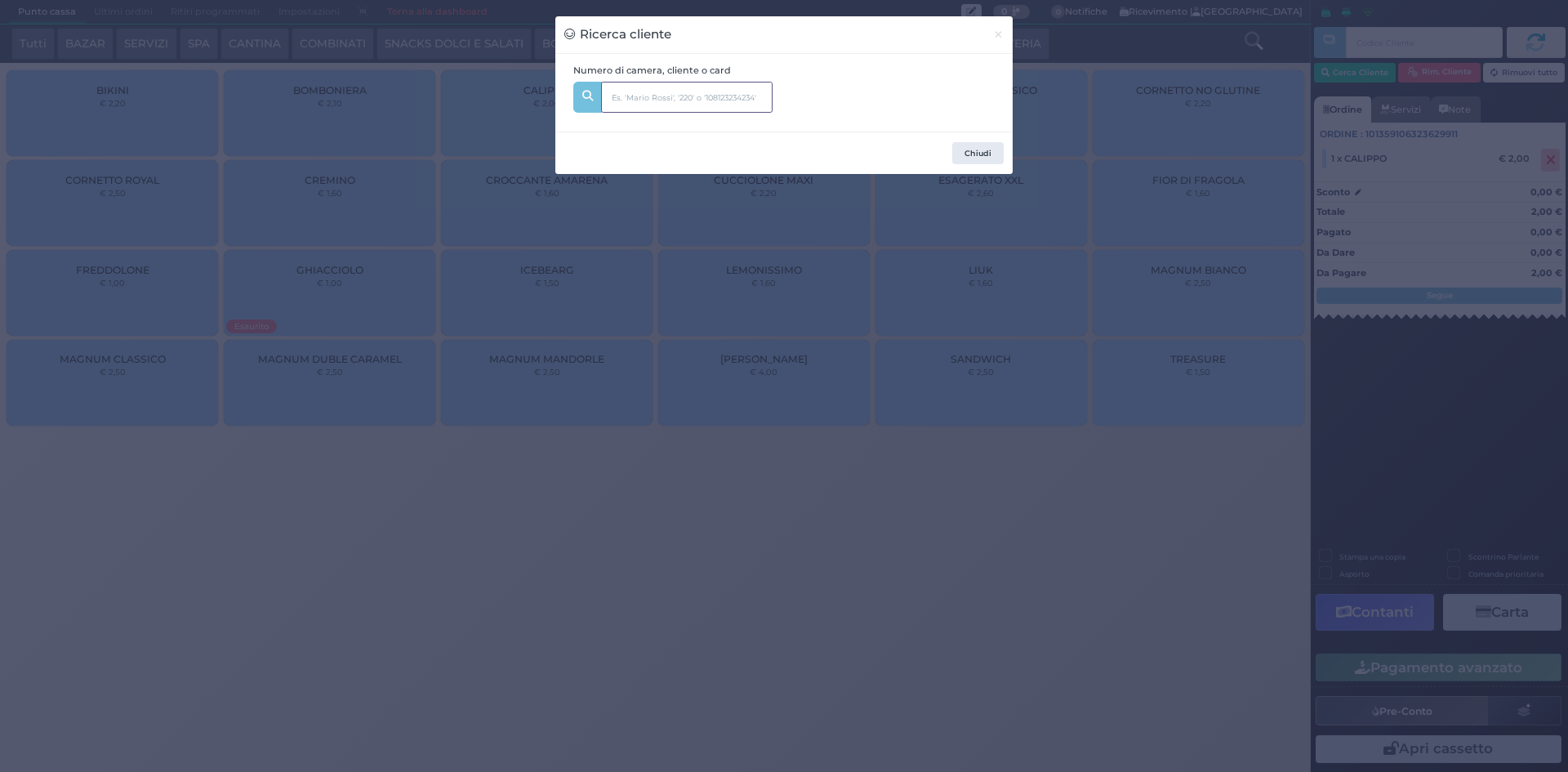
click at [651, 97] on input "text" at bounding box center [686, 97] width 172 height 31
type input "151"
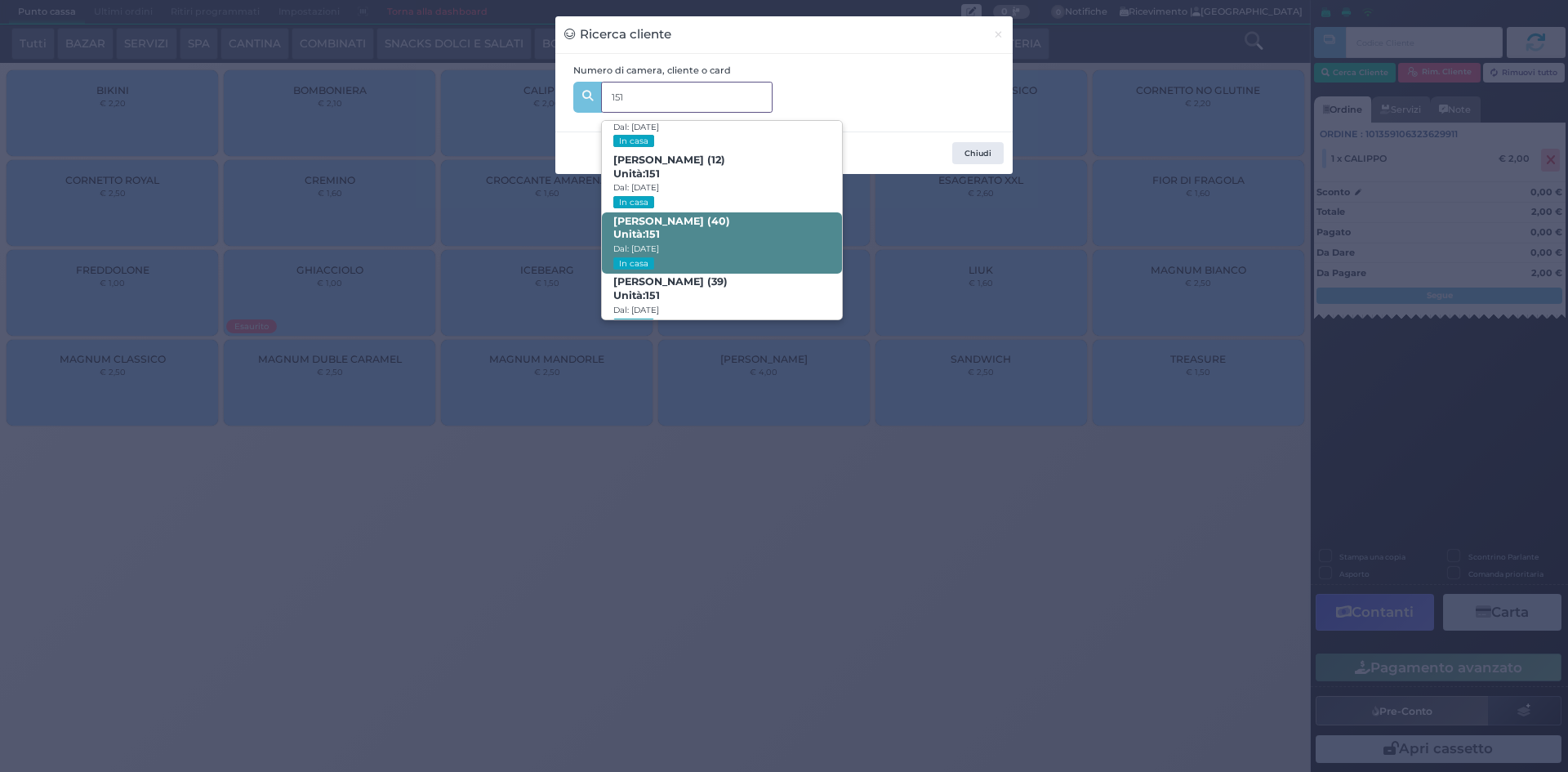
scroll to position [78, 0]
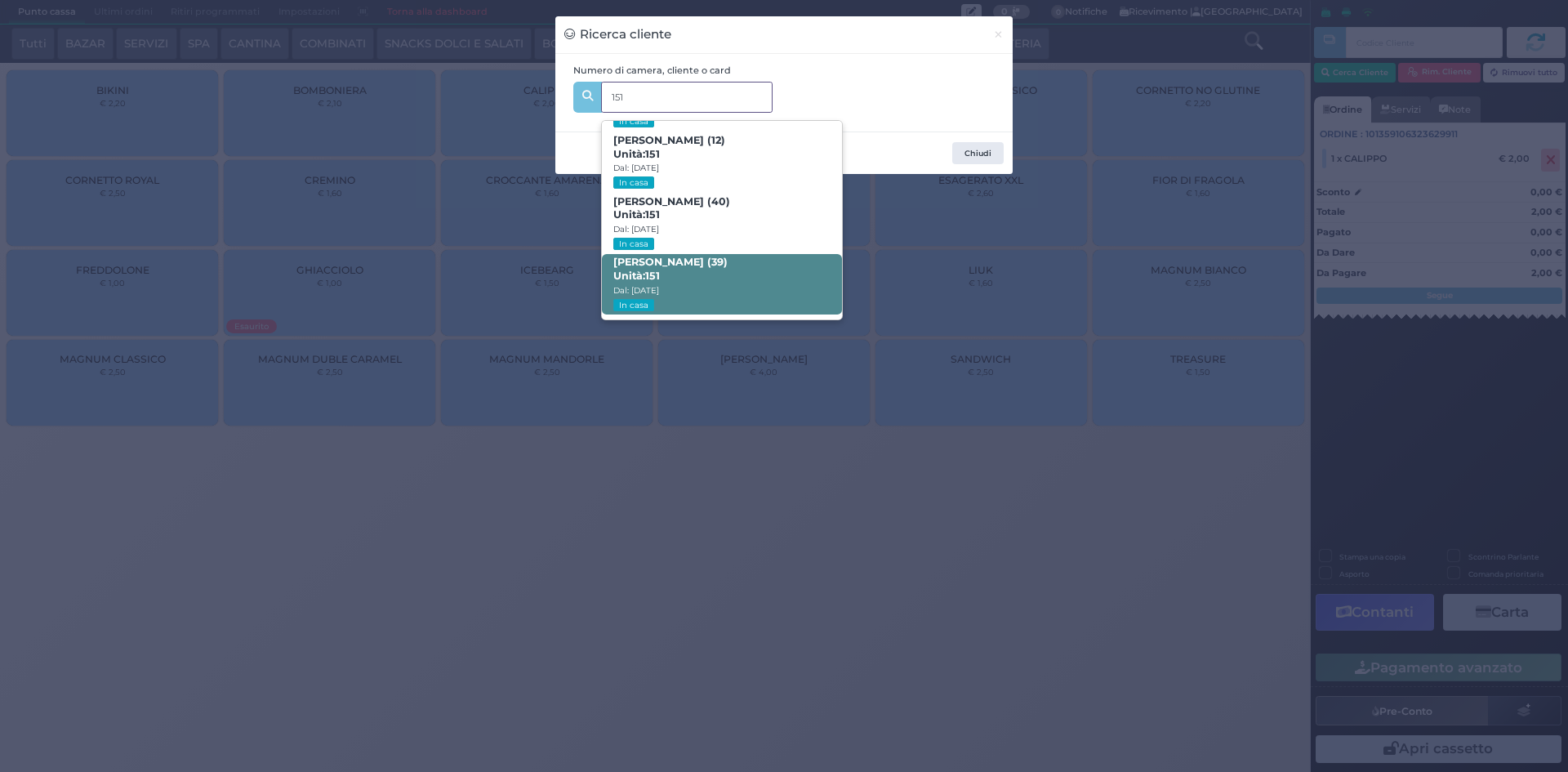
click at [732, 281] on span "Serghei Bahau (39) Unità: 151 Dal: 23/08/2025 In casa" at bounding box center [721, 285] width 239 height 62
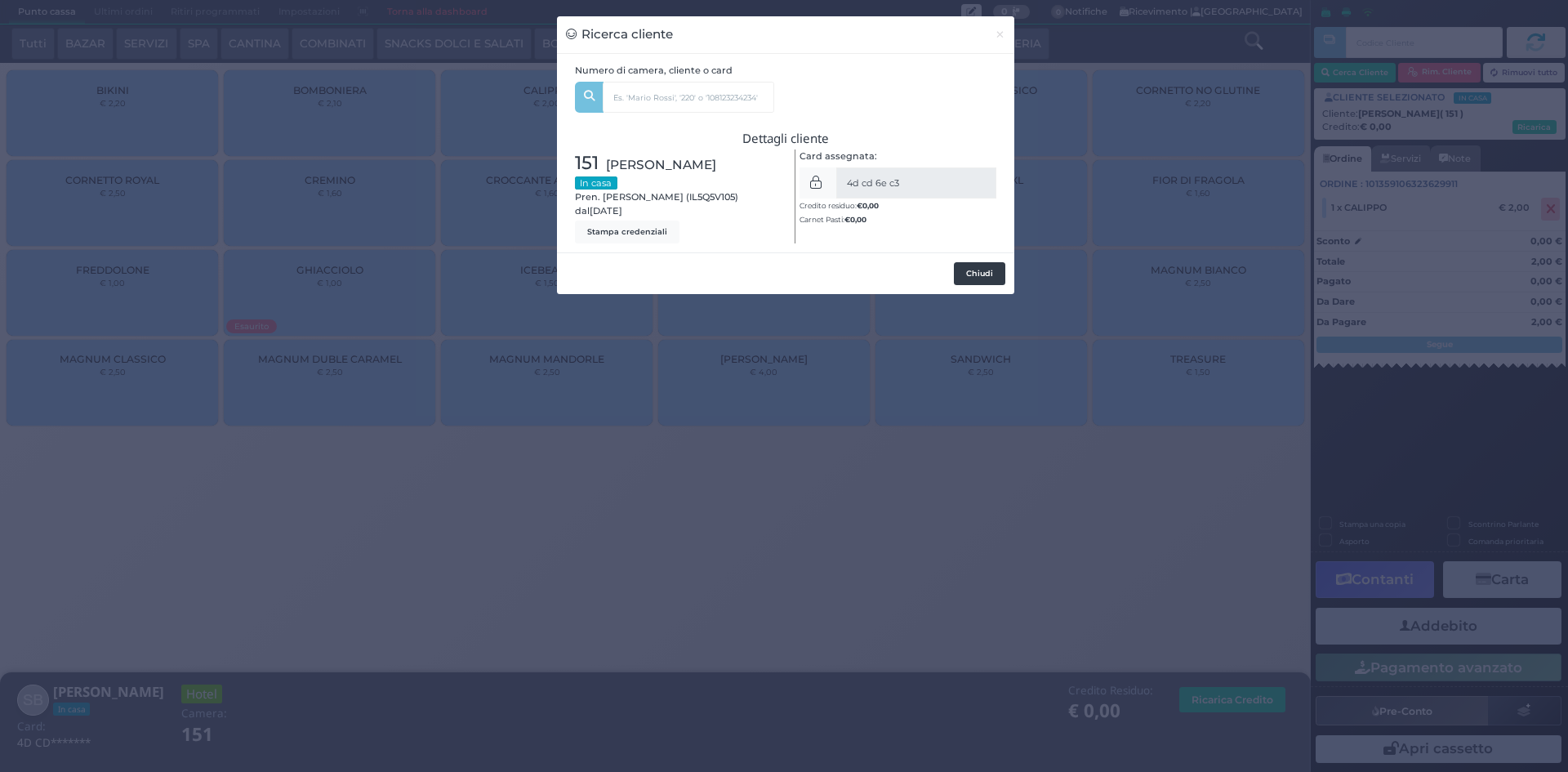
click at [982, 272] on button "Chiudi" at bounding box center [979, 274] width 51 height 23
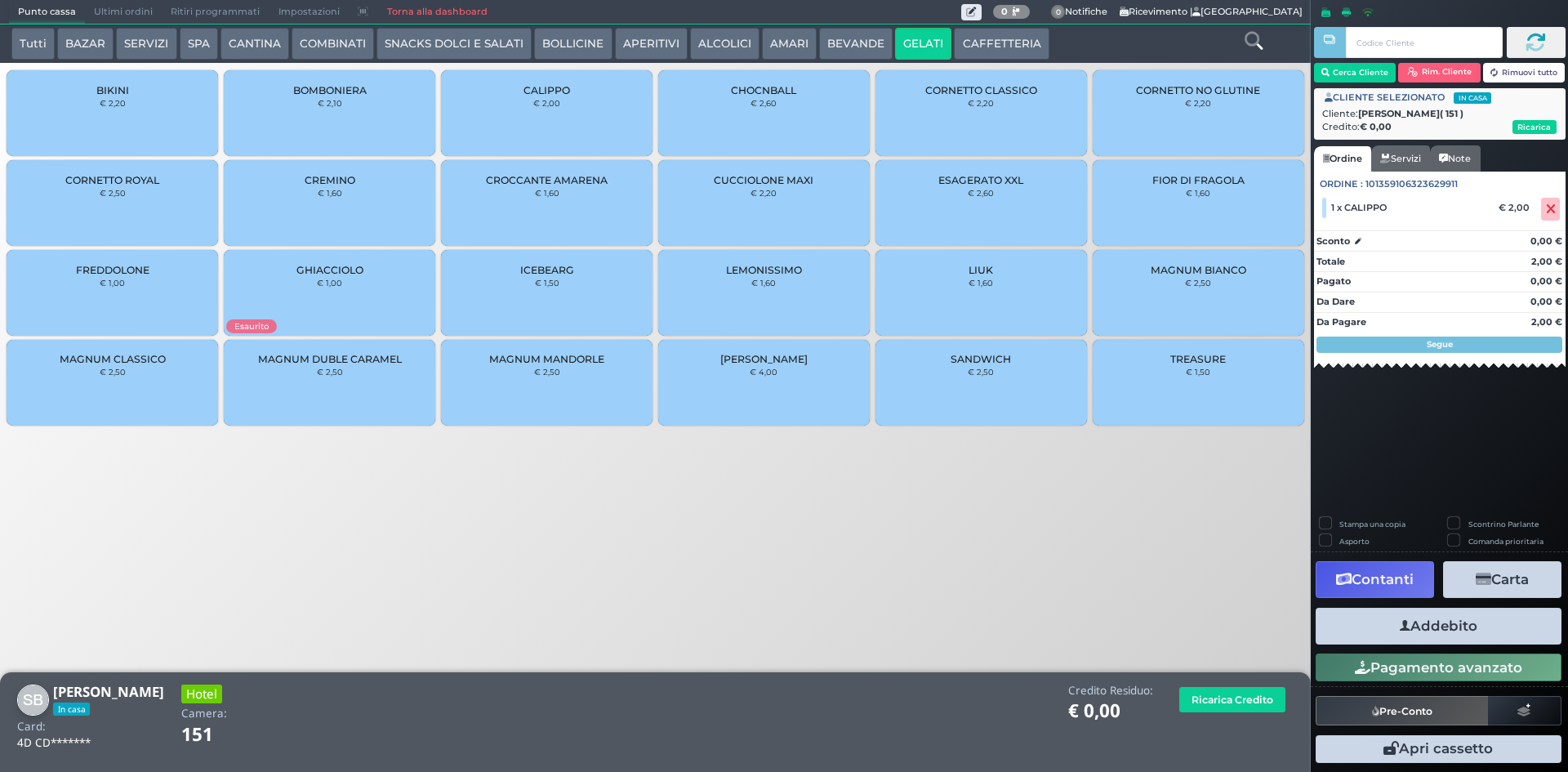
click at [1489, 625] on button "Addebito" at bounding box center [1438, 626] width 246 height 37
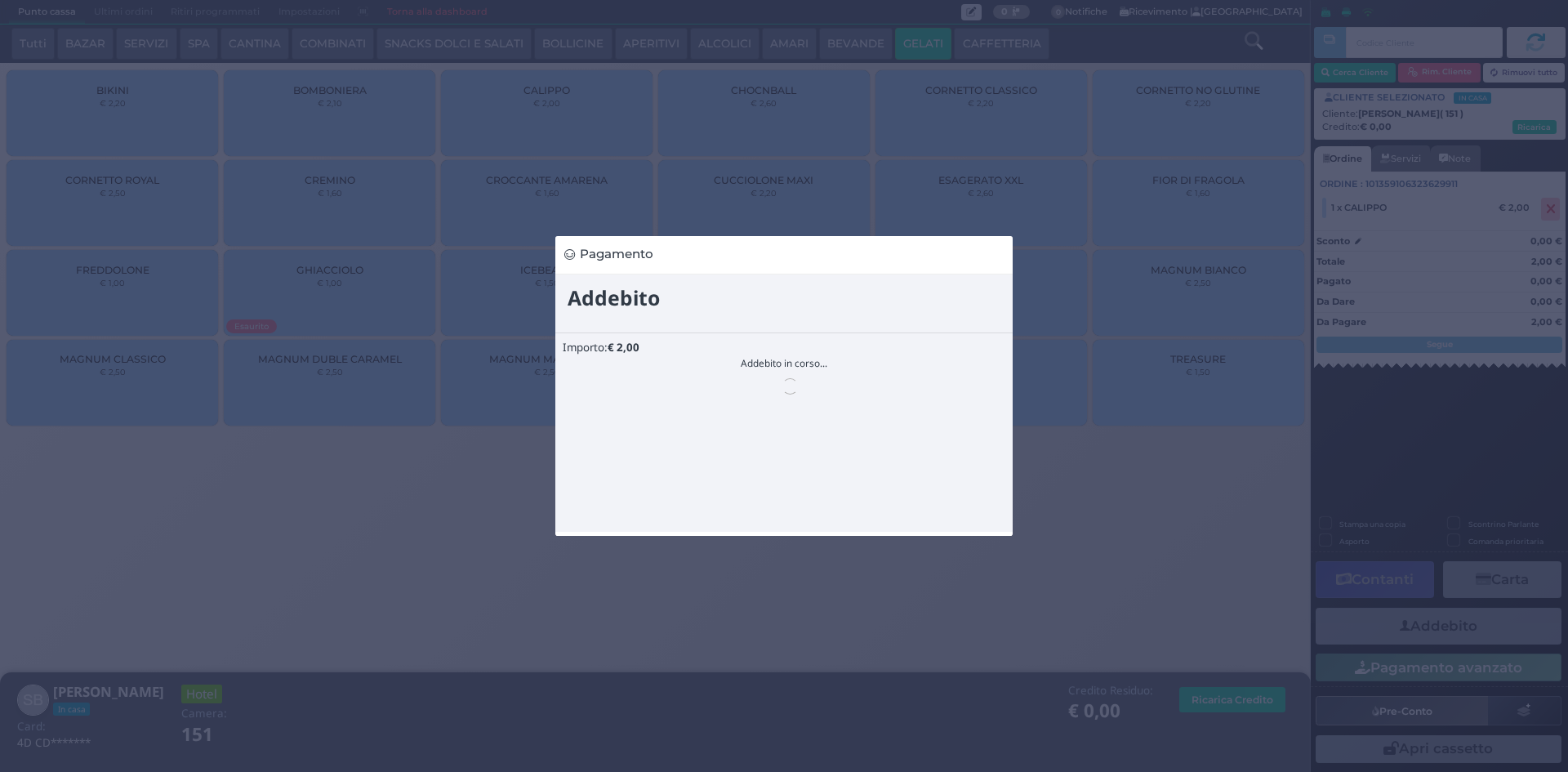
scroll to position [0, 0]
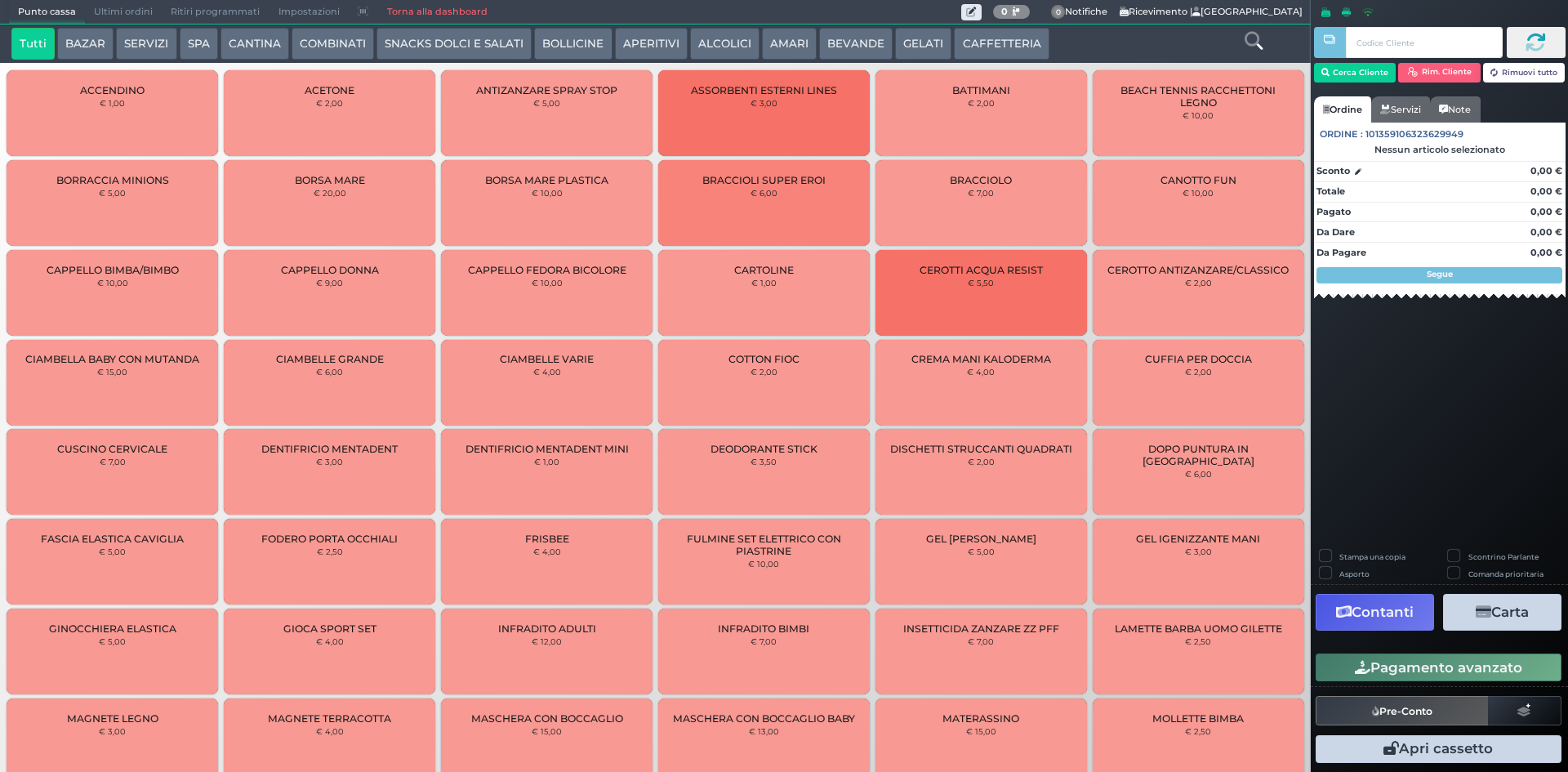
click at [440, 12] on link "Torna alla dashboard" at bounding box center [436, 12] width 119 height 23
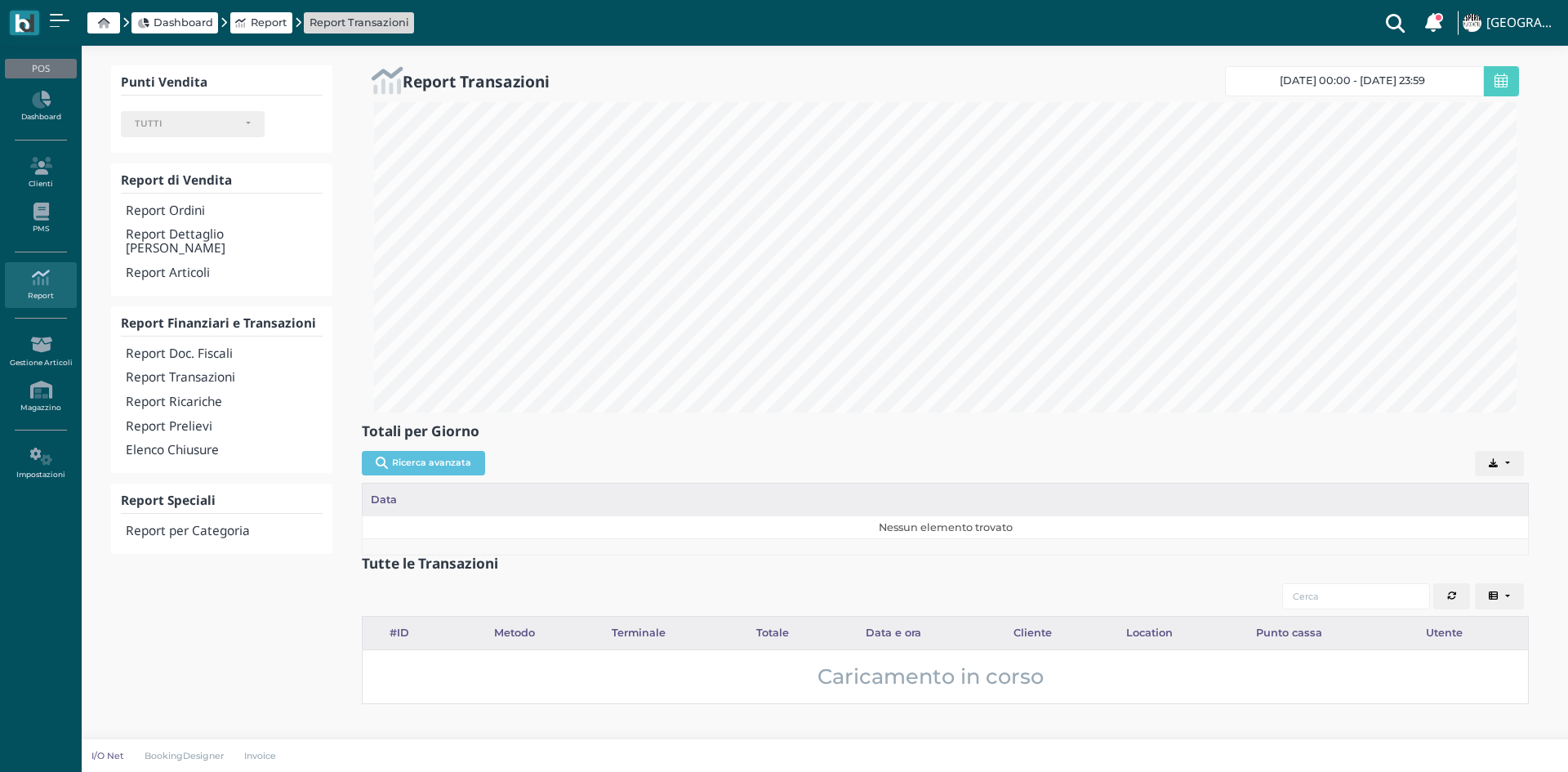
select select
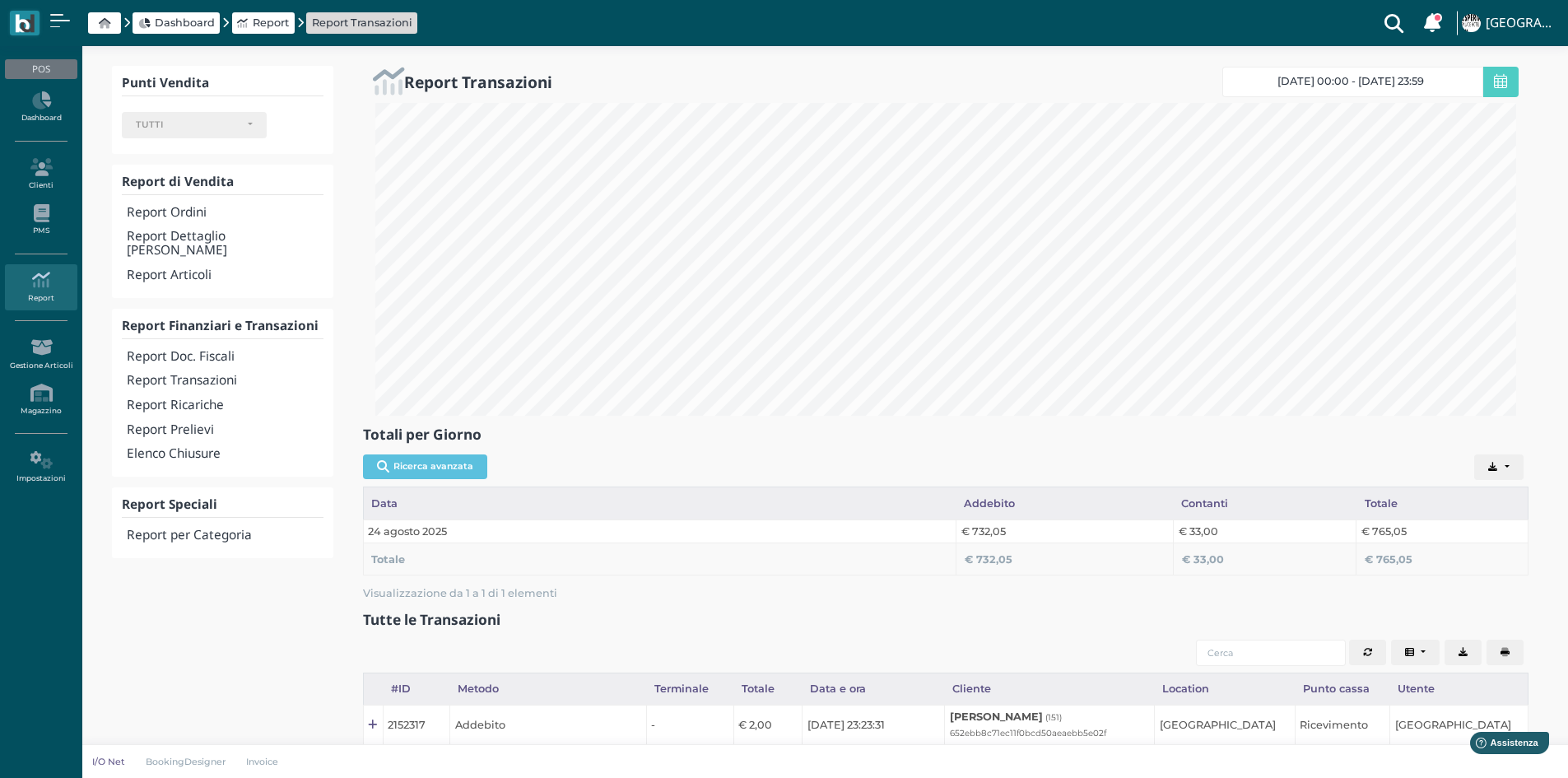
click at [40, 301] on link "Report" at bounding box center [40, 287] width 72 height 46
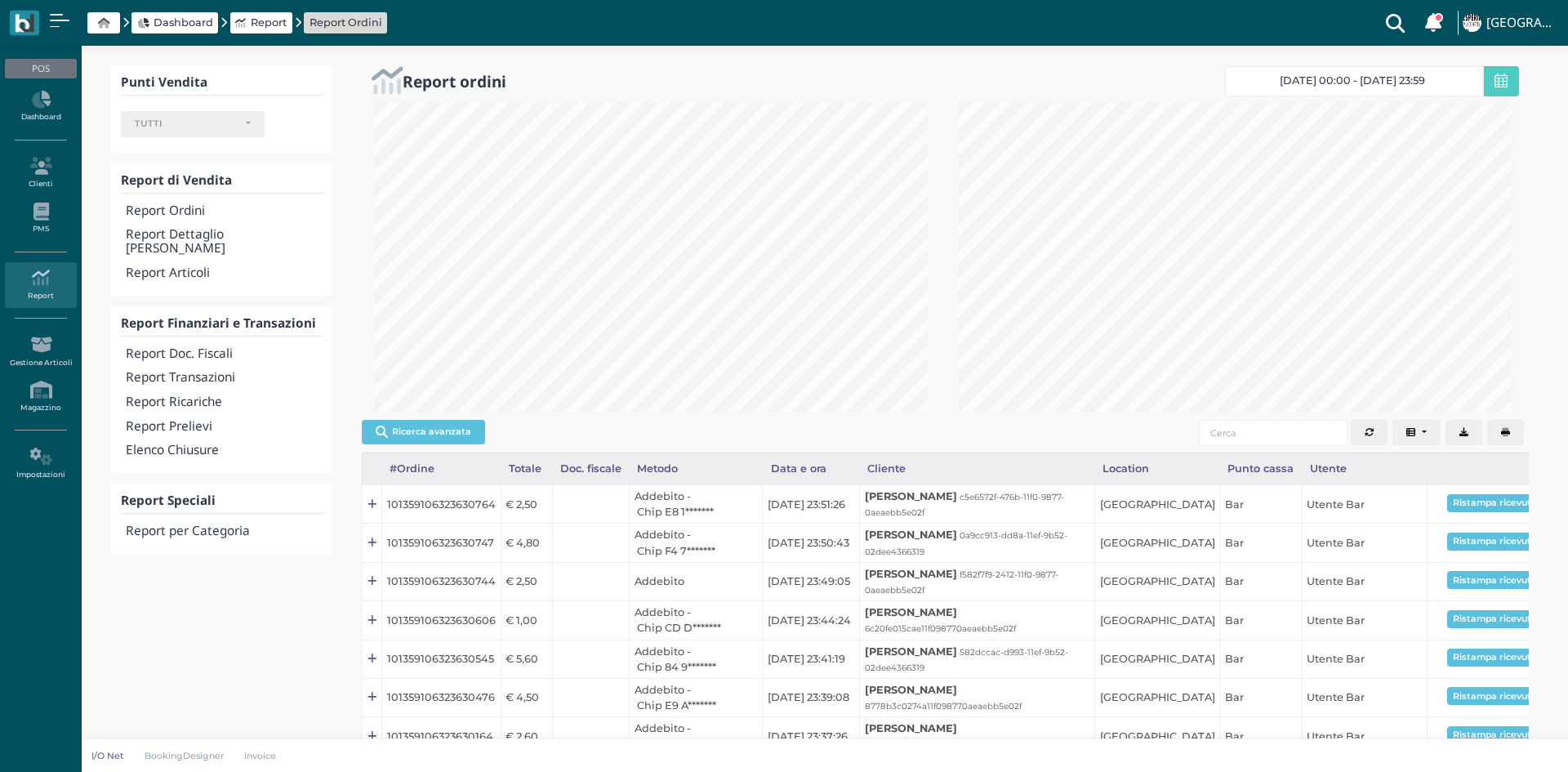
select select
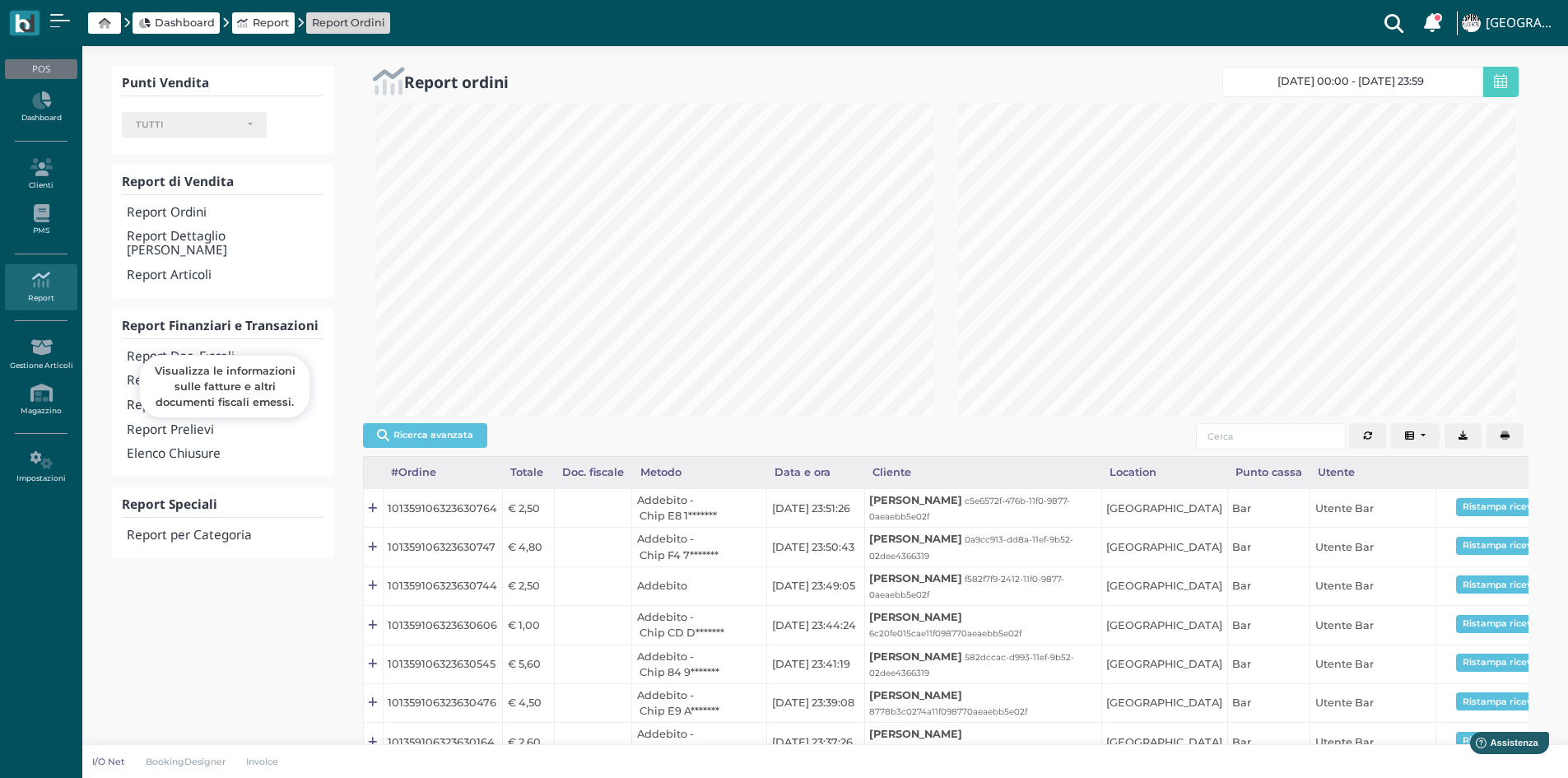
click at [219, 350] on h4 "Report Doc. Fiscali" at bounding box center [224, 357] width 196 height 14
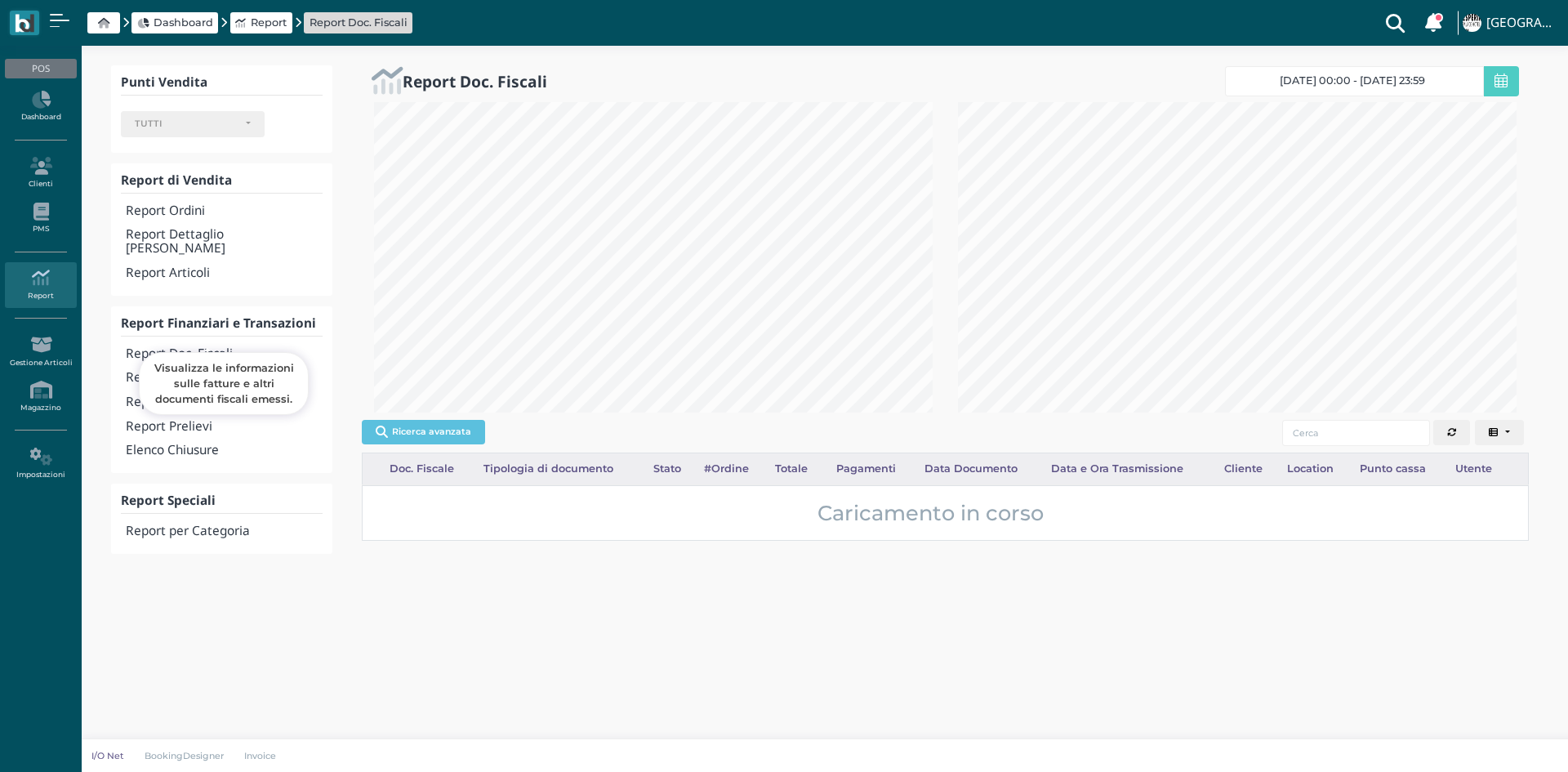
select select
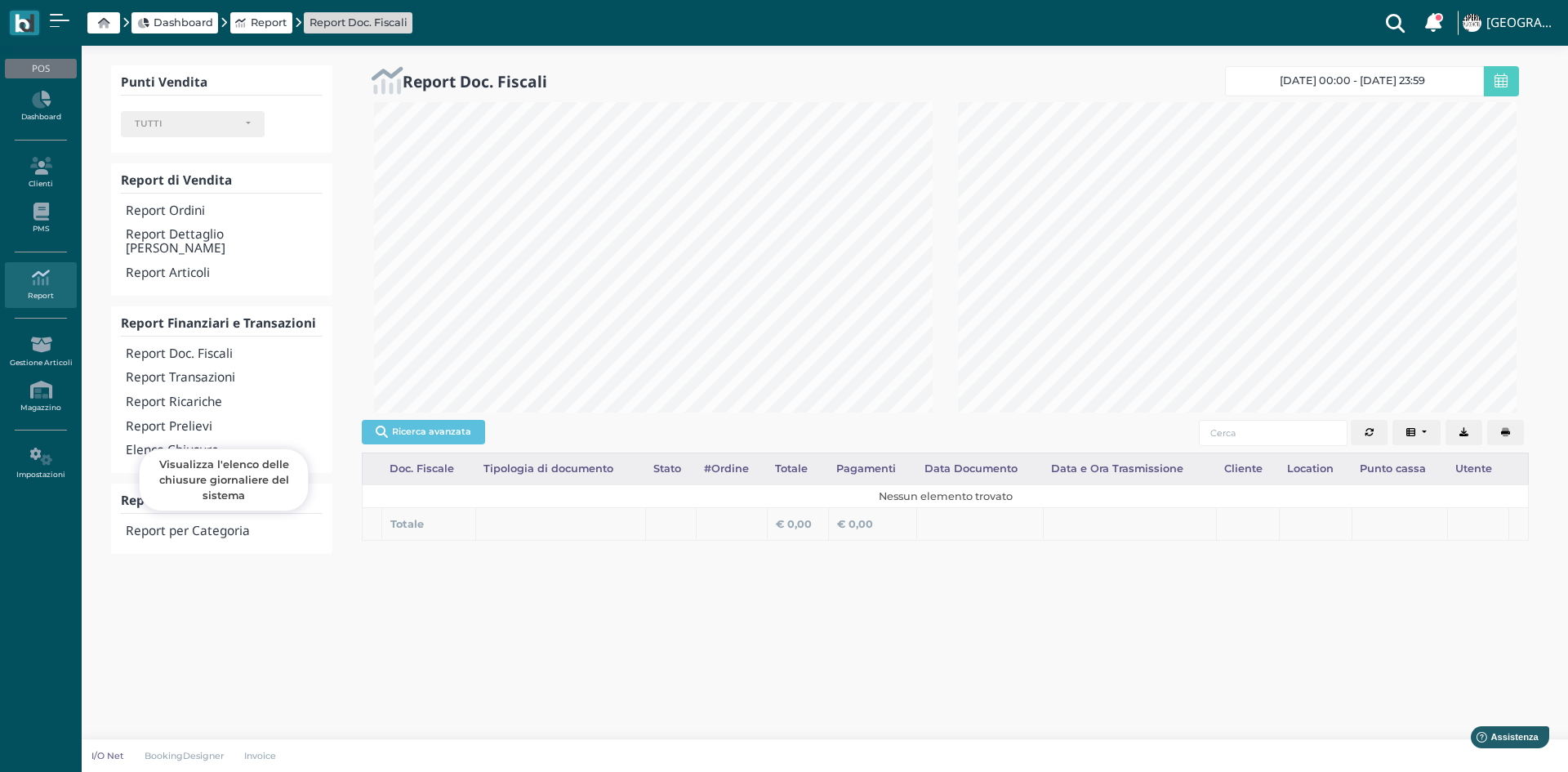
click at [229, 444] on h4 "Elenco Chiusure" at bounding box center [224, 451] width 197 height 14
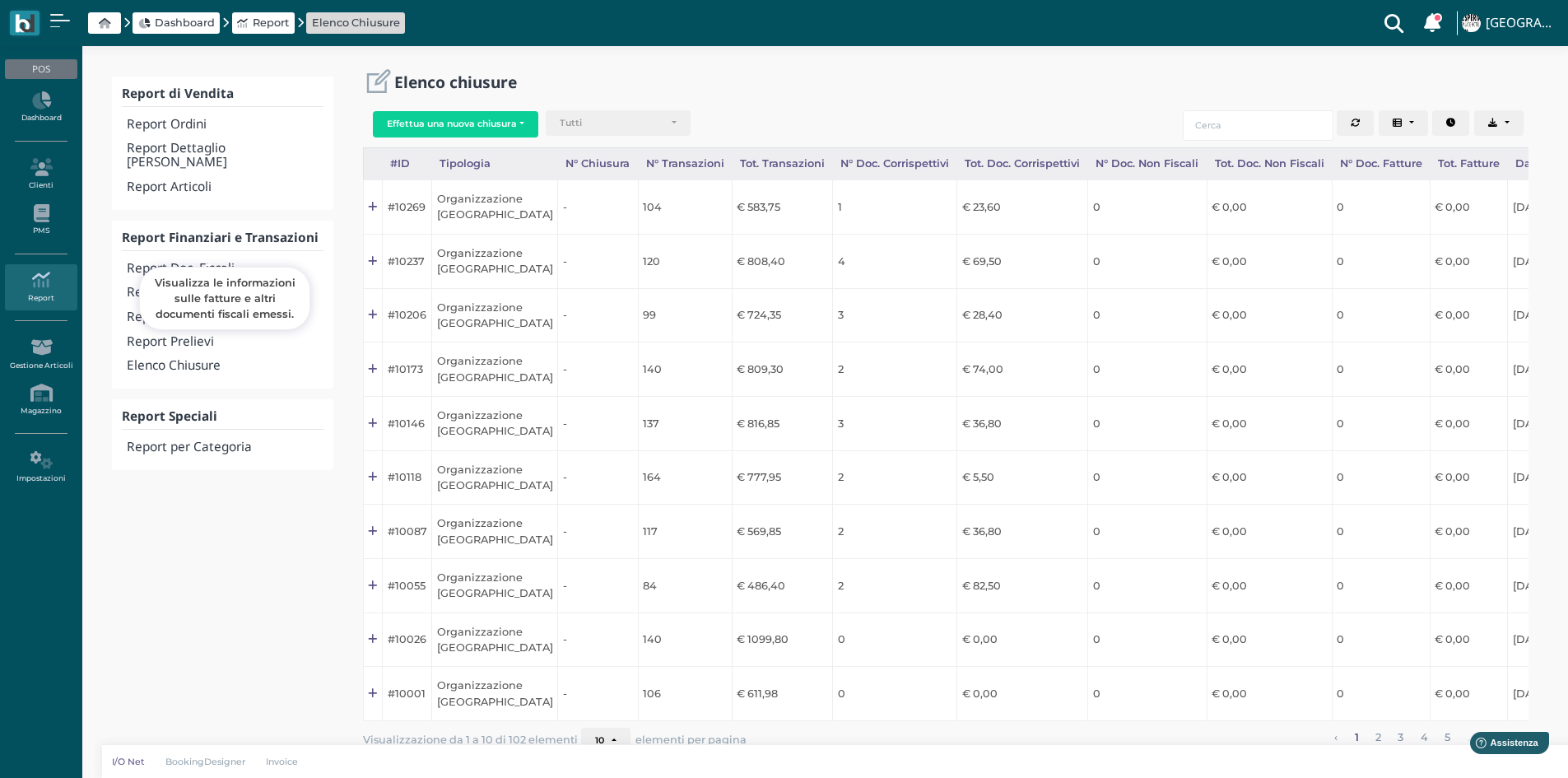
click at [237, 262] on h4 "Report Doc. Fiscali" at bounding box center [224, 269] width 196 height 14
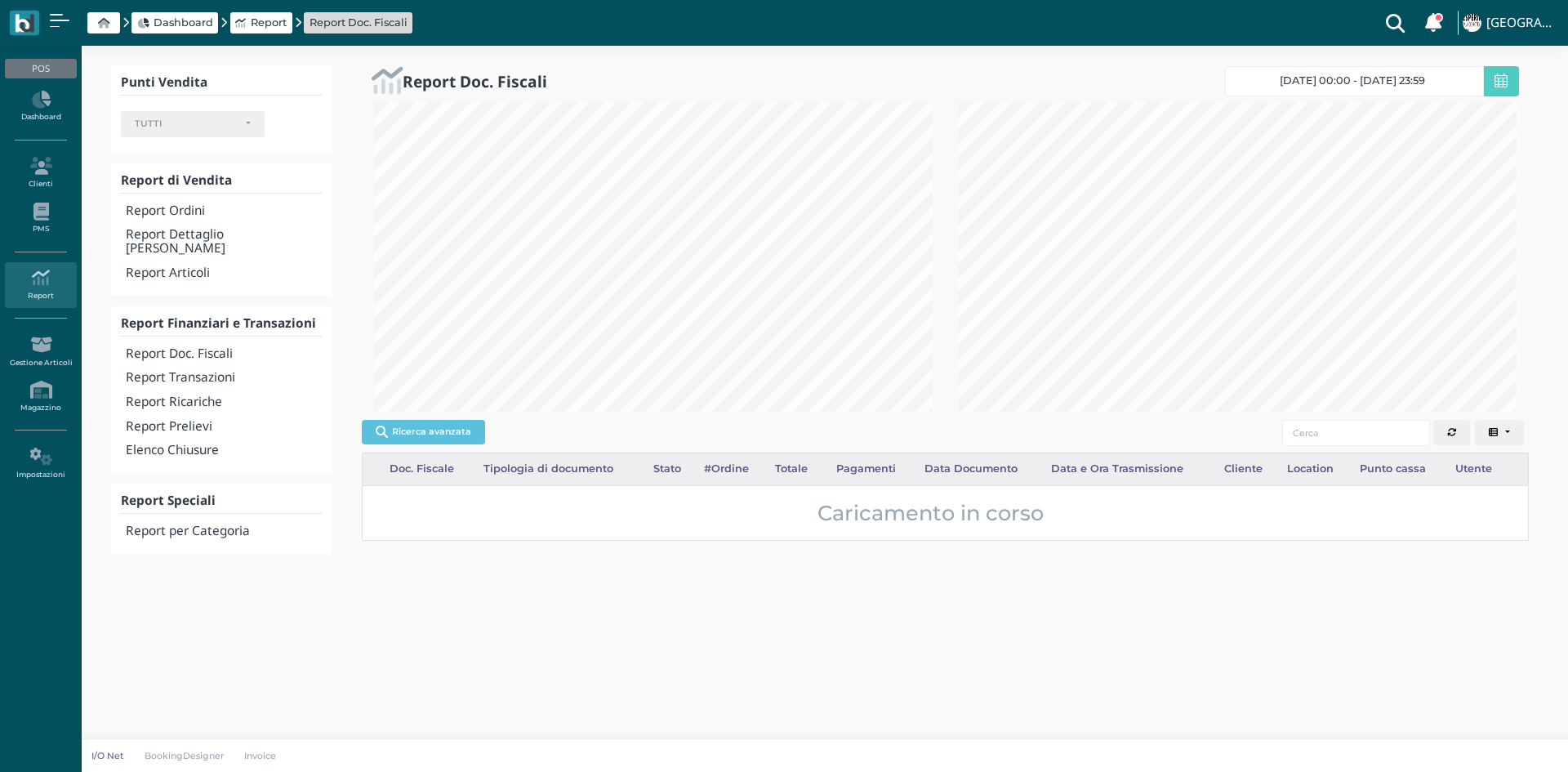
select select
click at [1495, 83] on icon at bounding box center [1500, 80] width 13 height 15
click at [1333, 85] on span "24/08/25 00:00 - 24/08/25 23:59" at bounding box center [1352, 80] width 145 height 13
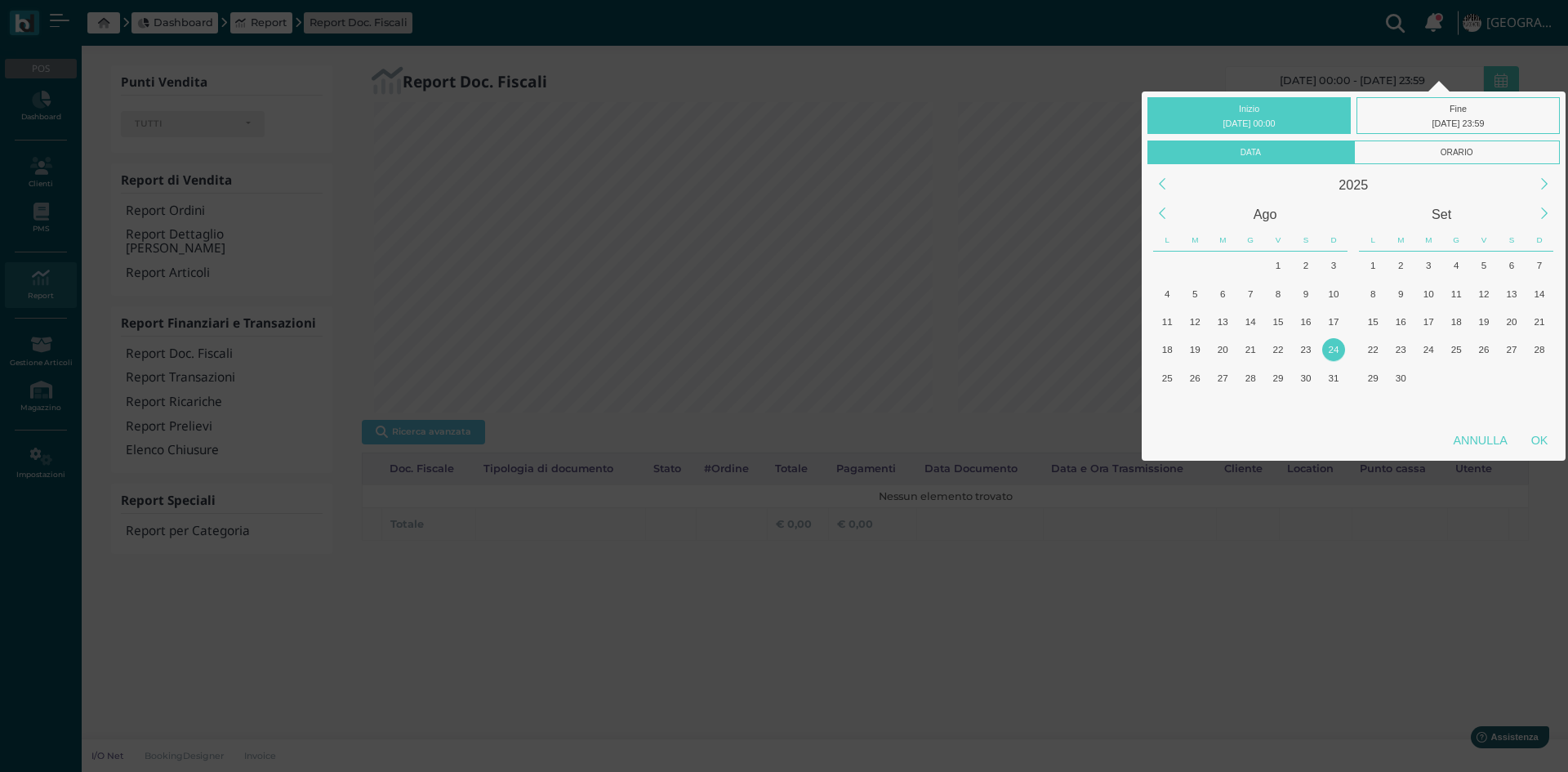
click at [1336, 346] on div "24" at bounding box center [1333, 350] width 22 height 22
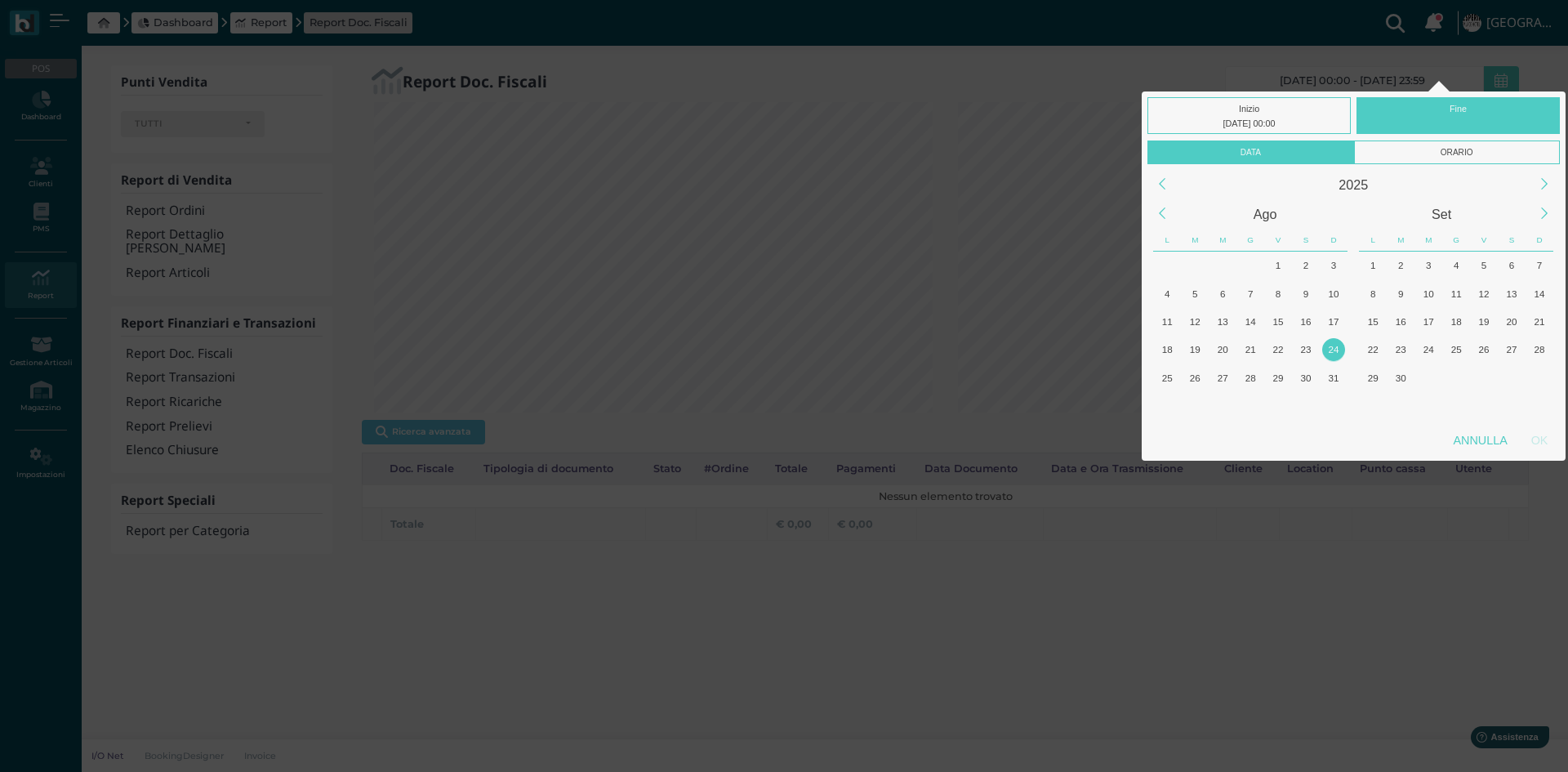
click at [1330, 348] on div "24" at bounding box center [1333, 350] width 22 height 22
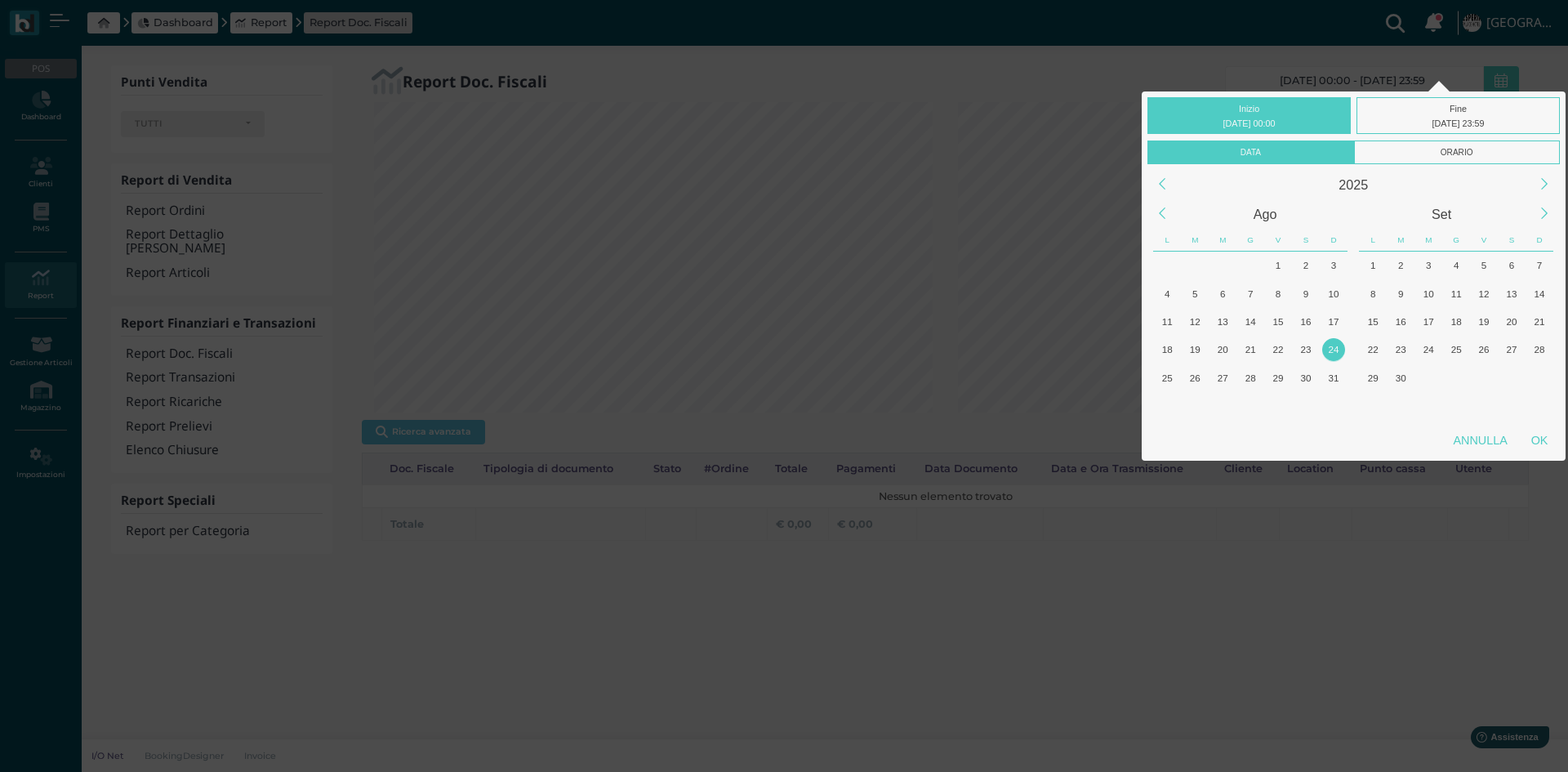
click at [1330, 348] on div "24" at bounding box center [1333, 350] width 22 height 22
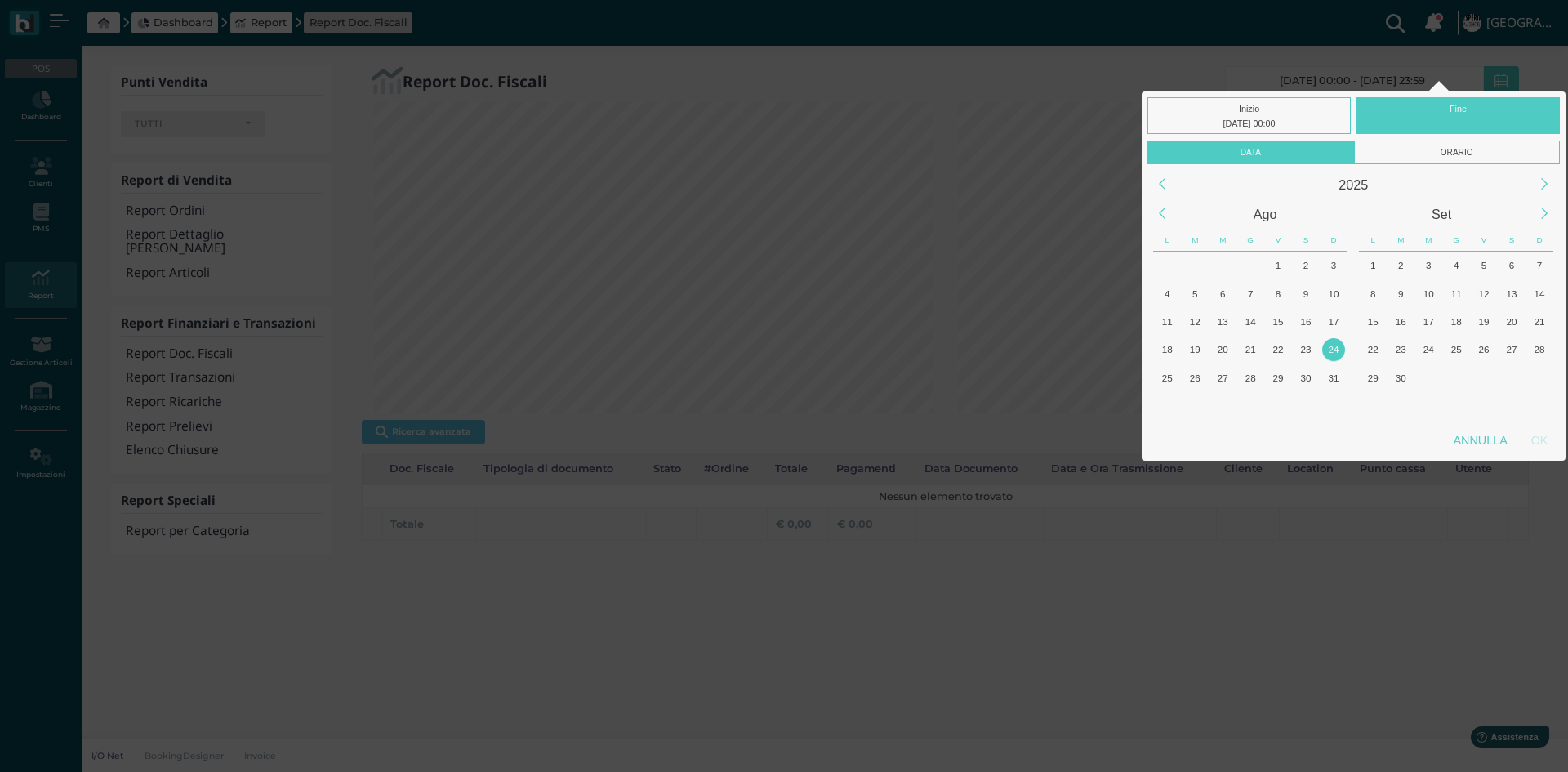
click at [1331, 345] on div "24" at bounding box center [1333, 350] width 22 height 22
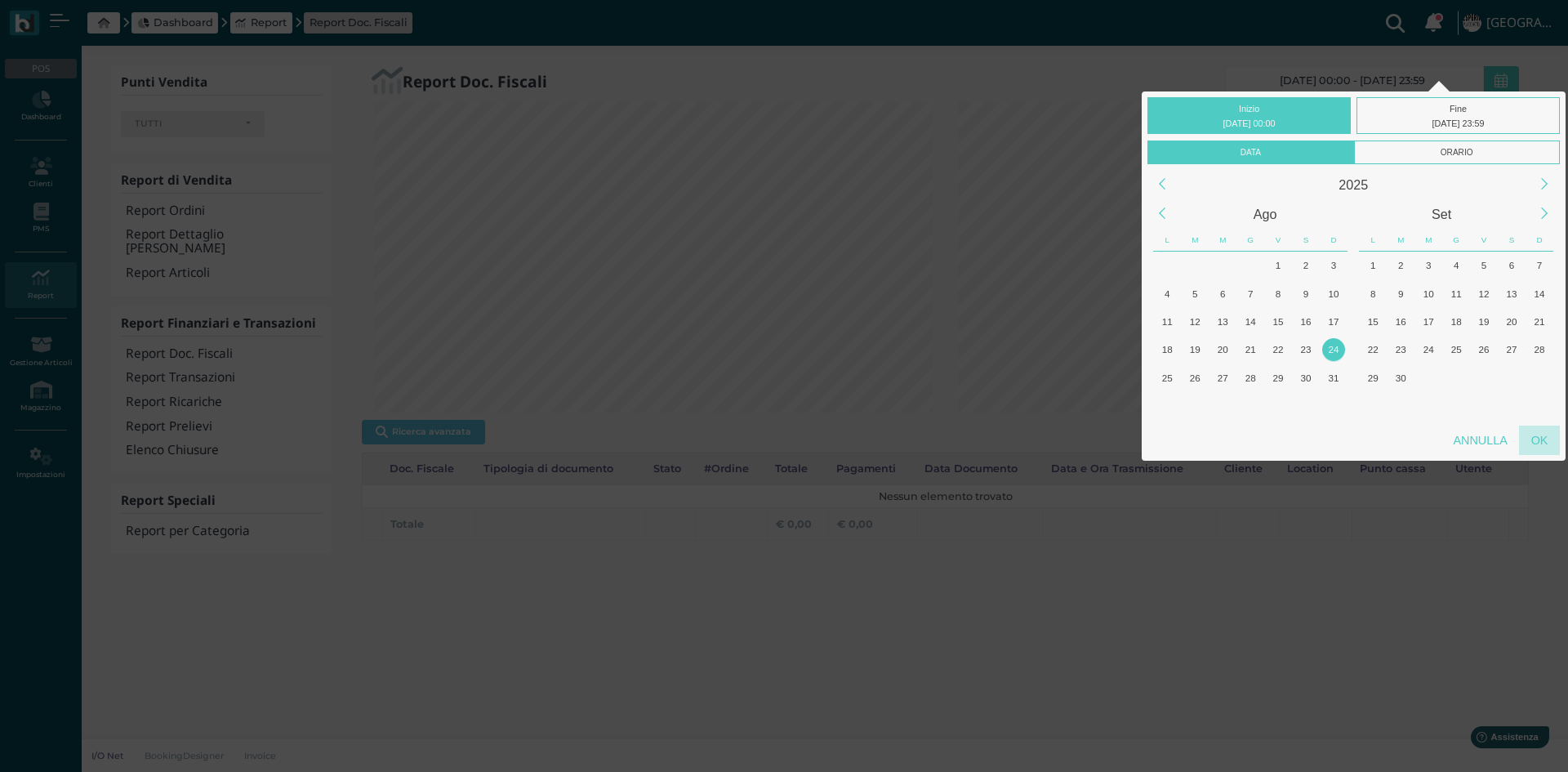
click at [1539, 438] on div "OK" at bounding box center [1539, 440] width 41 height 29
type input "24/08/2025 00:00 - 24/08/2025 23:59"
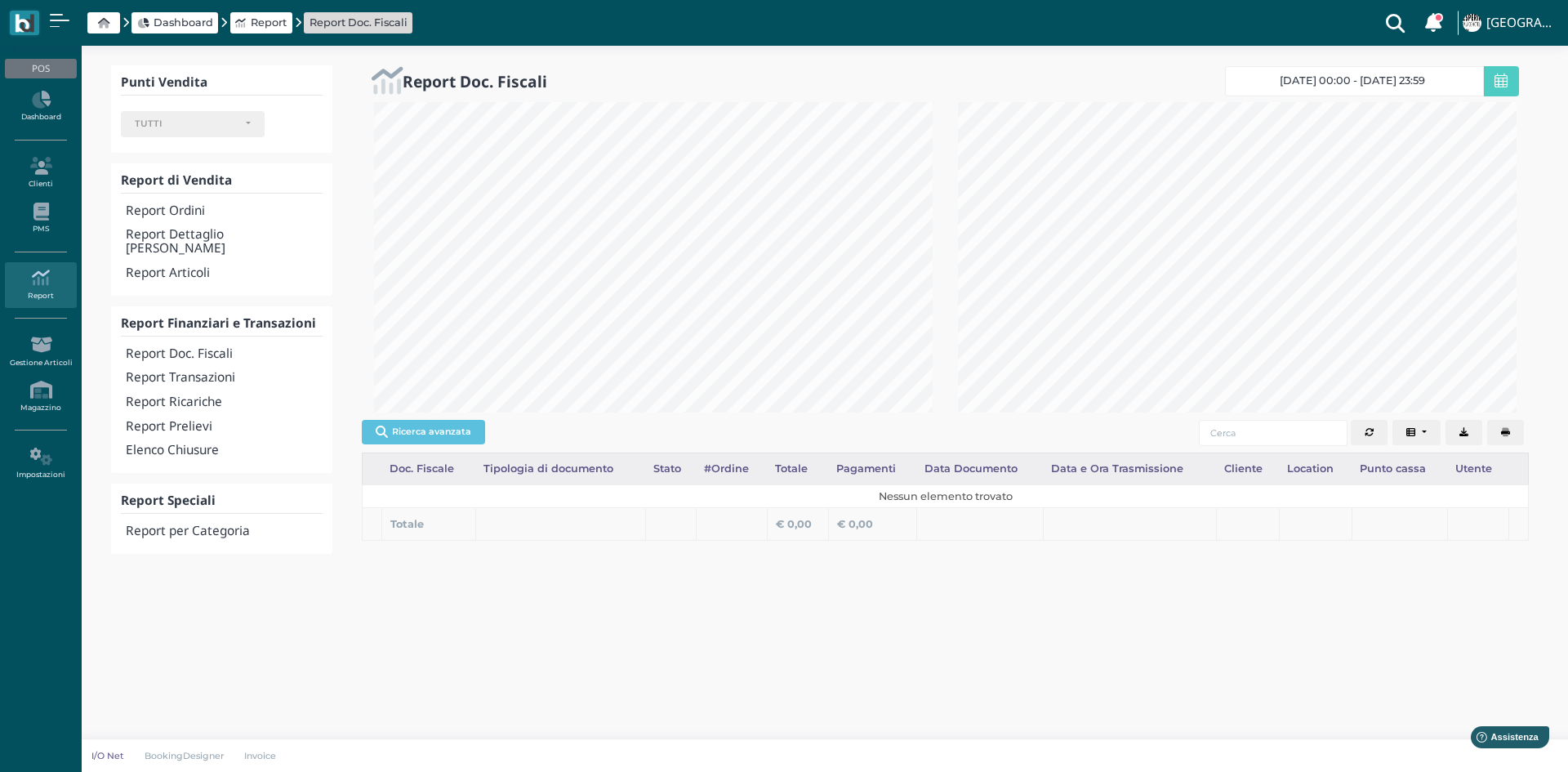
click at [1507, 429] on icon "button" at bounding box center [1505, 433] width 9 height 9
click at [203, 444] on h4 "Elenco Chiusure" at bounding box center [224, 451] width 197 height 14
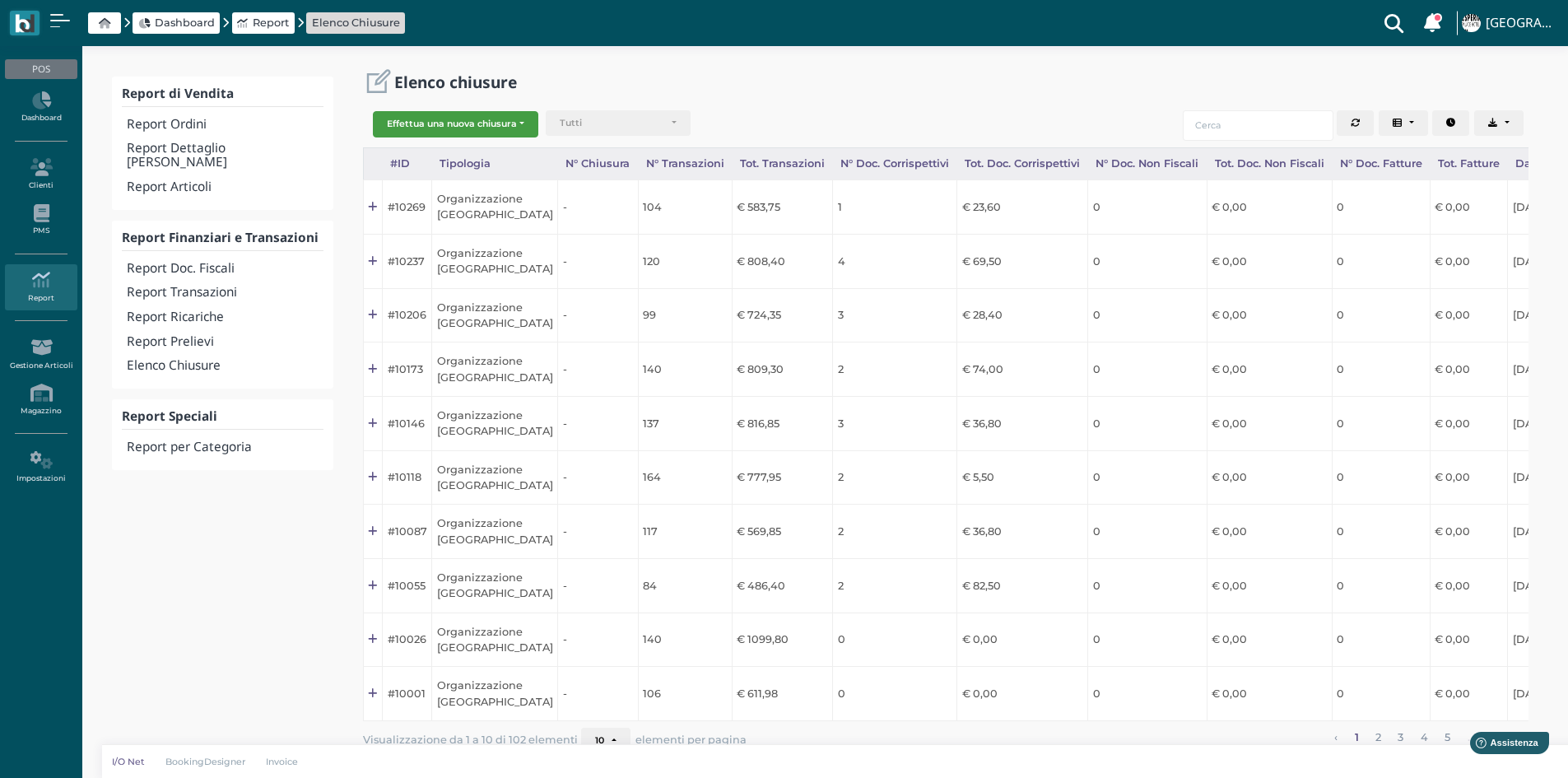
click at [484, 129] on button "Effettua una nuova chiusura" at bounding box center [456, 124] width 165 height 27
click at [464, 147] on span "Organizzazione" at bounding box center [438, 150] width 128 height 22
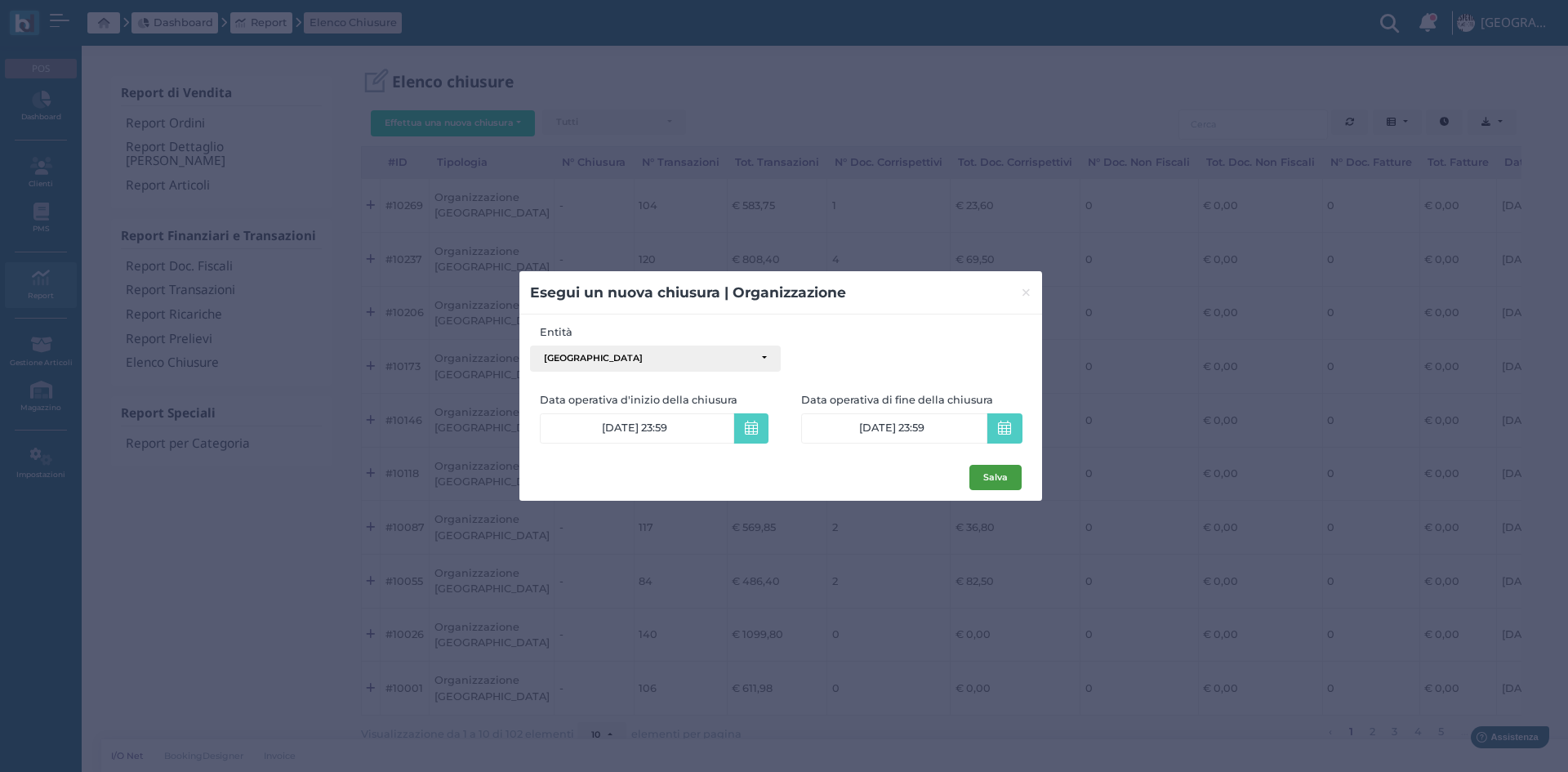
click at [1011, 479] on button "Salva" at bounding box center [995, 478] width 52 height 27
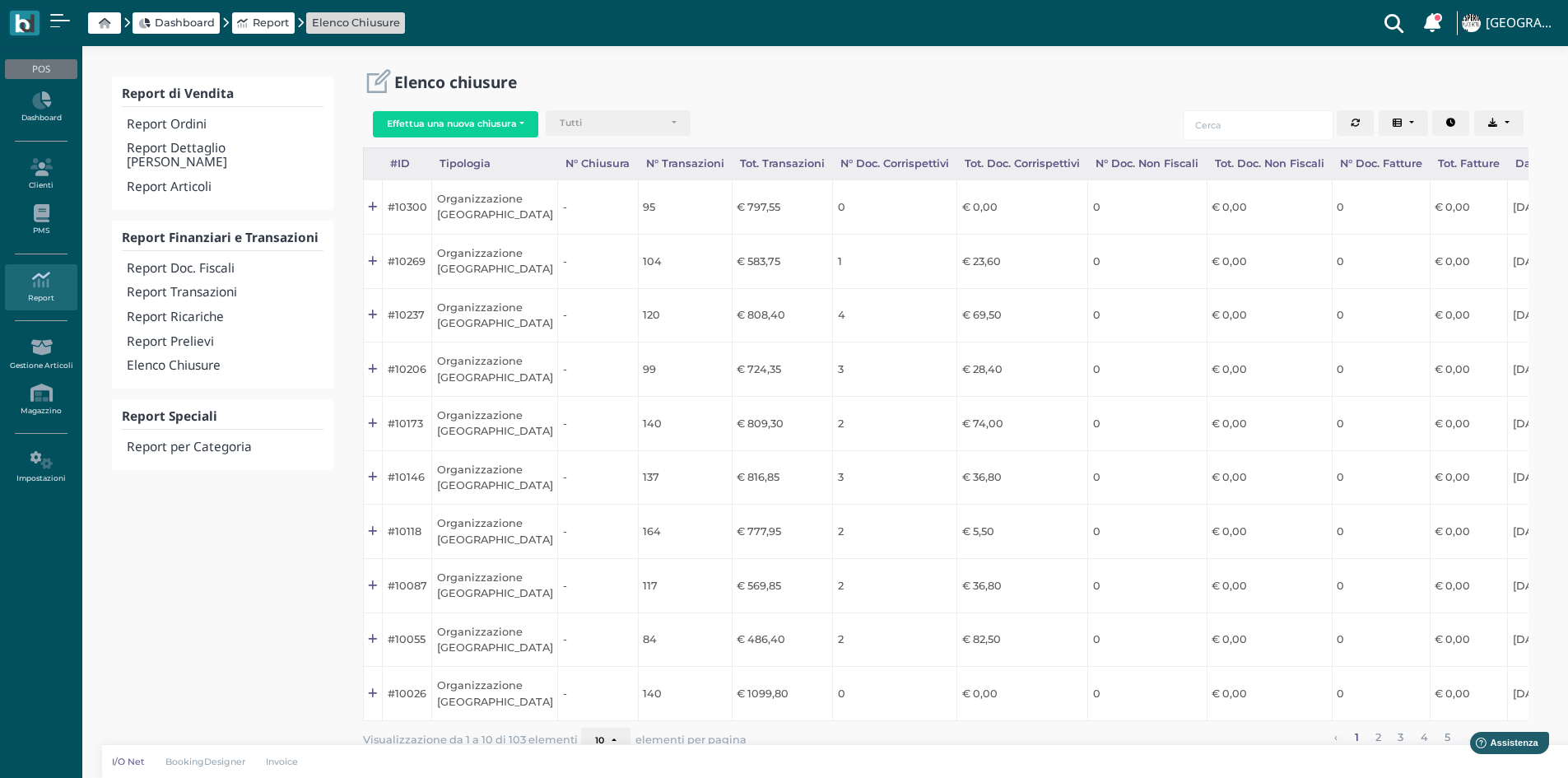
scroll to position [0, 165]
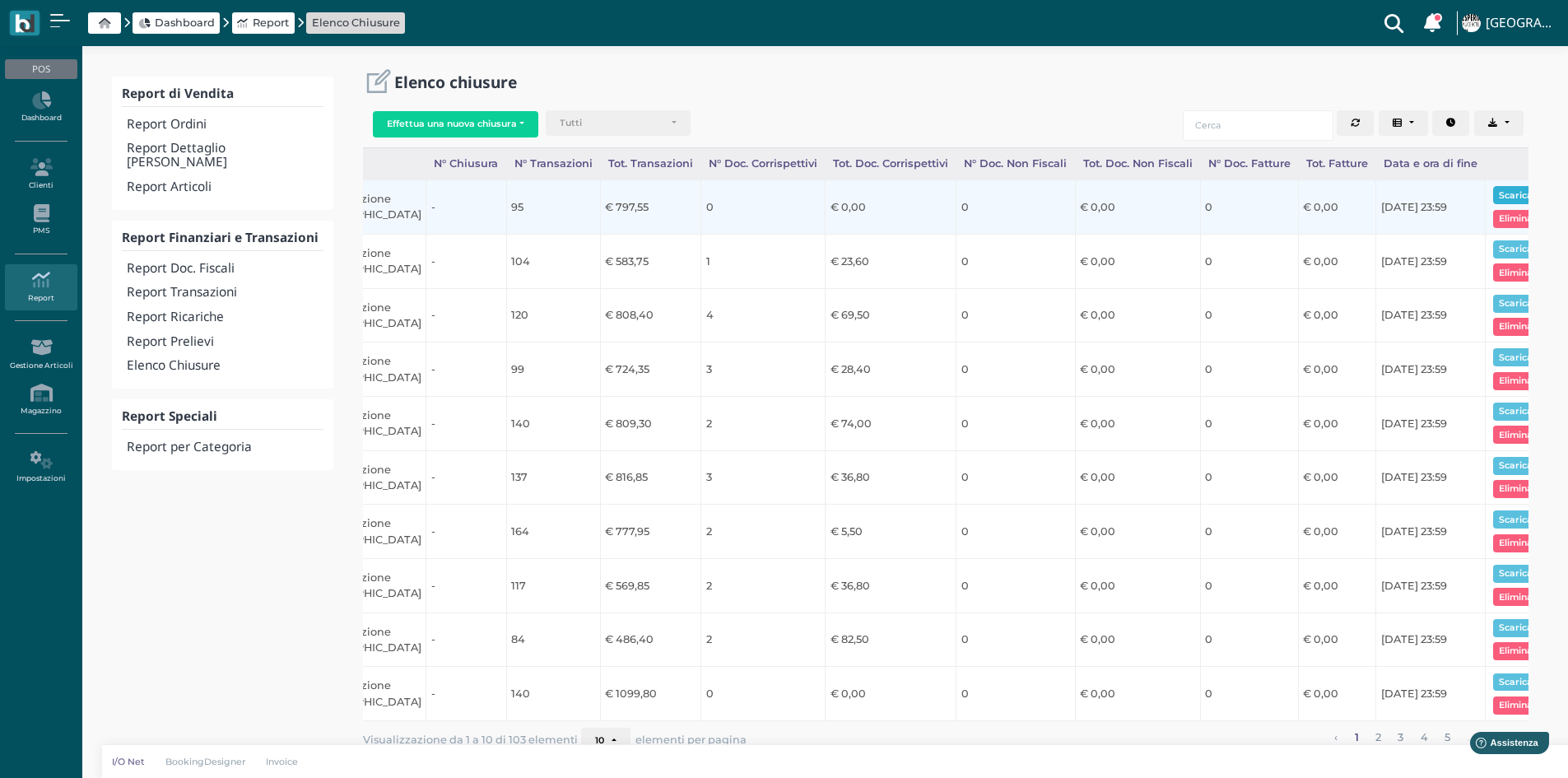
click at [1514, 194] on button "Scarica pdf" at bounding box center [1525, 195] width 64 height 18
click at [1499, 196] on button "Scarica pdf" at bounding box center [1525, 195] width 64 height 18
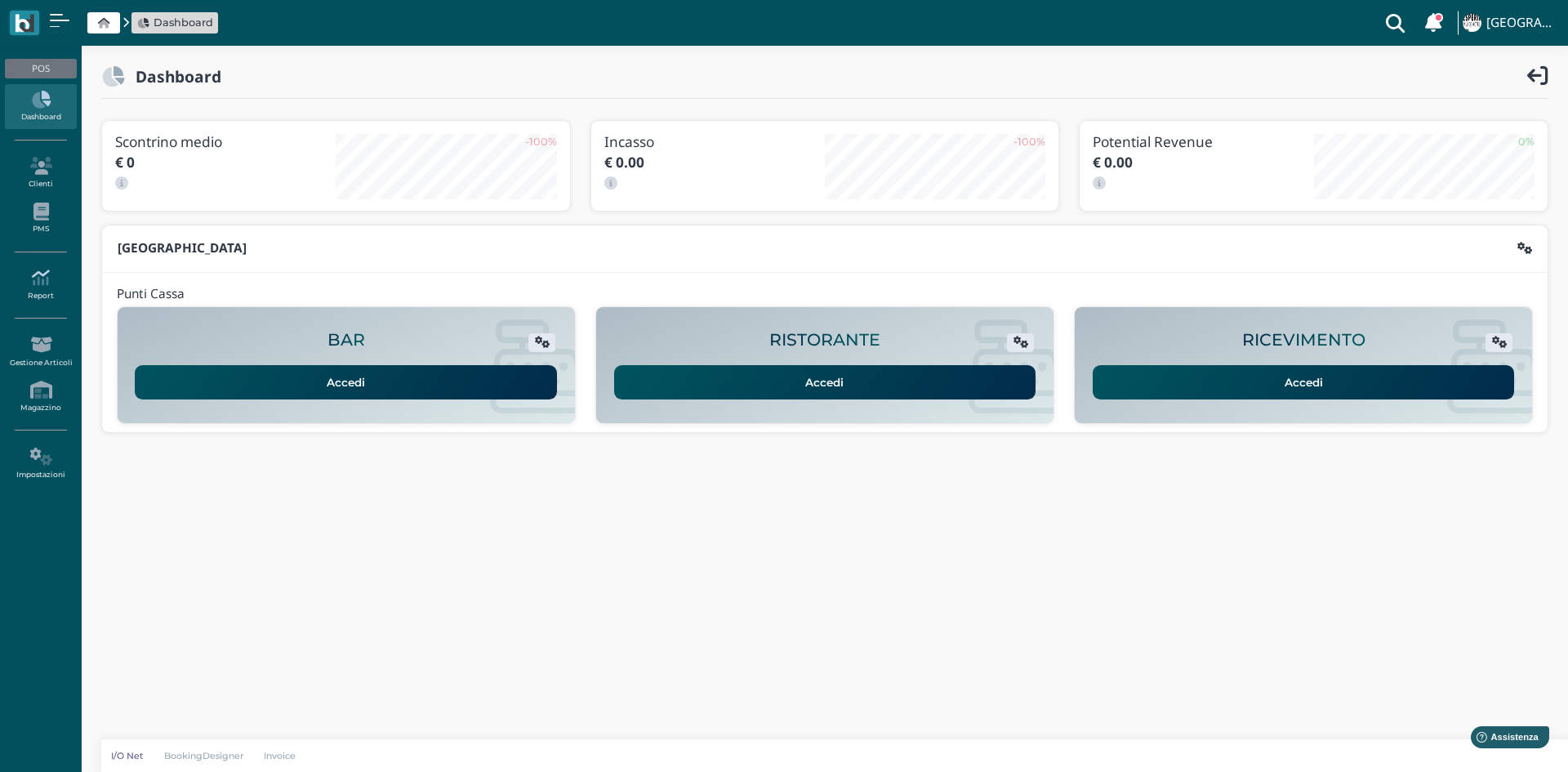
click at [50, 287] on link "Report" at bounding box center [40, 285] width 71 height 45
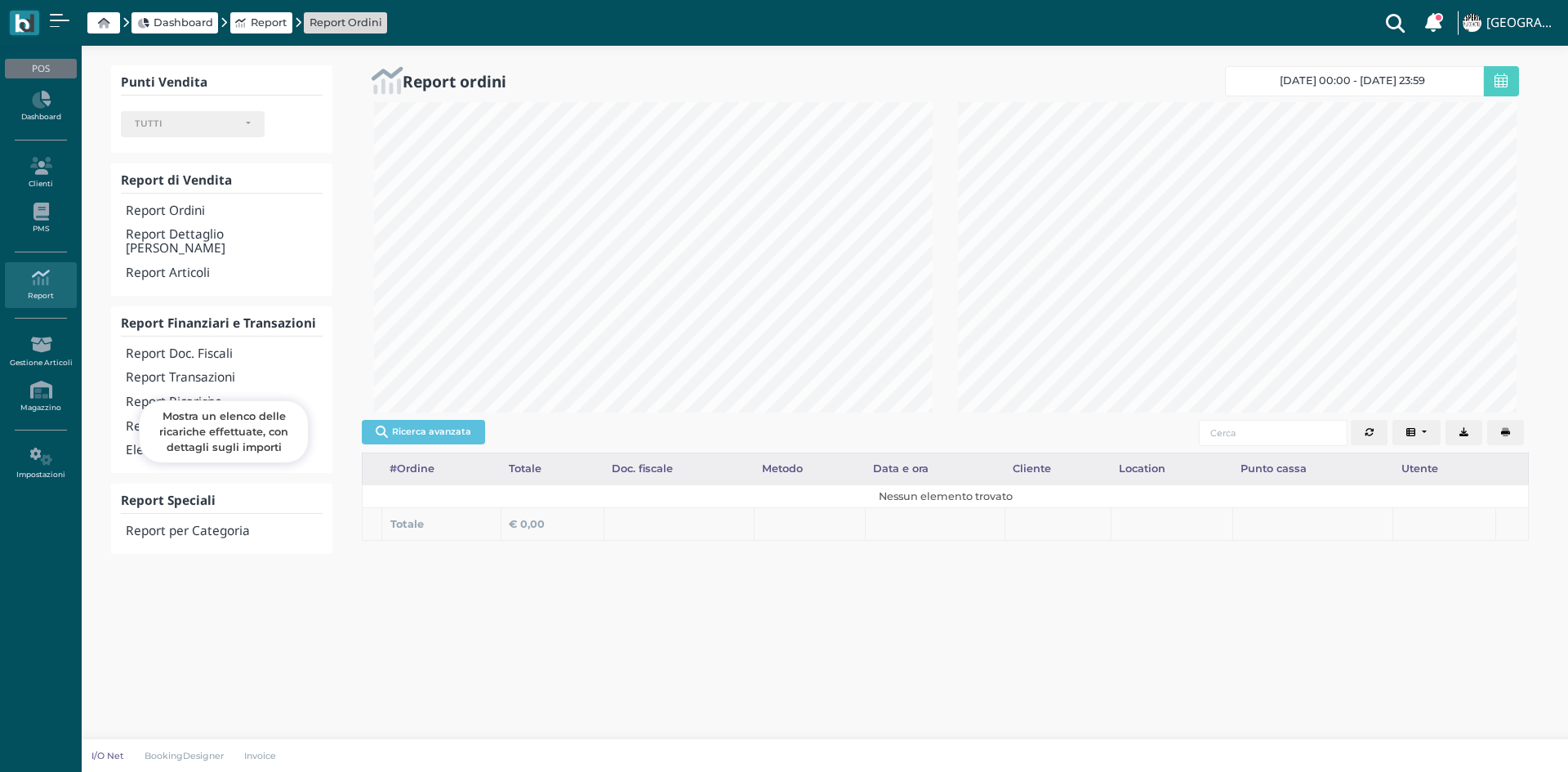
select select
click at [211, 444] on h4 "Elenco Chiusure" at bounding box center [224, 451] width 197 height 14
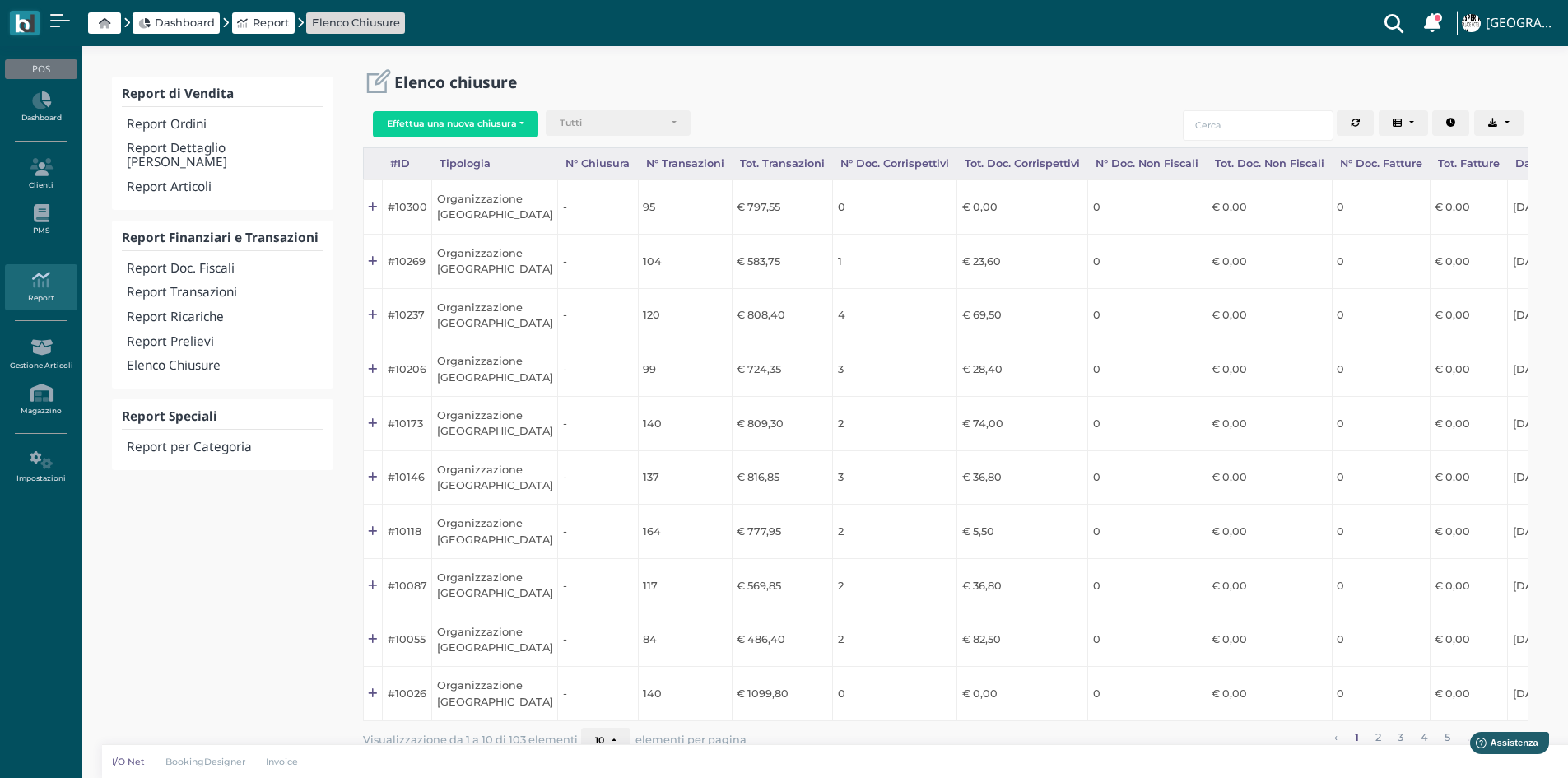
scroll to position [0, 165]
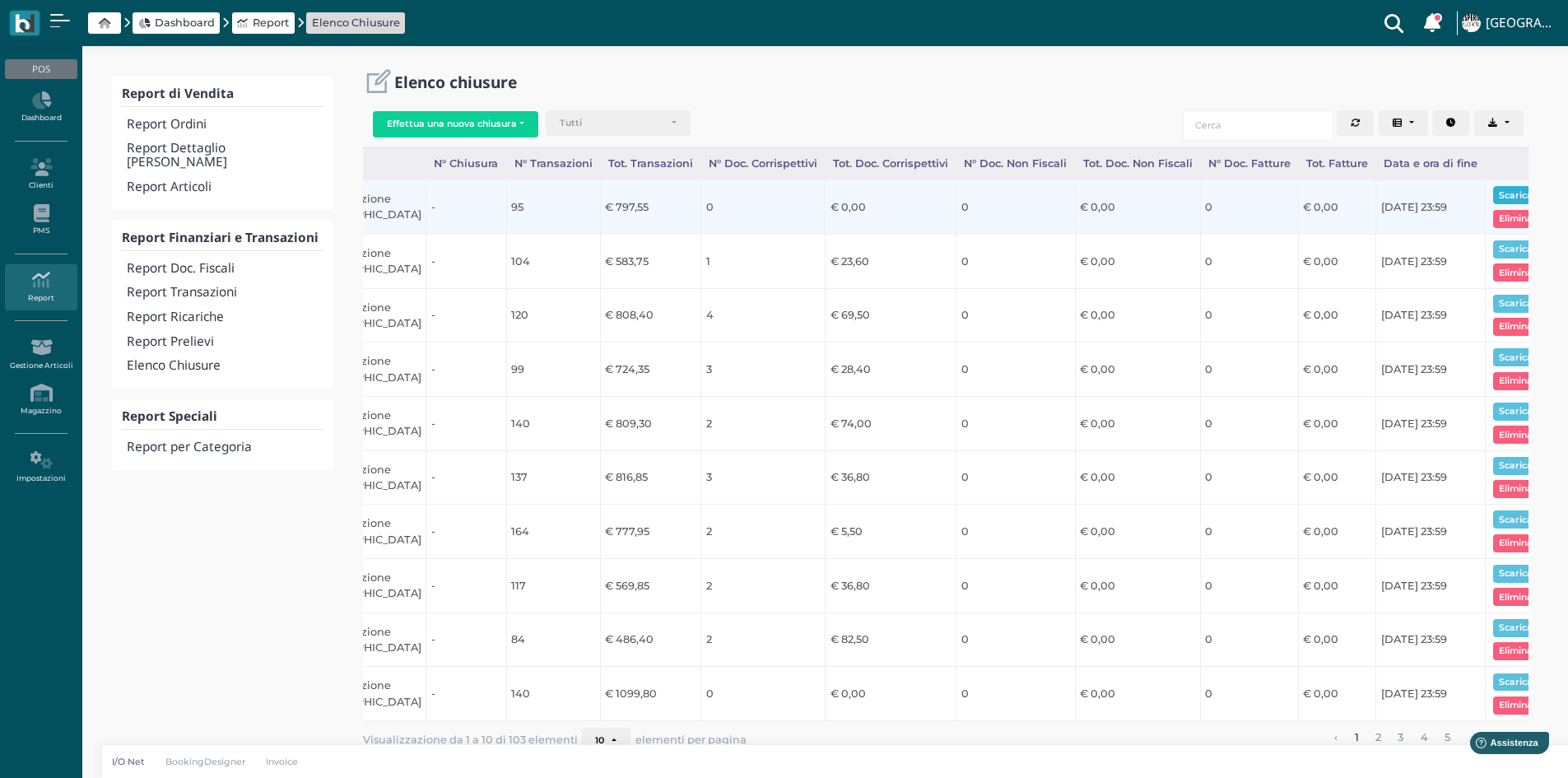
click at [1499, 194] on button "Scarica pdf" at bounding box center [1525, 195] width 64 height 18
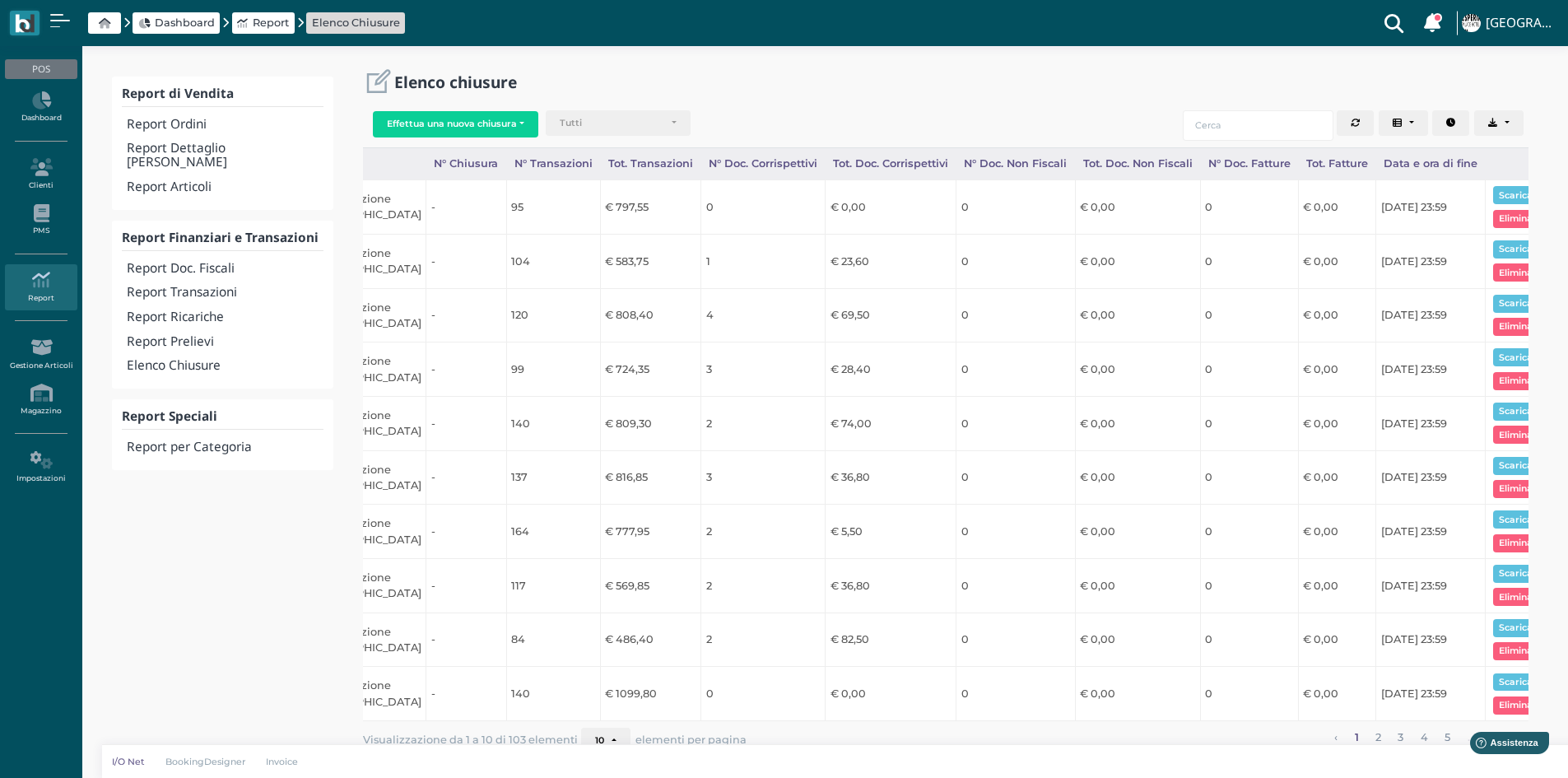
click at [95, 23] on span at bounding box center [104, 22] width 33 height 22
click at [108, 19] on icon at bounding box center [104, 23] width 11 height 10
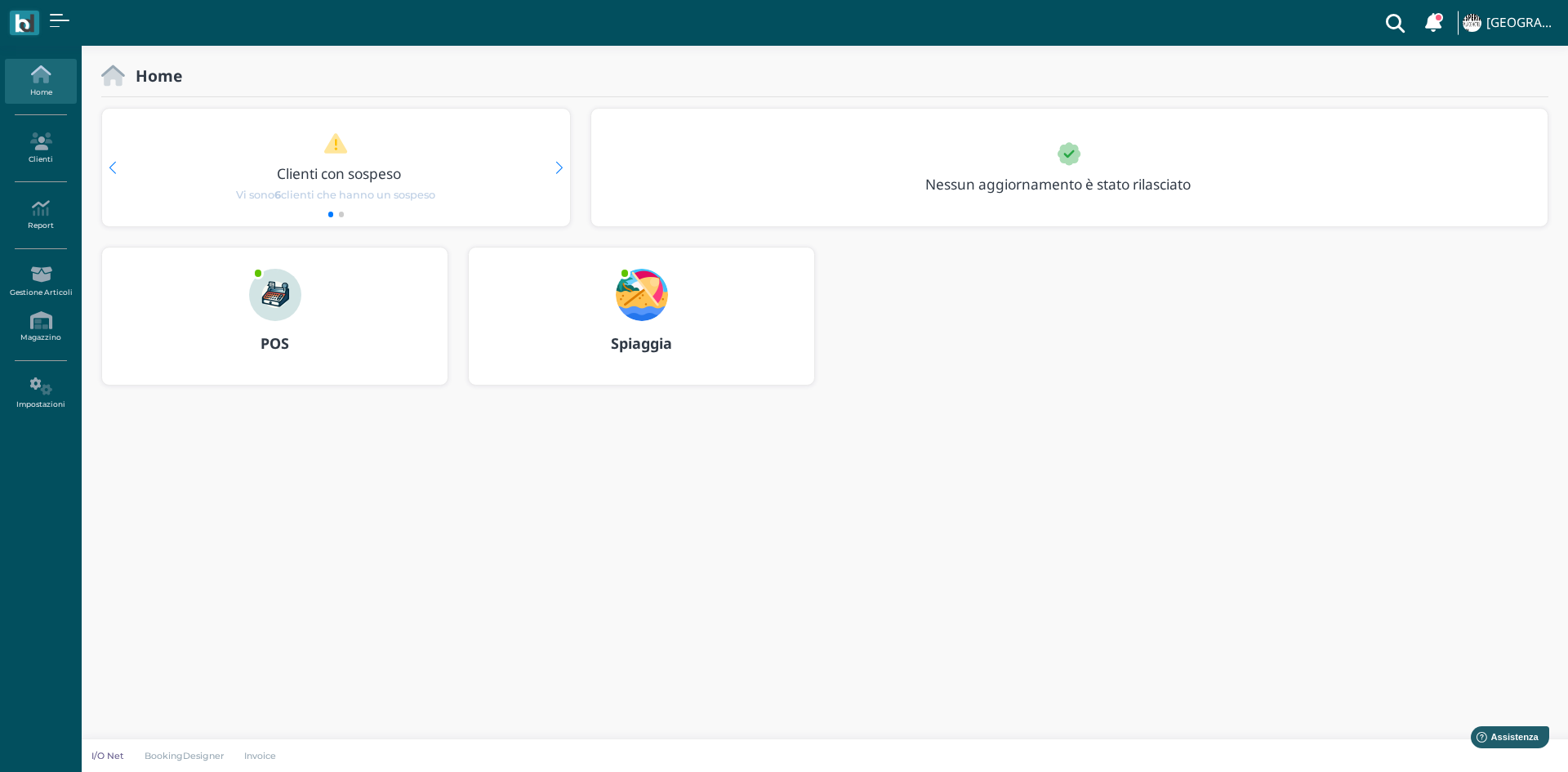
click at [266, 306] on img at bounding box center [274, 294] width 52 height 52
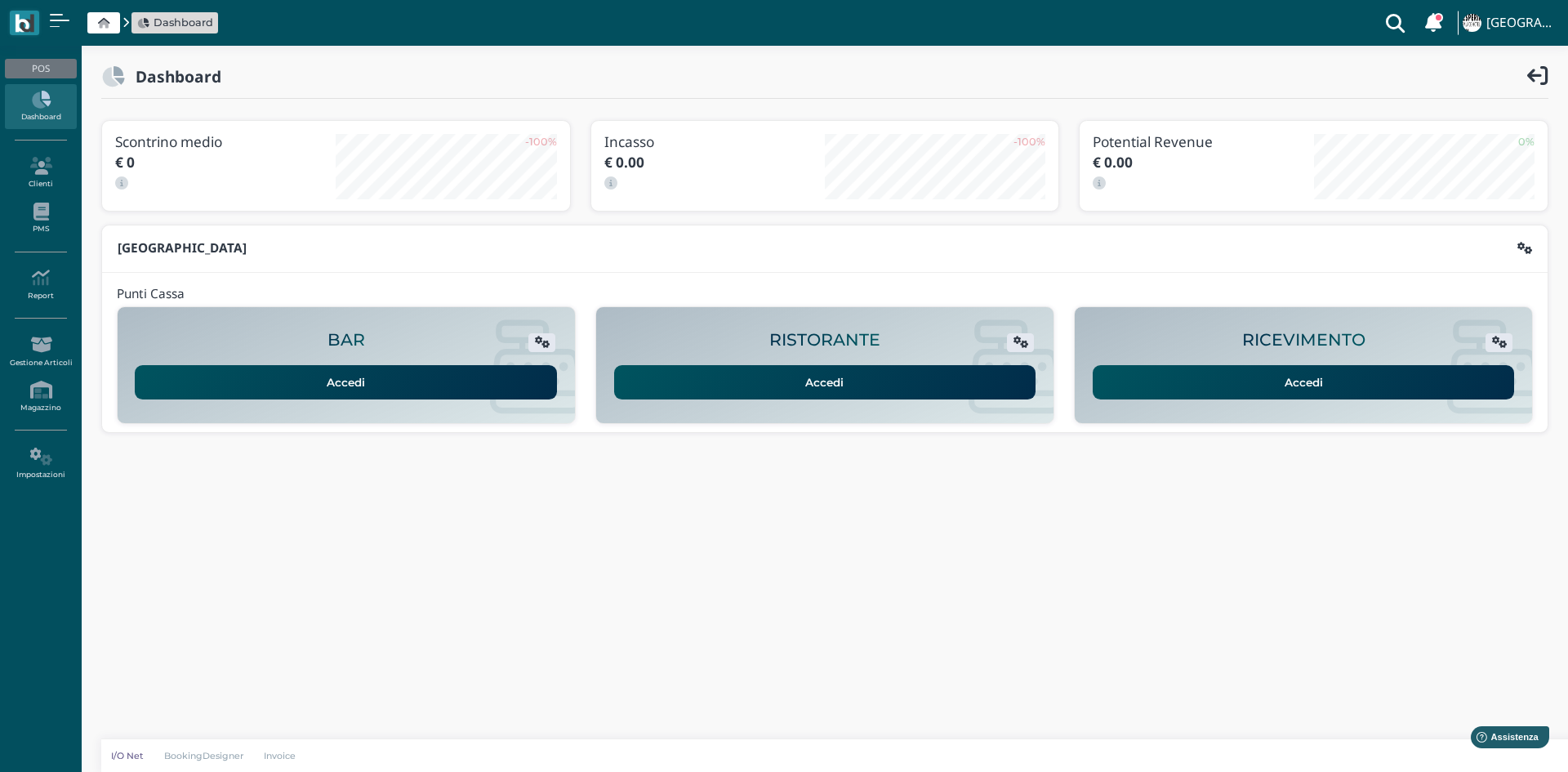
click at [1219, 386] on link "Accedi" at bounding box center [1303, 382] width 422 height 34
